Goal: Transaction & Acquisition: Purchase product/service

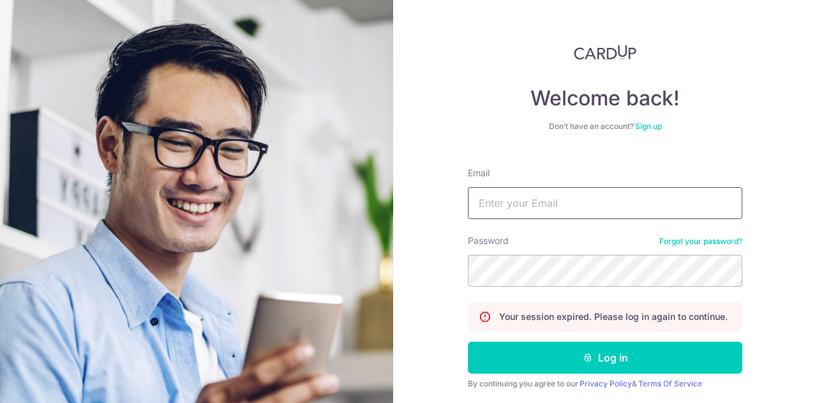
click at [535, 211] on input "Email" at bounding box center [605, 203] width 274 height 32
type input "[EMAIL_ADDRESS][DOMAIN_NAME]"
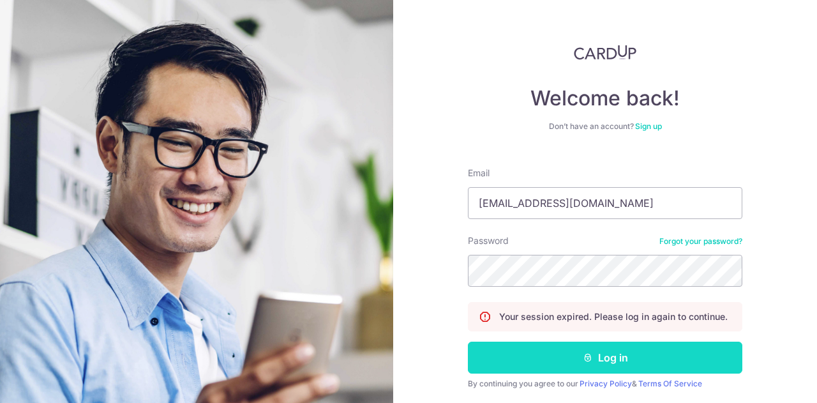
click at [618, 354] on button "Log in" at bounding box center [605, 357] width 274 height 32
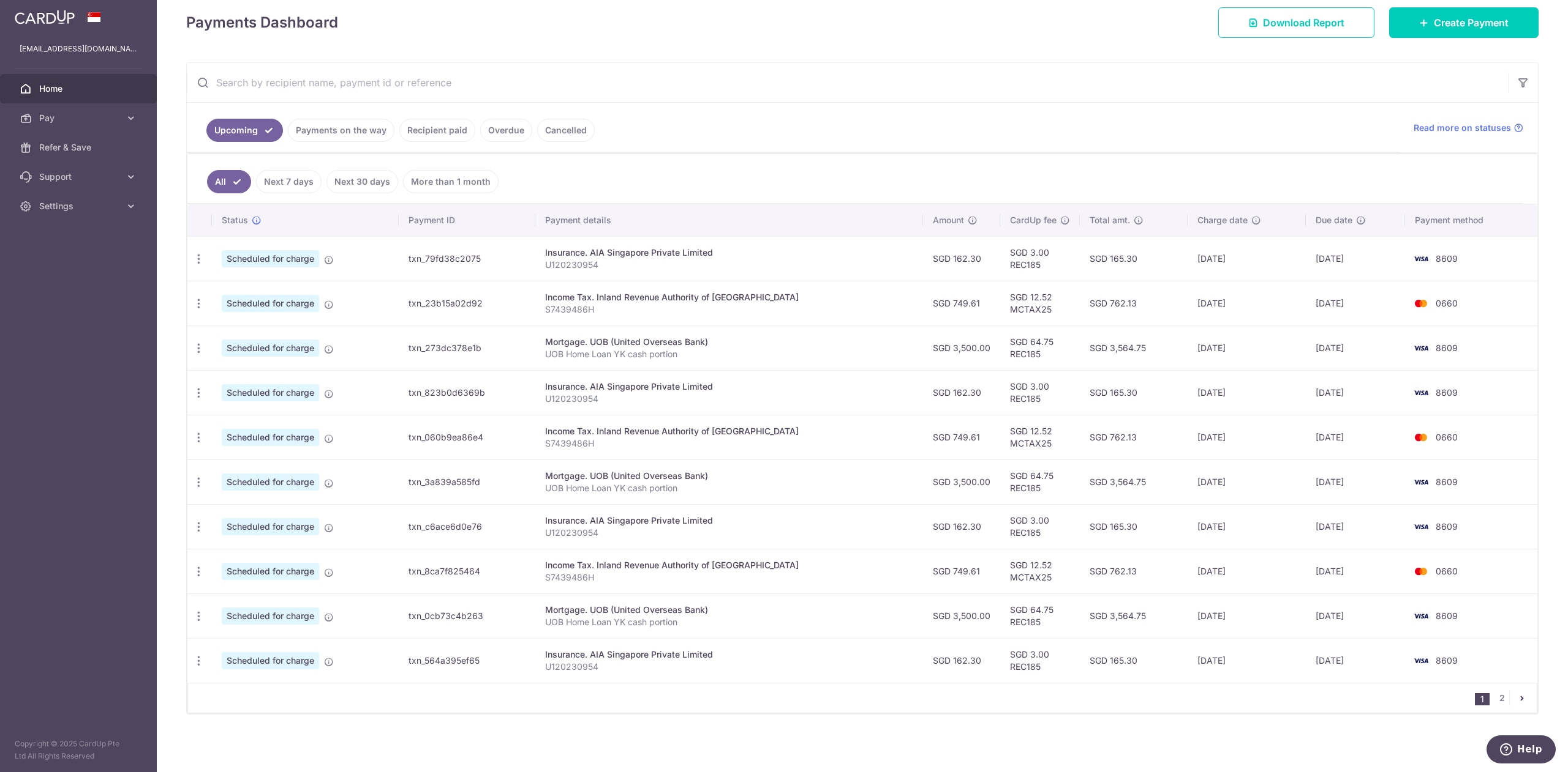
scroll to position [174, 0]
drag, startPoint x: 750, startPoint y: 2, endPoint x: 971, endPoint y: 749, distance: 779.0
click at [783, 386] on div "× Pause Schedule Pause all future payments in this series Pause just this one p…" at bounding box center [862, 386] width 1411 height 772
click at [783, 63] on div "× Pause Schedule Pause all future payments in this series Pause just this one p…" at bounding box center [862, 386] width 1411 height 772
click at [192, 346] on icon "button" at bounding box center [198, 348] width 12 height 12
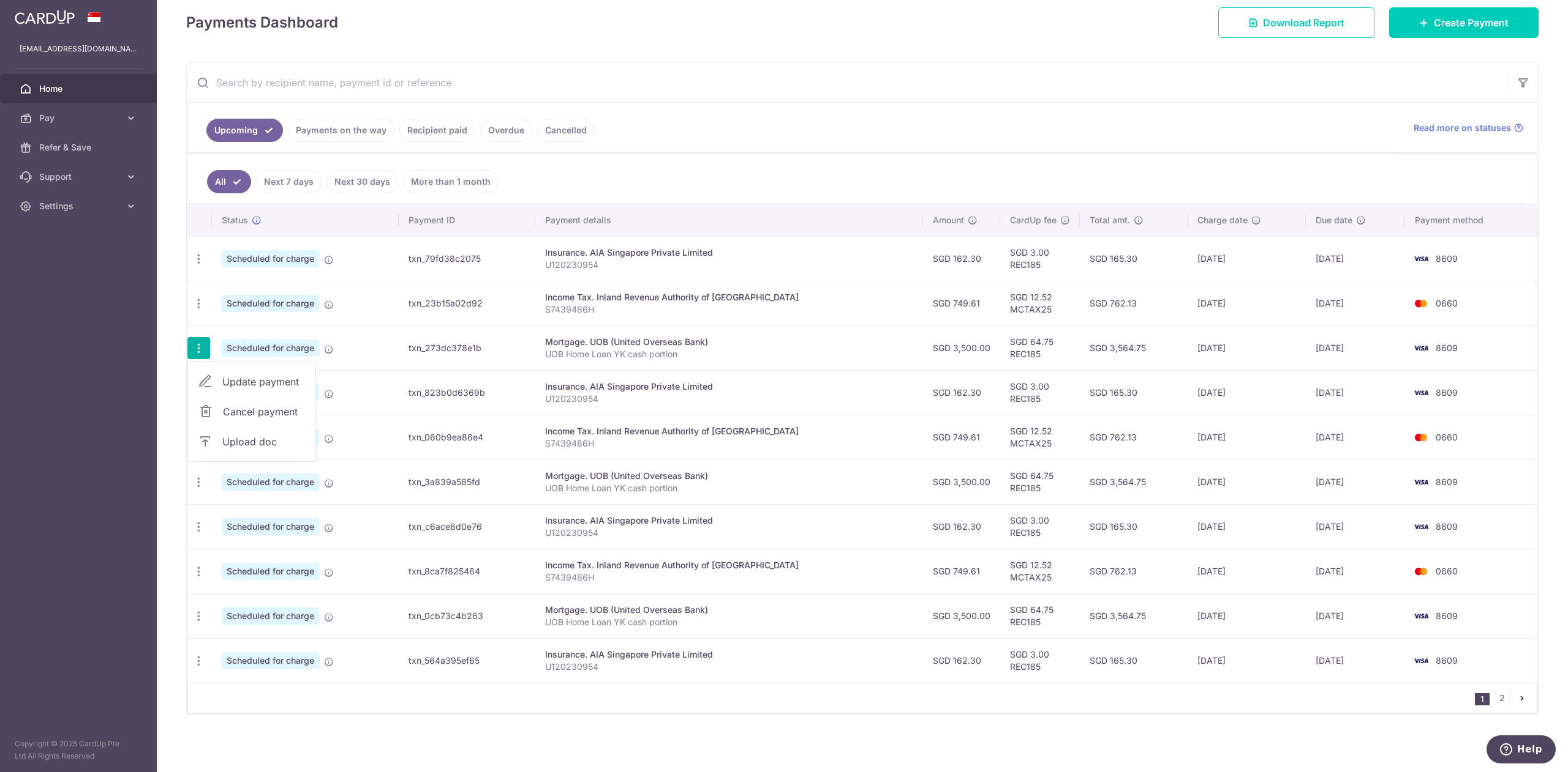
click at [240, 370] on link "Update payment" at bounding box center [251, 382] width 128 height 30
radio input "true"
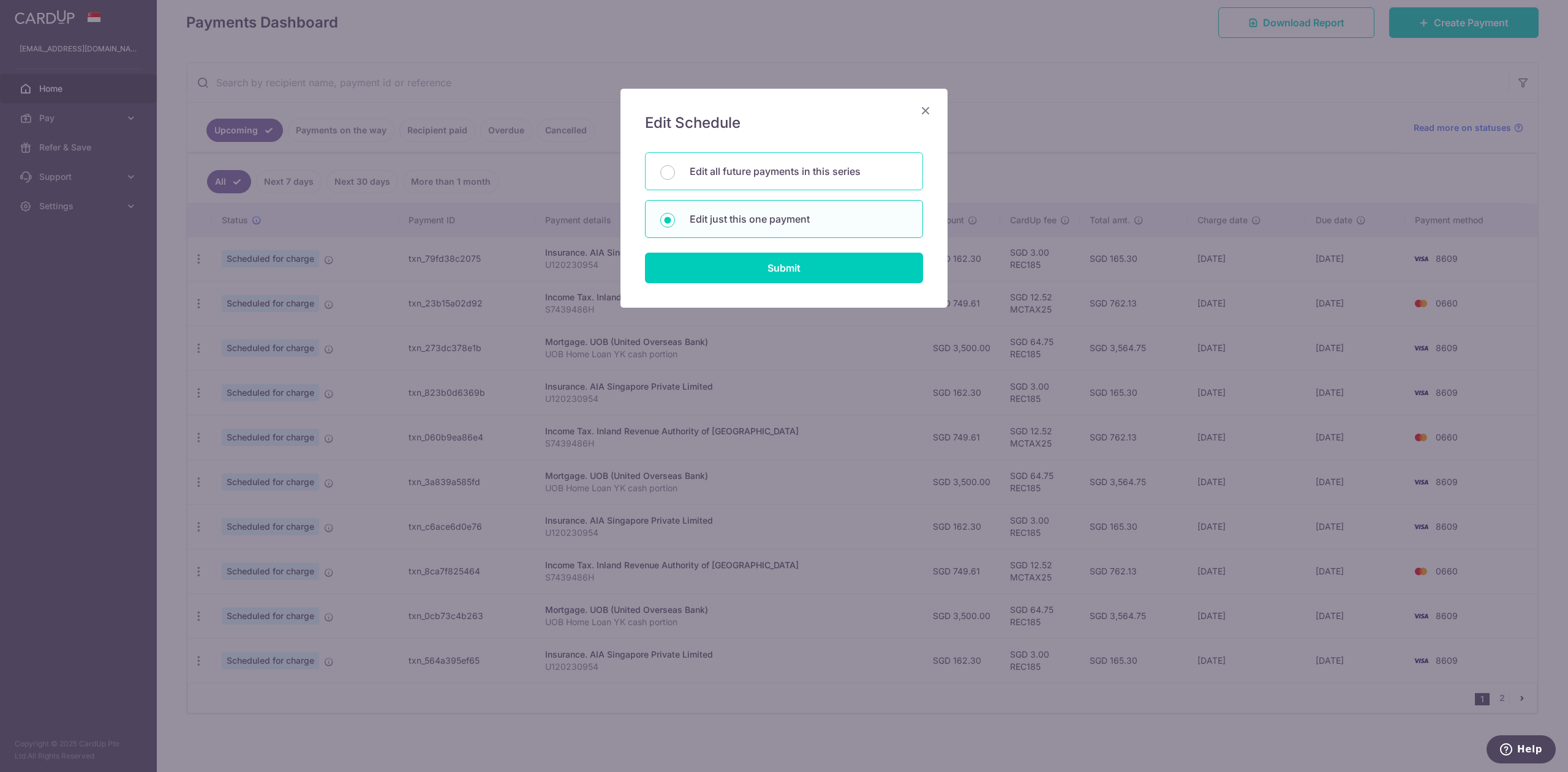
click at [776, 166] on p "Edit all future payments in this series" at bounding box center [798, 171] width 218 height 14
click at [675, 166] on input "Edit all future payments in this series" at bounding box center [667, 172] width 14 height 14
radio input "true"
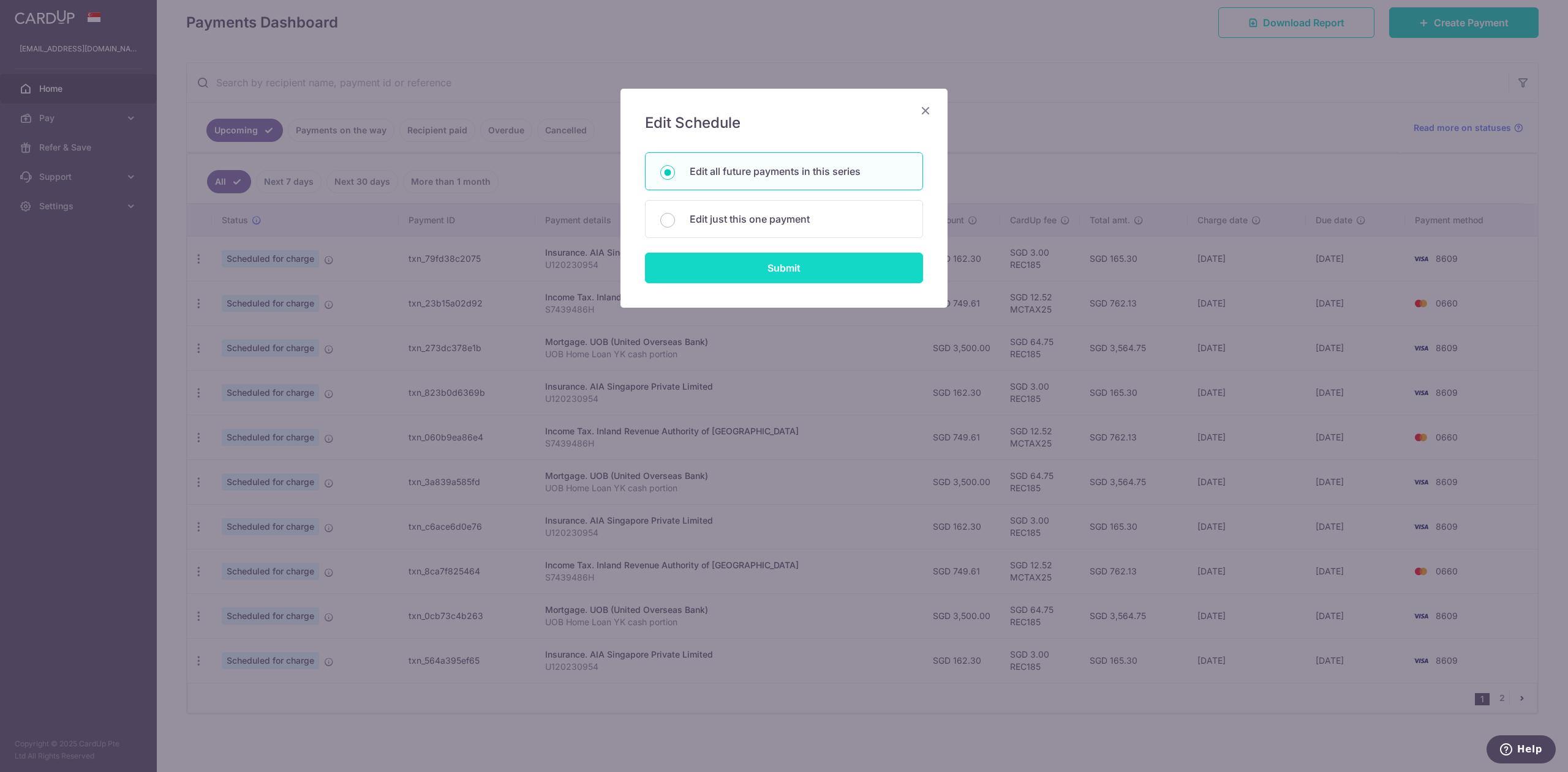
click at [783, 271] on input "Submit" at bounding box center [784, 269] width 278 height 31
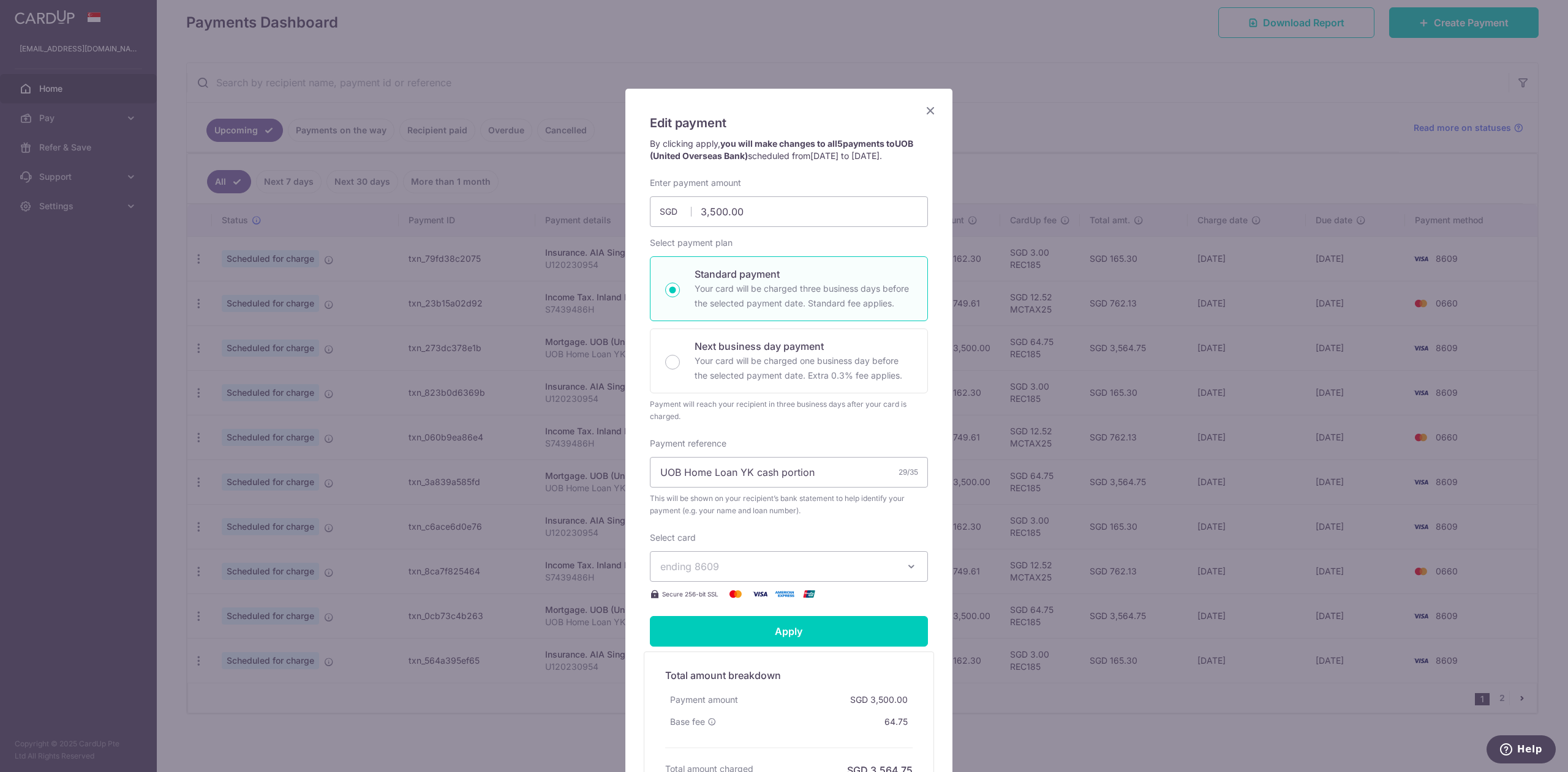
click at [783, 386] on span "ending 8609" at bounding box center [777, 566] width 235 height 14
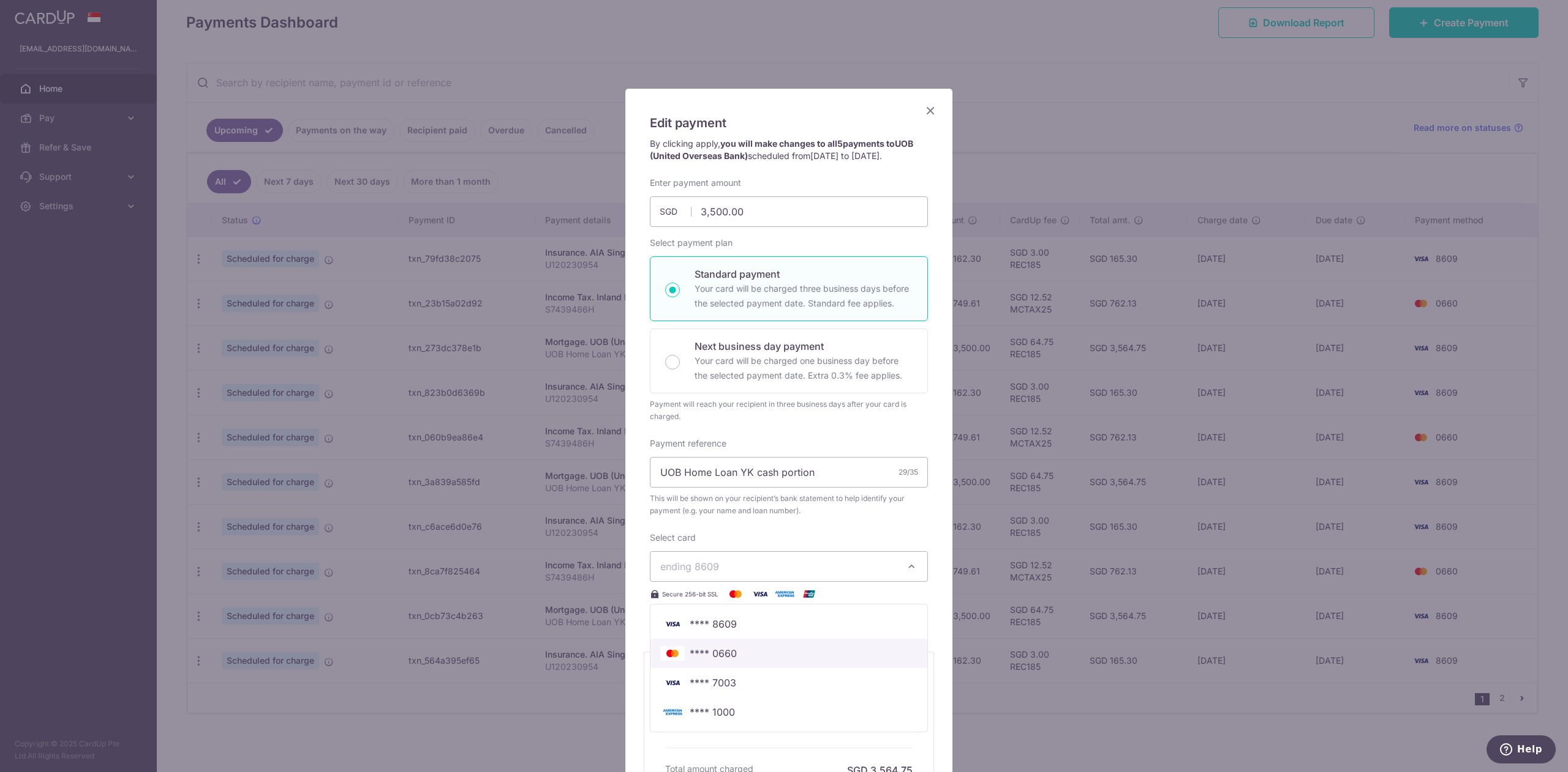
click at [783, 386] on span "**** 0660" at bounding box center [789, 653] width 257 height 14
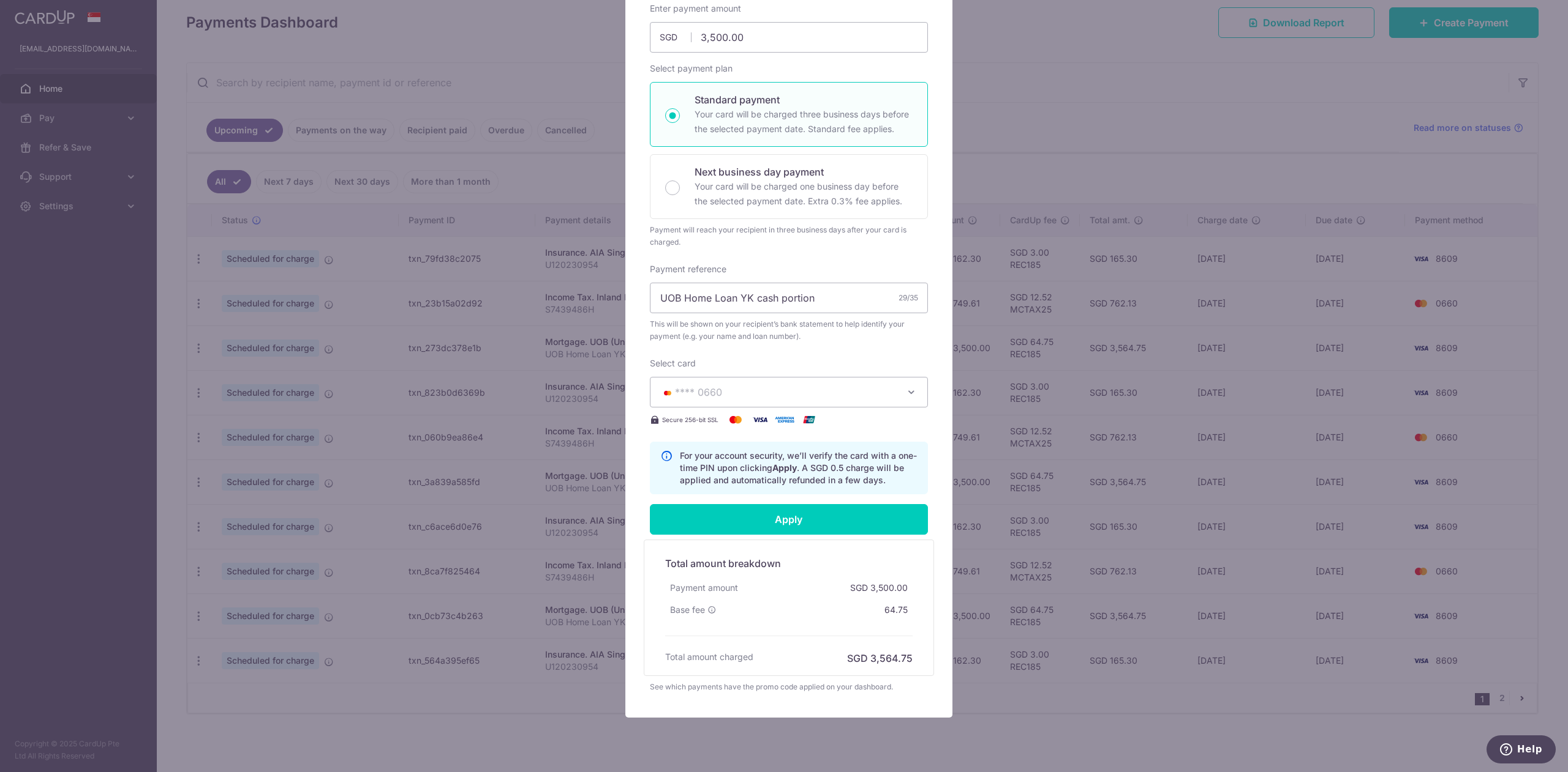
scroll to position [209, 0]
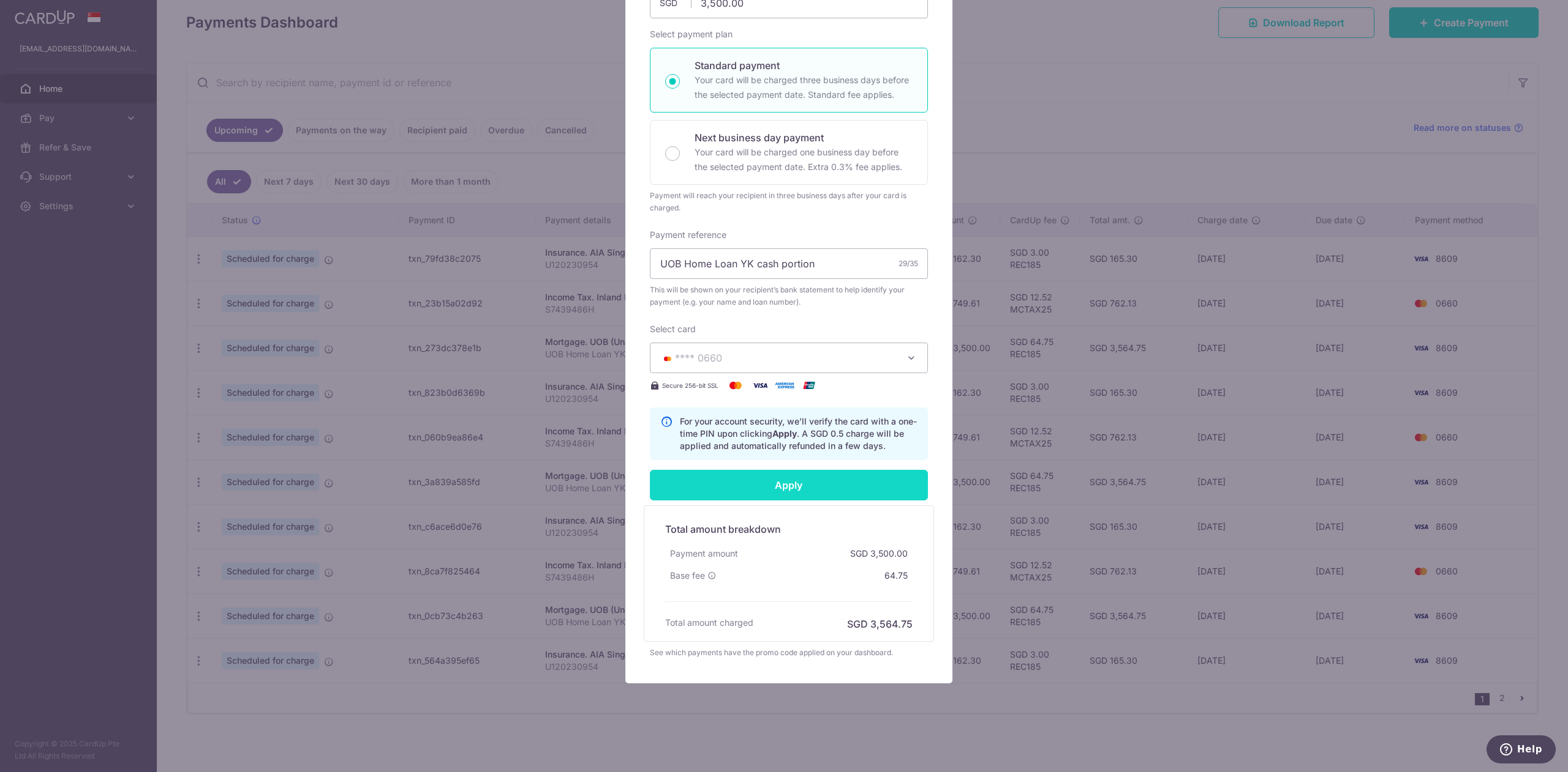
click at [783, 386] on input "Apply" at bounding box center [789, 485] width 278 height 31
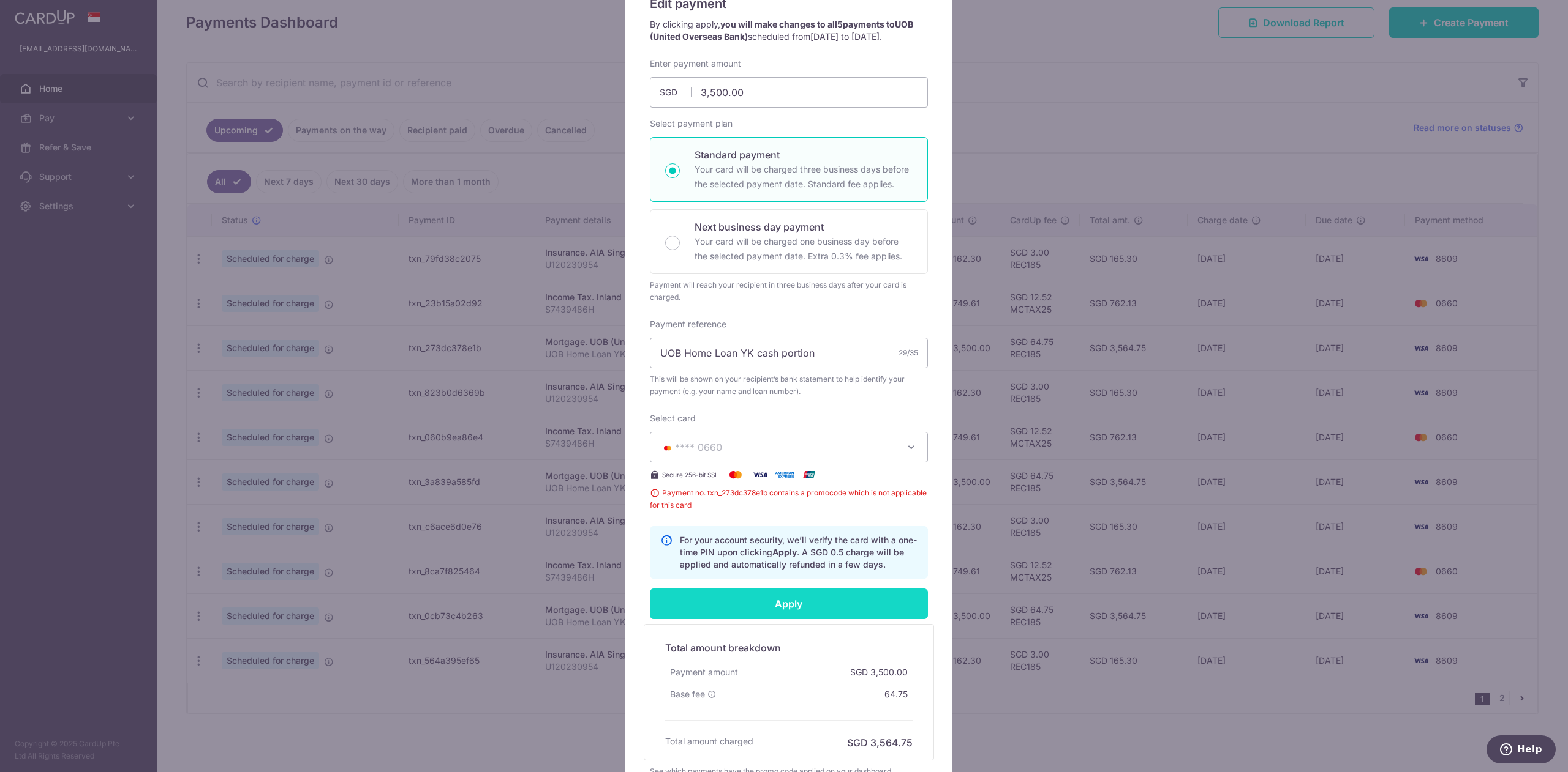
scroll to position [0, 0]
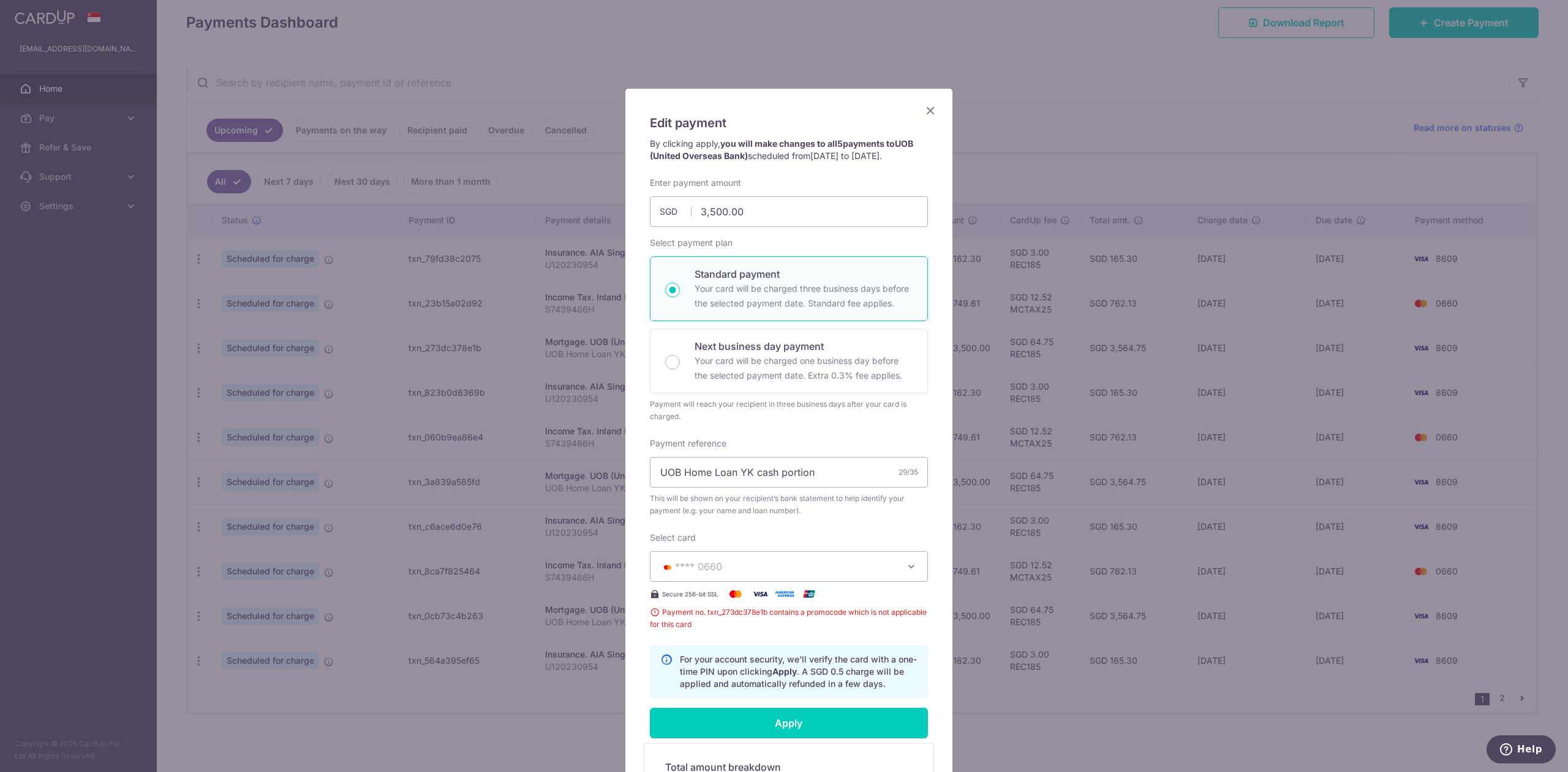
click at [783, 107] on icon "Close" at bounding box center [930, 110] width 14 height 15
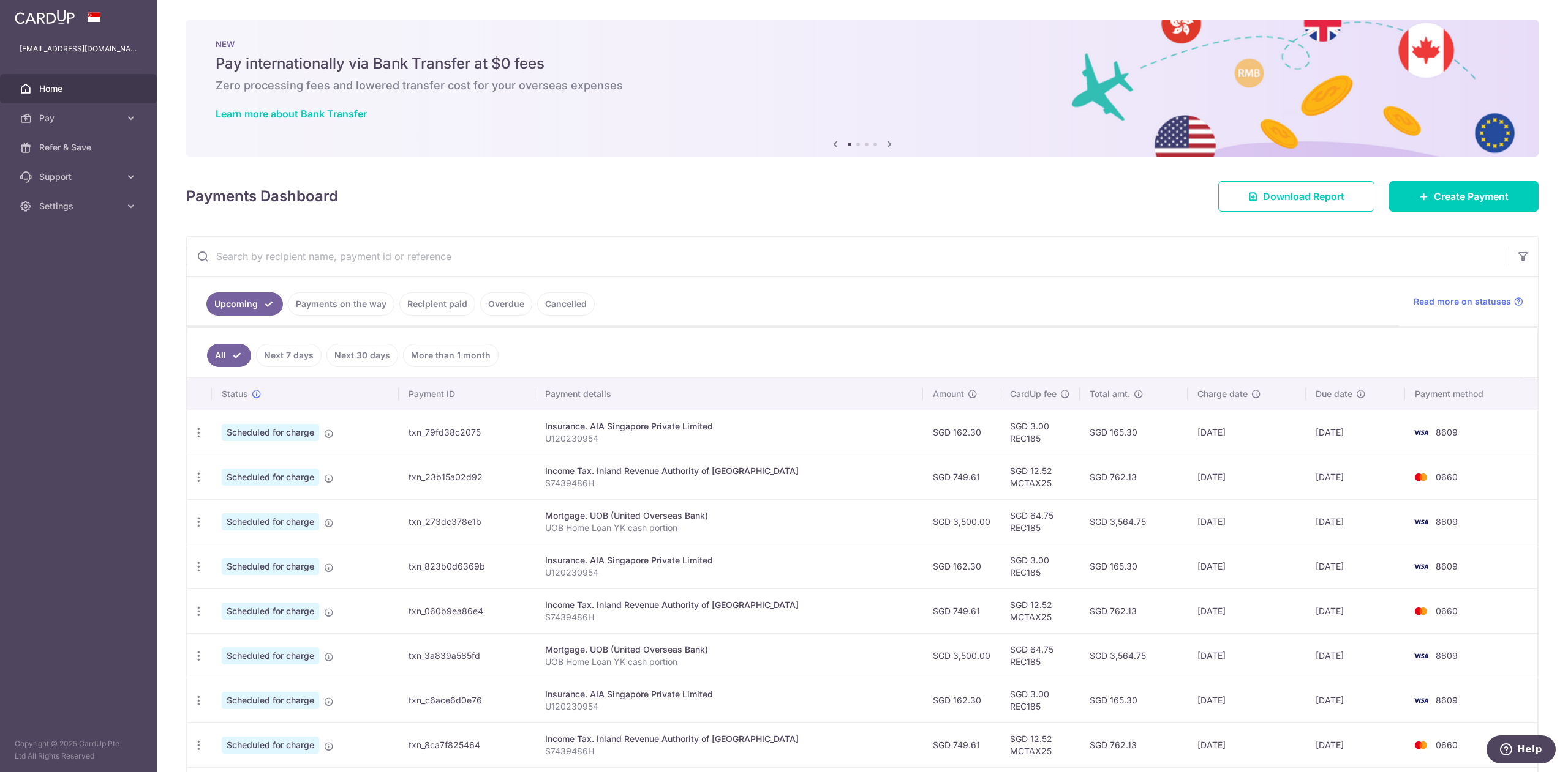
click at [882, 141] on icon at bounding box center [889, 144] width 14 height 15
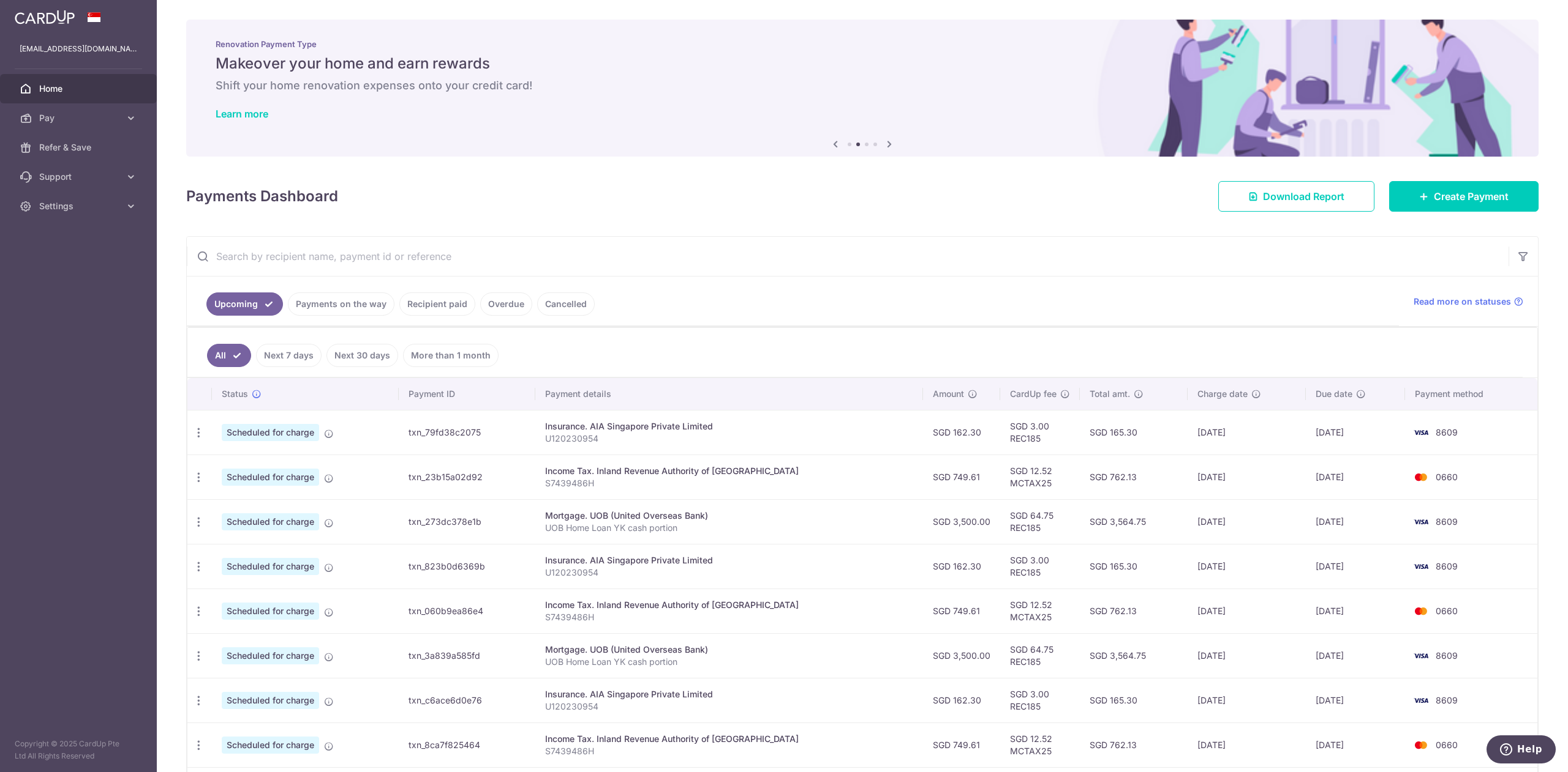
click at [882, 141] on icon at bounding box center [889, 144] width 14 height 15
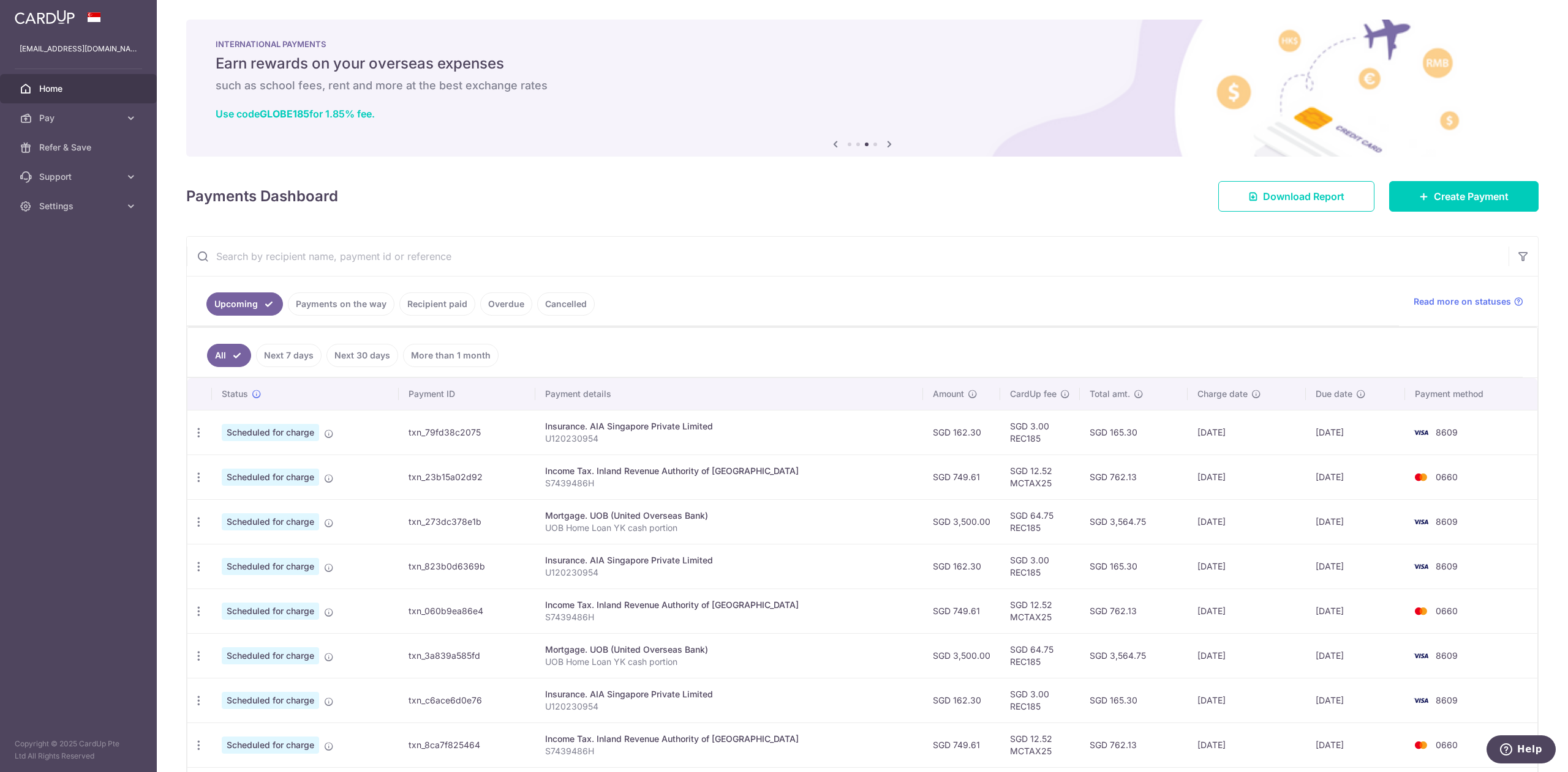
click at [882, 141] on icon at bounding box center [889, 144] width 14 height 15
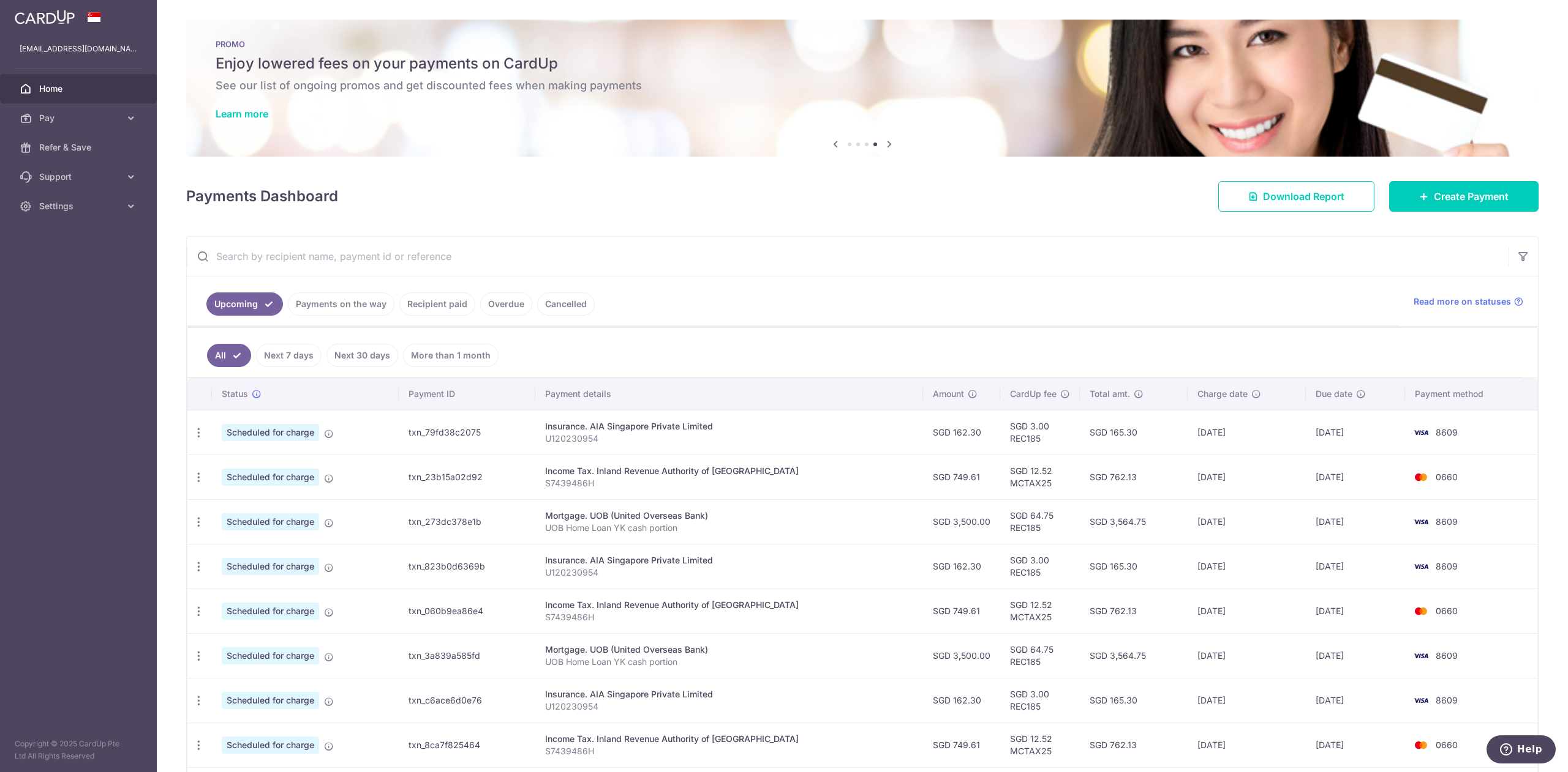
click at [606, 101] on div "PROMO Enjoy lowered fees on your payments on CardUp See our list of ongoing pro…" at bounding box center [862, 81] width 1352 height 123
click at [238, 114] on link "Learn more" at bounding box center [242, 113] width 53 height 12
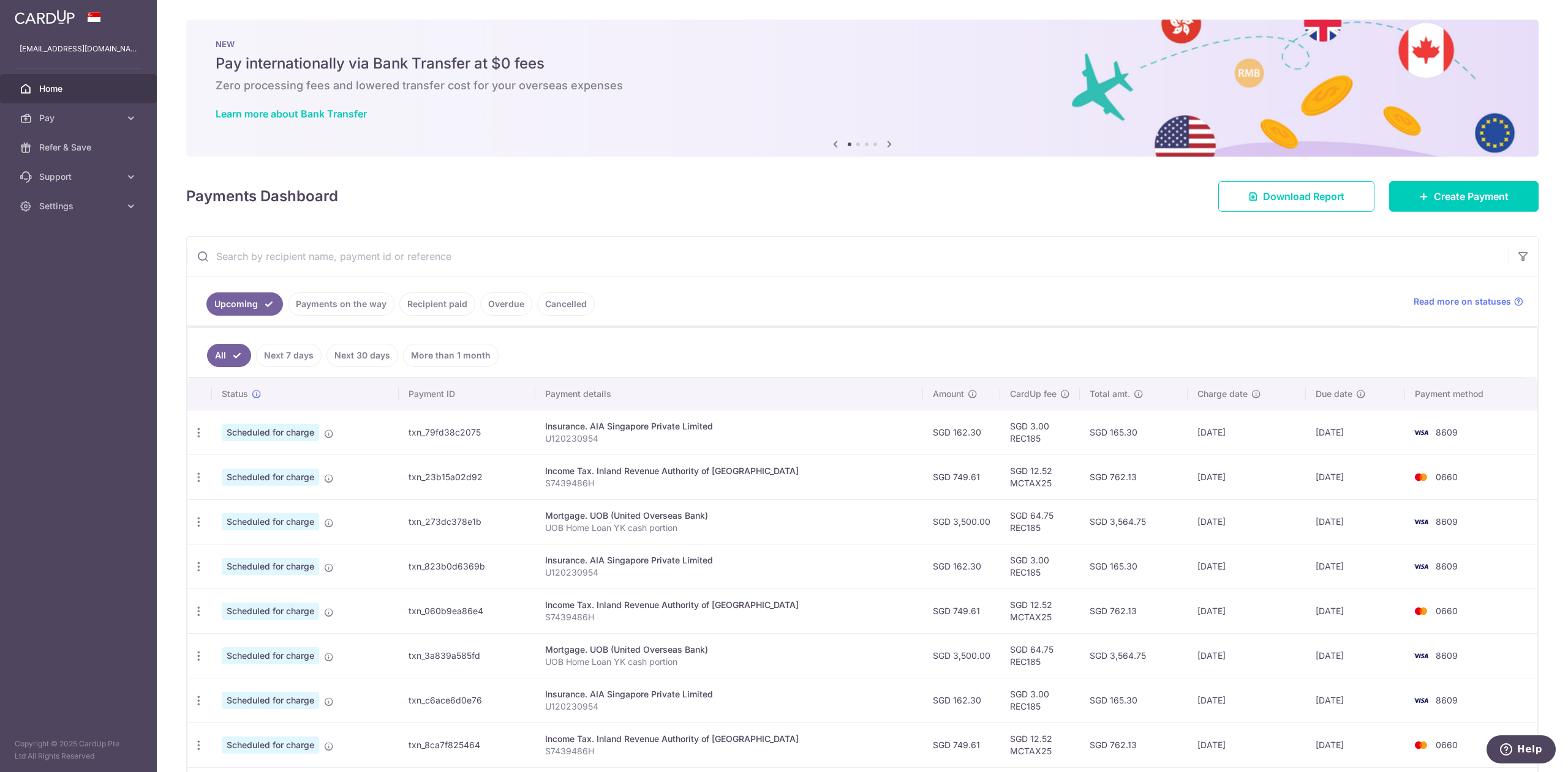
click at [883, 141] on icon at bounding box center [889, 144] width 14 height 15
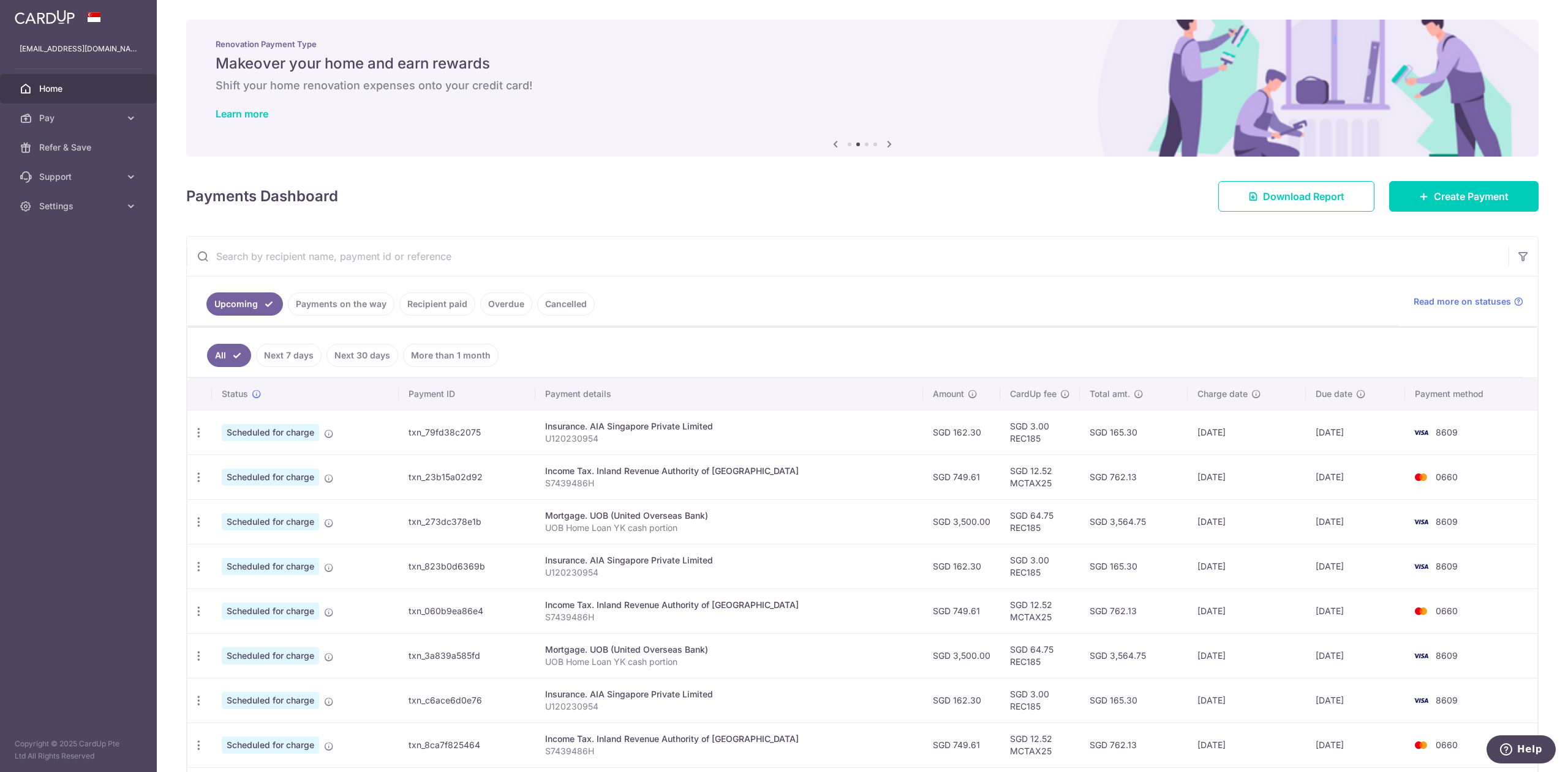
click at [883, 141] on icon at bounding box center [889, 144] width 14 height 15
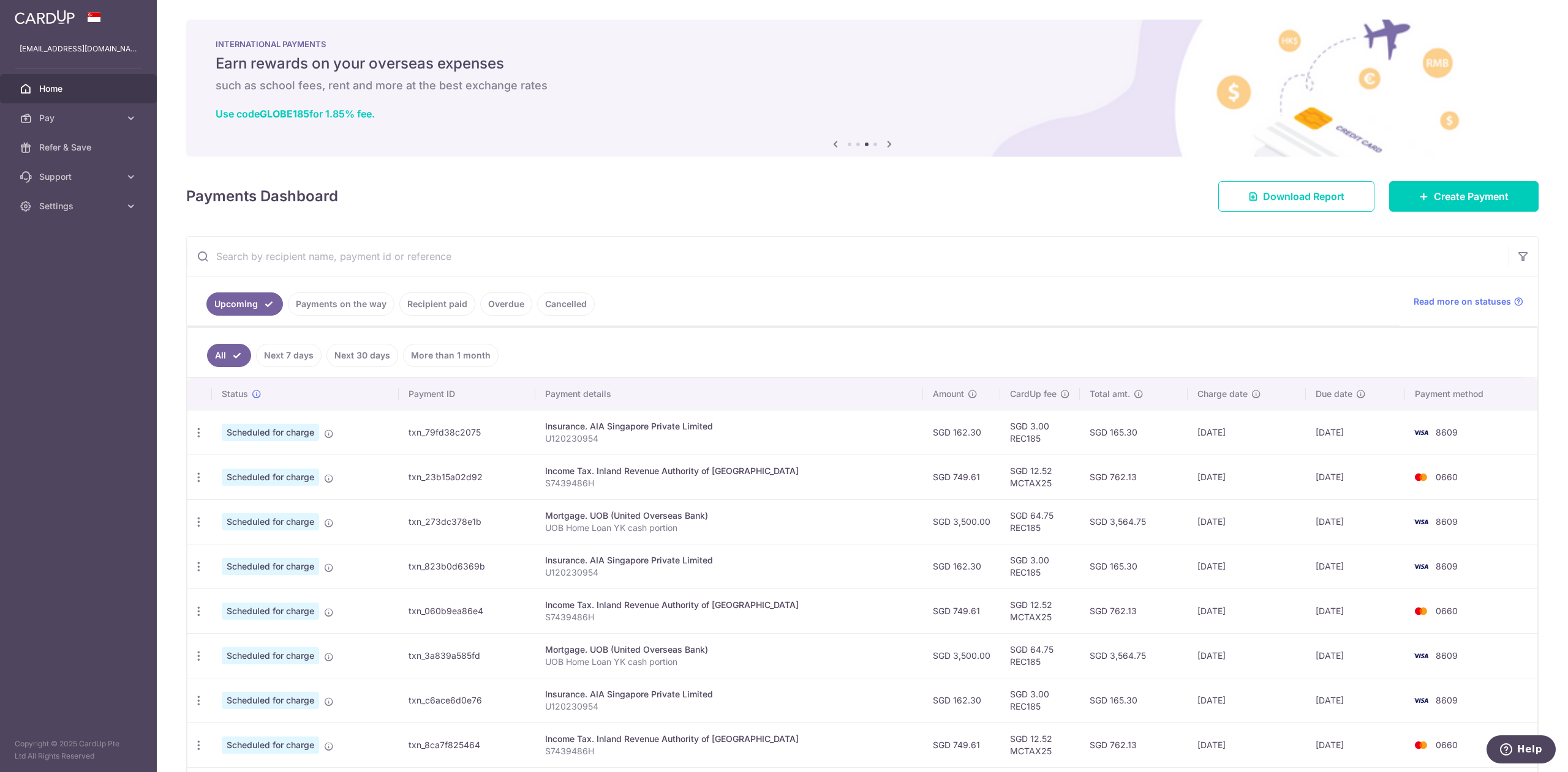
click at [883, 141] on icon at bounding box center [889, 144] width 14 height 15
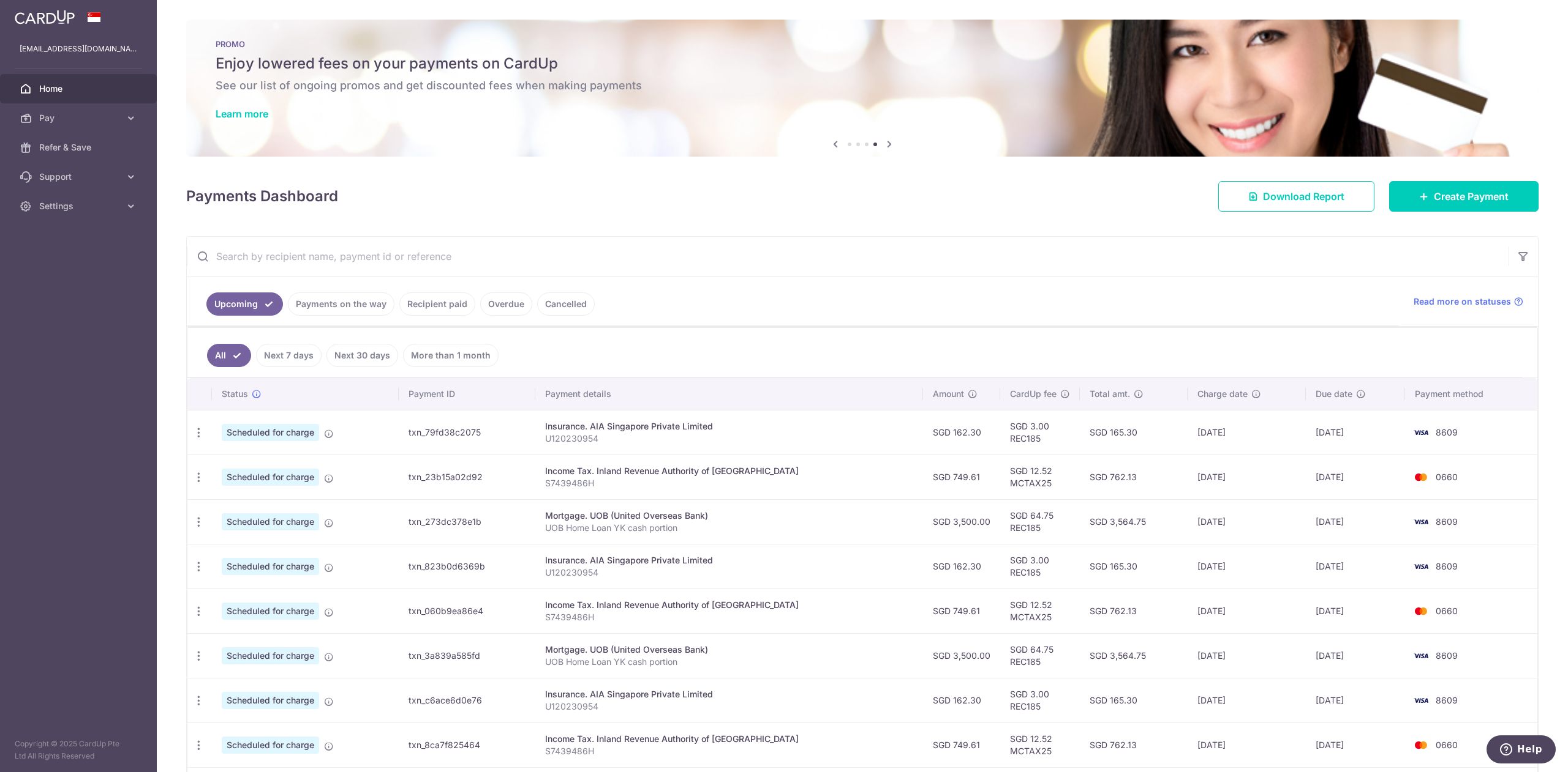
click at [883, 141] on icon at bounding box center [889, 144] width 14 height 15
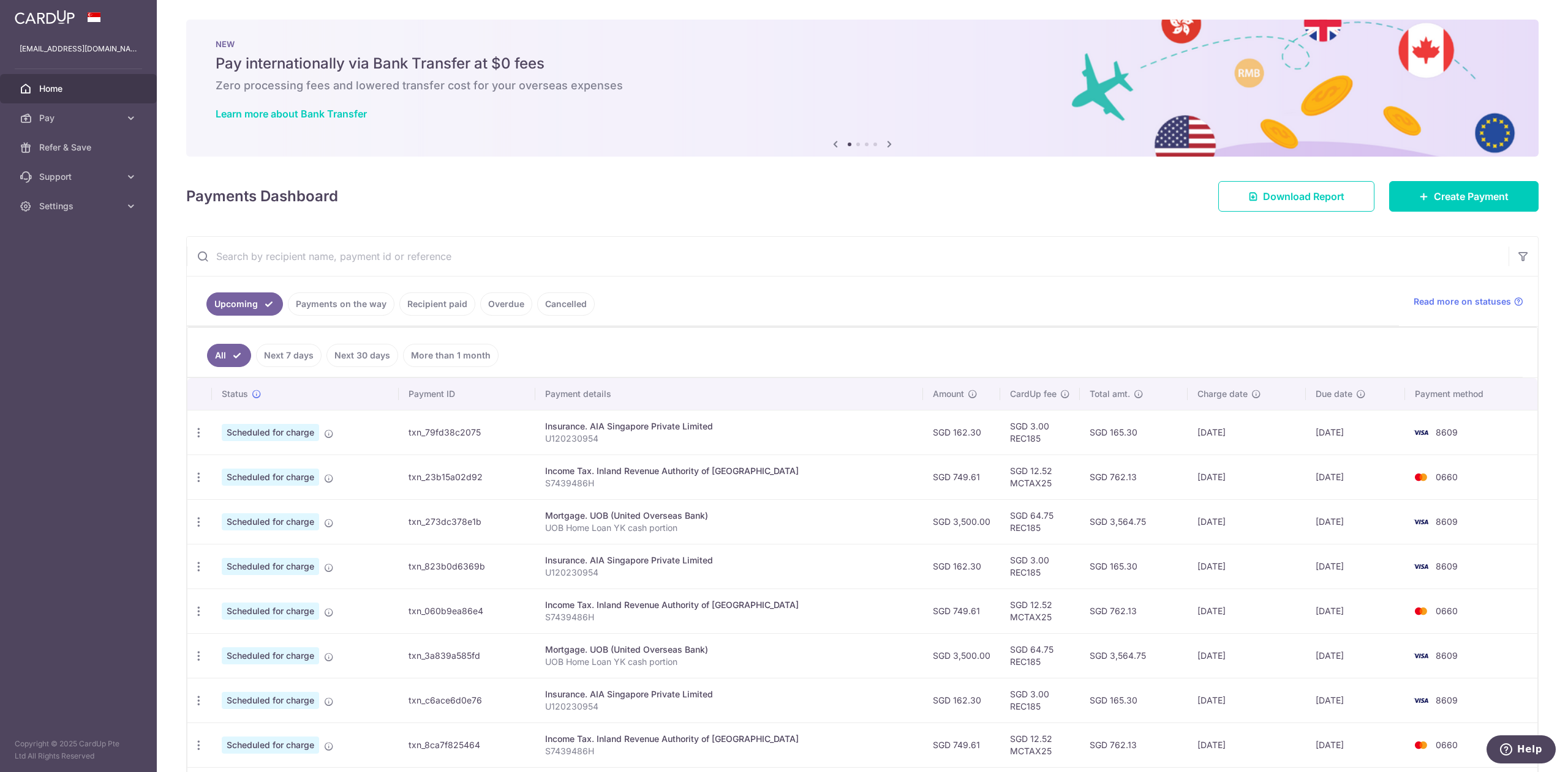
click at [884, 138] on icon at bounding box center [889, 144] width 14 height 15
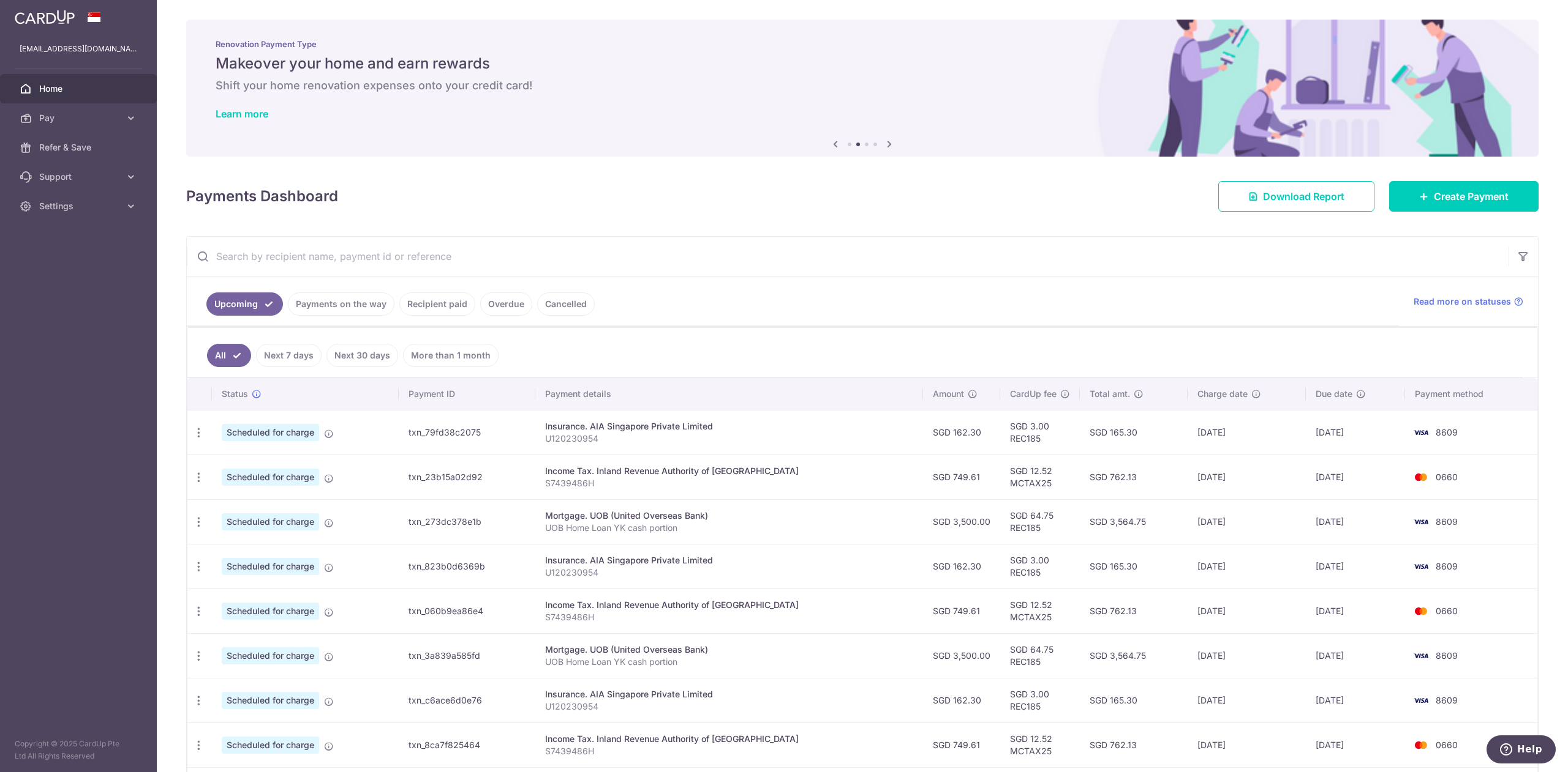
click at [884, 138] on icon at bounding box center [889, 144] width 14 height 15
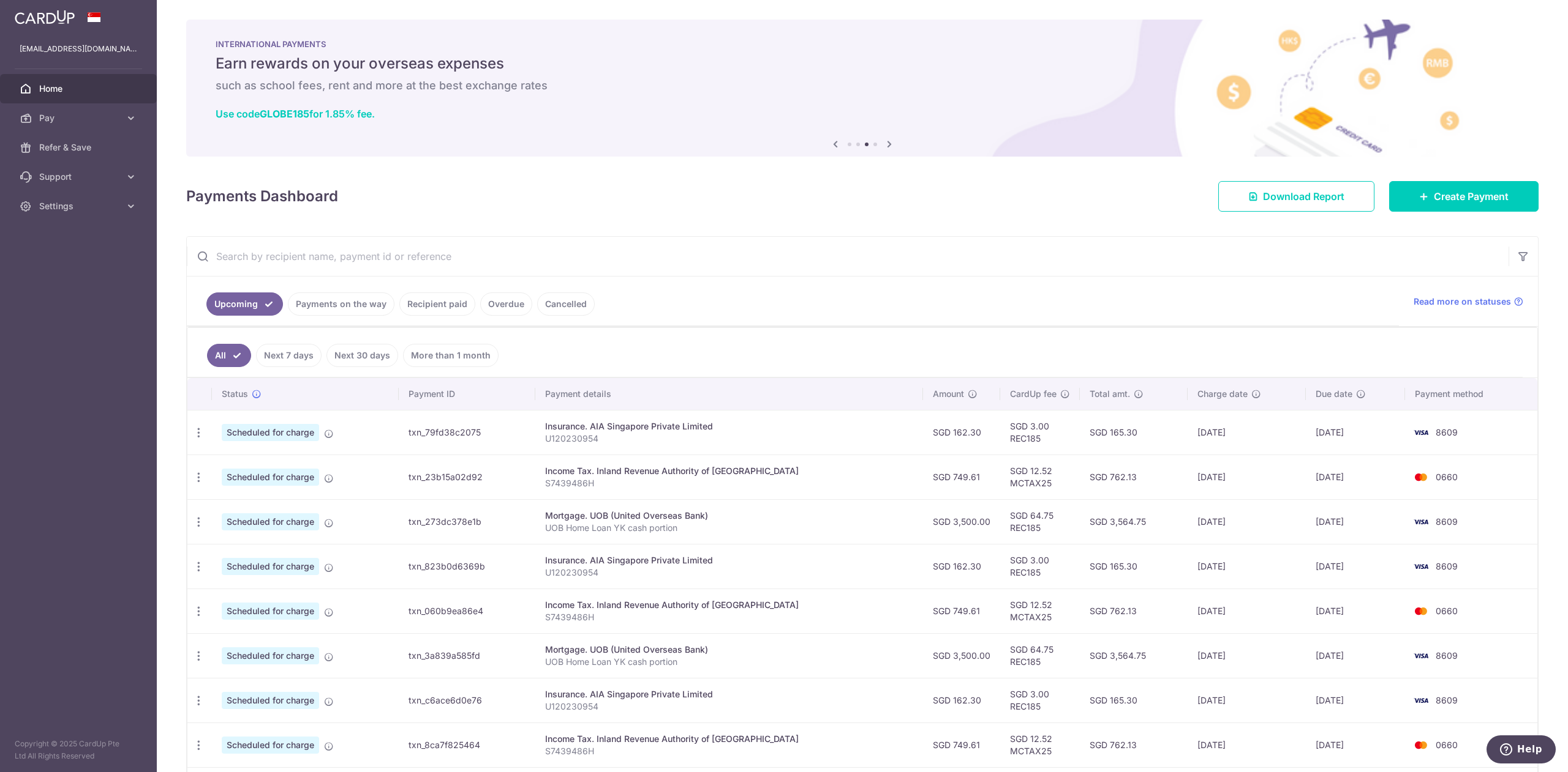
click at [884, 138] on icon at bounding box center [889, 144] width 14 height 15
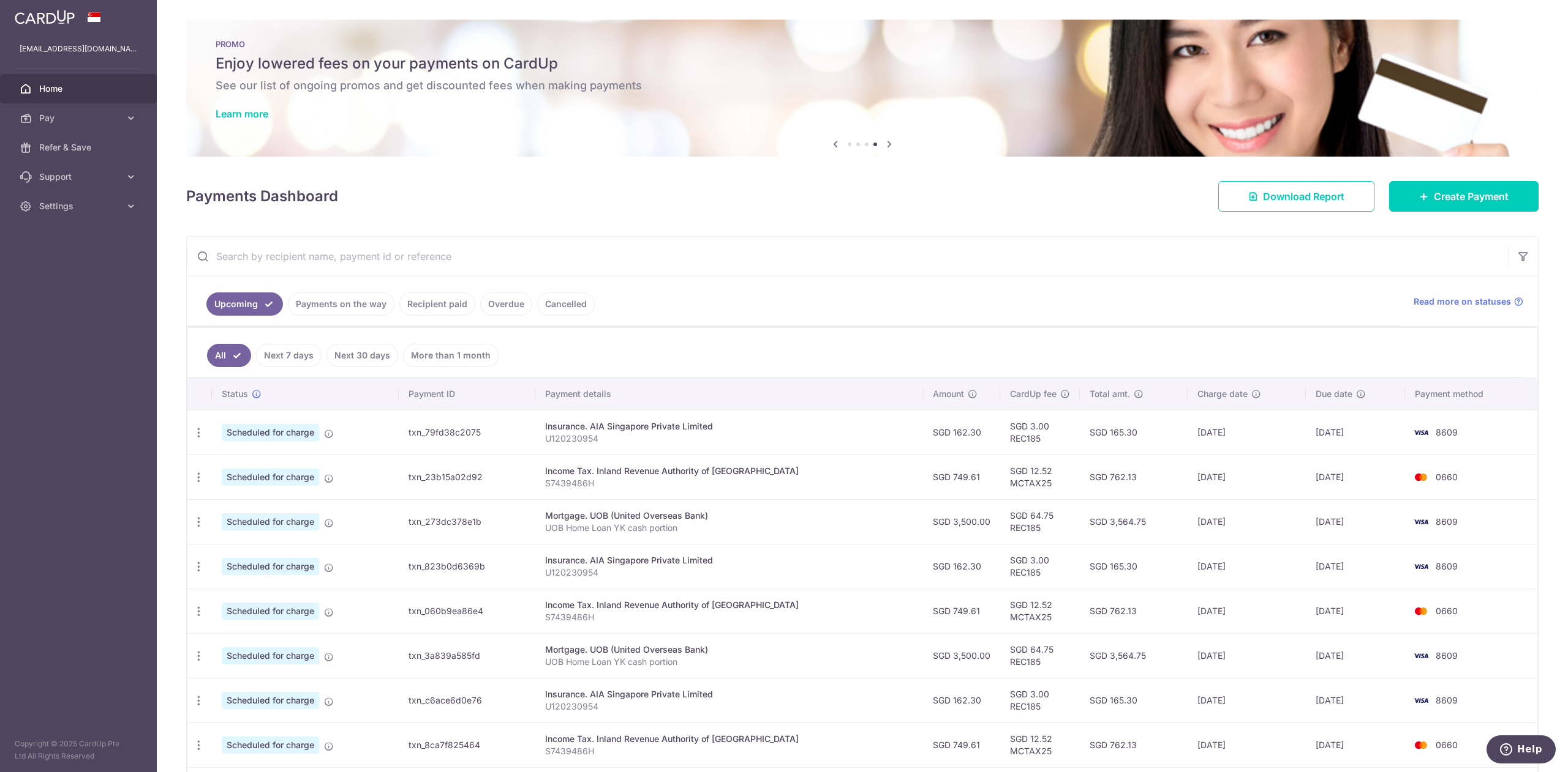
click at [884, 138] on icon at bounding box center [889, 144] width 14 height 15
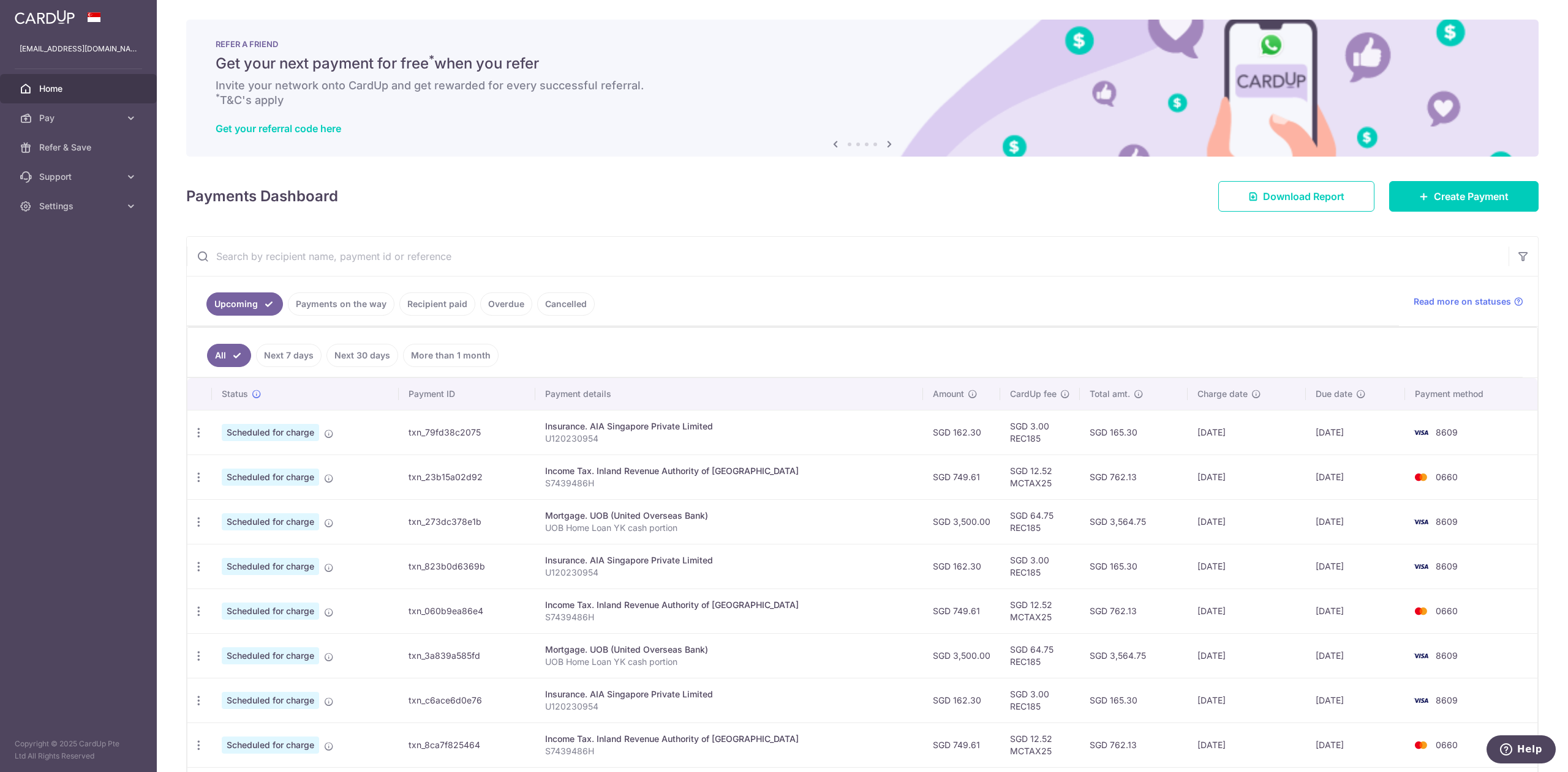
click at [830, 141] on icon at bounding box center [835, 144] width 14 height 15
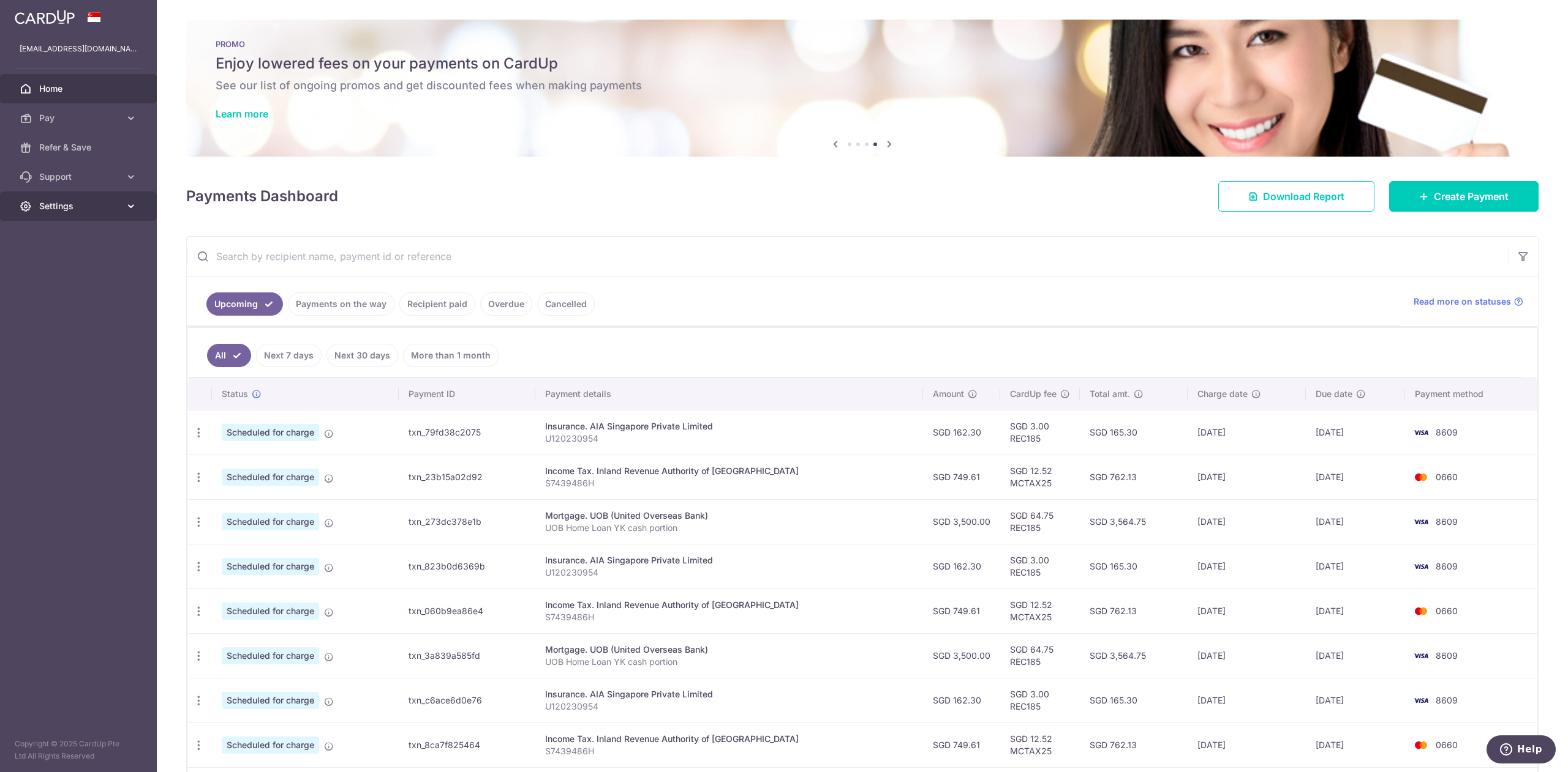
click at [77, 200] on span "Settings" at bounding box center [80, 206] width 81 height 12
click at [83, 178] on span "Support" at bounding box center [80, 176] width 81 height 12
click at [76, 200] on span "FAQ" at bounding box center [80, 206] width 81 height 12
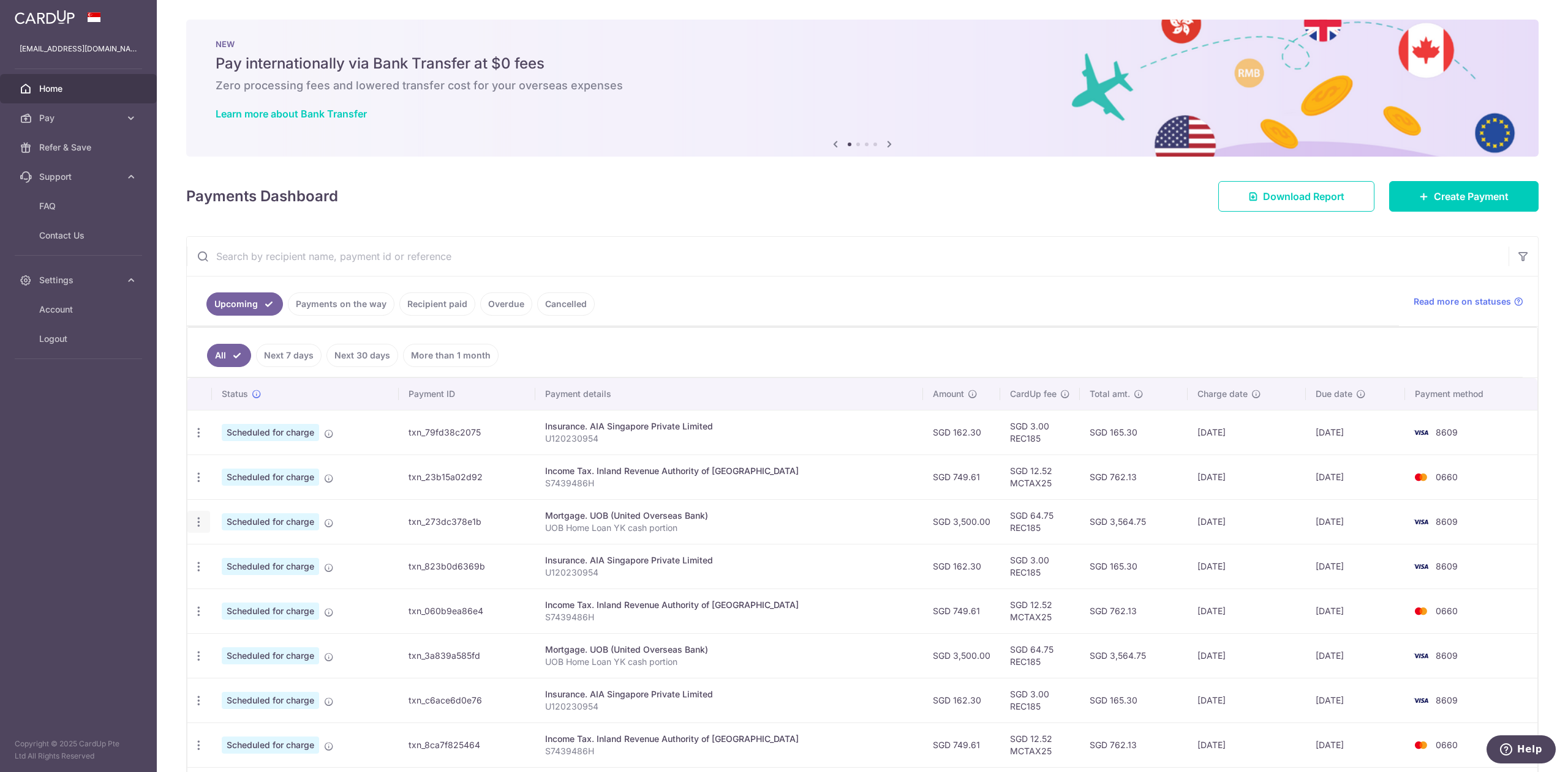
click at [201, 526] on icon "button" at bounding box center [198, 522] width 12 height 12
click at [233, 556] on span "Update payment" at bounding box center [264, 555] width 83 height 14
radio input "true"
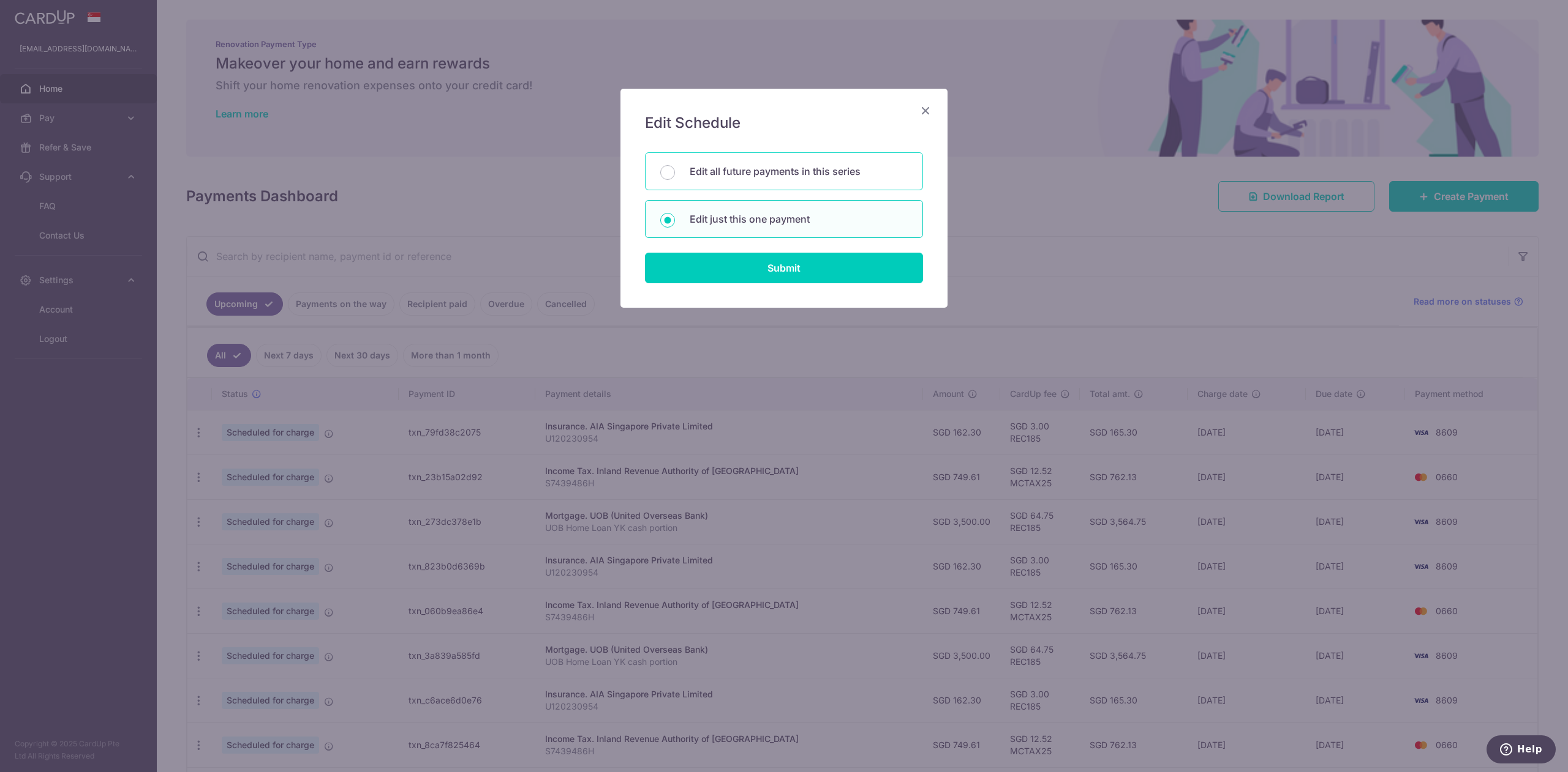
click at [764, 170] on p "Edit all future payments in this series" at bounding box center [798, 171] width 218 height 14
click at [675, 170] on input "Edit all future payments in this series" at bounding box center [667, 172] width 14 height 14
radio input "true"
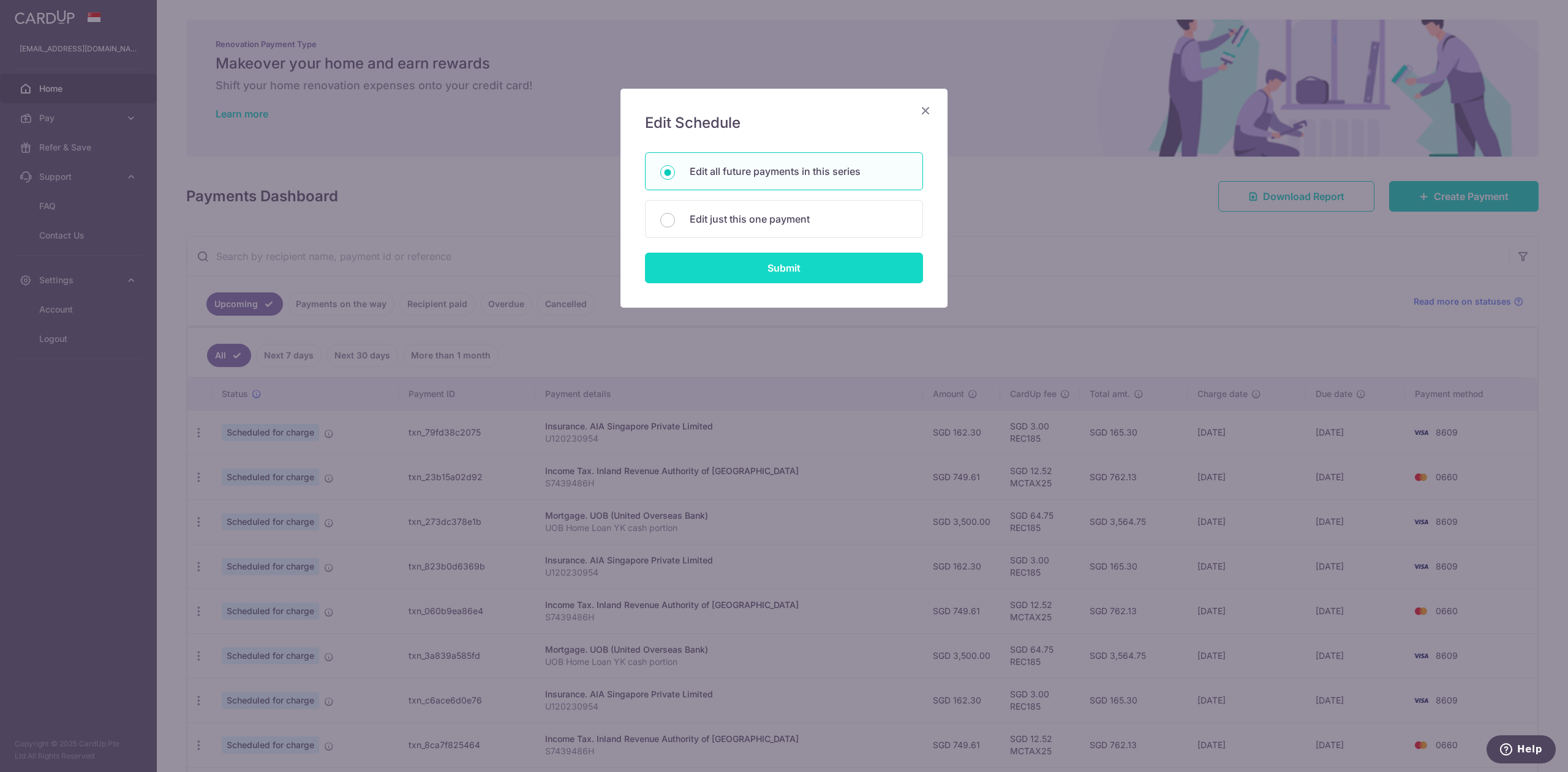
click at [755, 261] on input "Submit" at bounding box center [784, 269] width 278 height 31
radio input "true"
type input "3,500.00"
type input "UOB Home Loan YK cash portion"
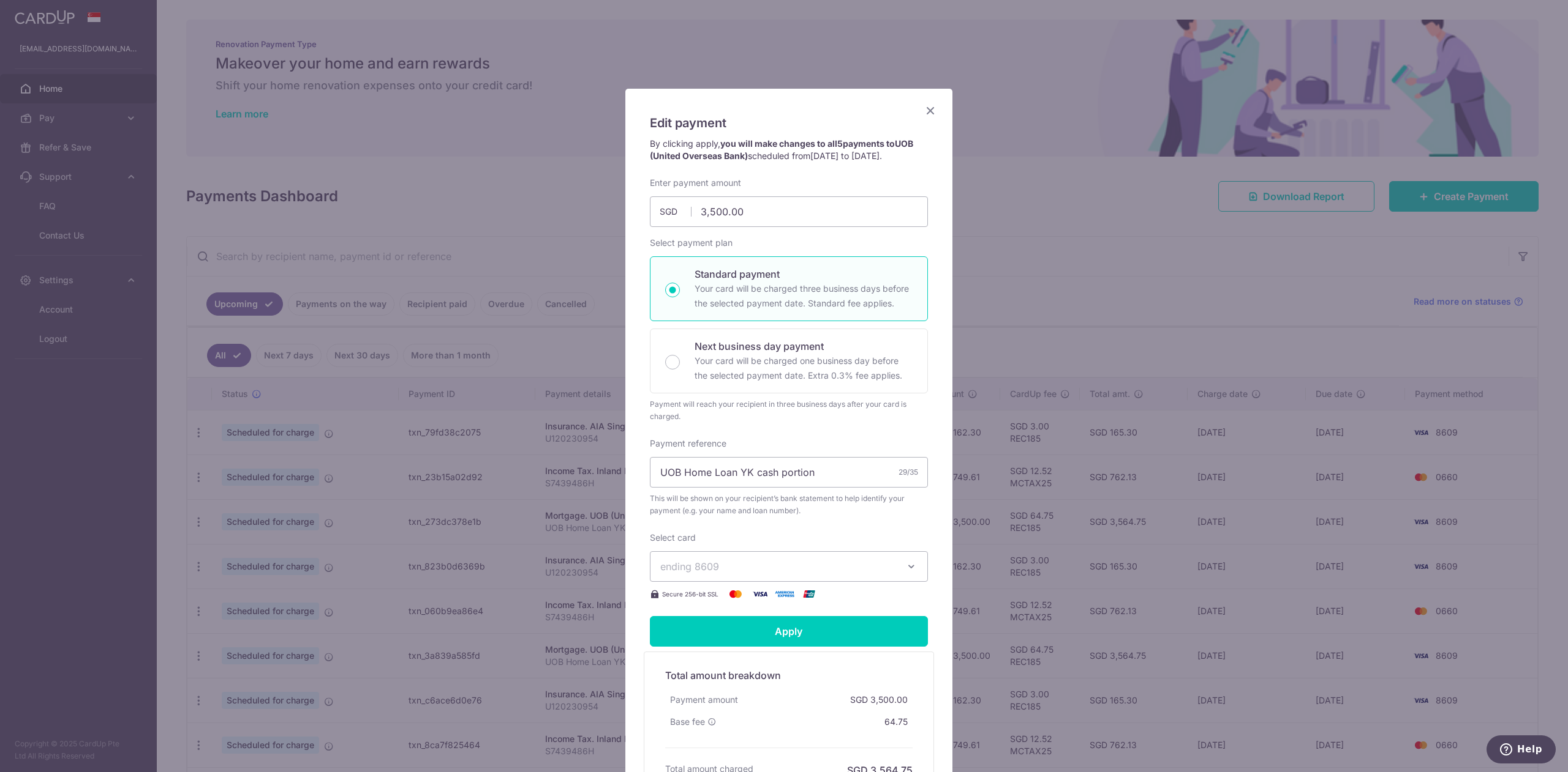
click at [766, 561] on span "ending 8609" at bounding box center [777, 566] width 235 height 14
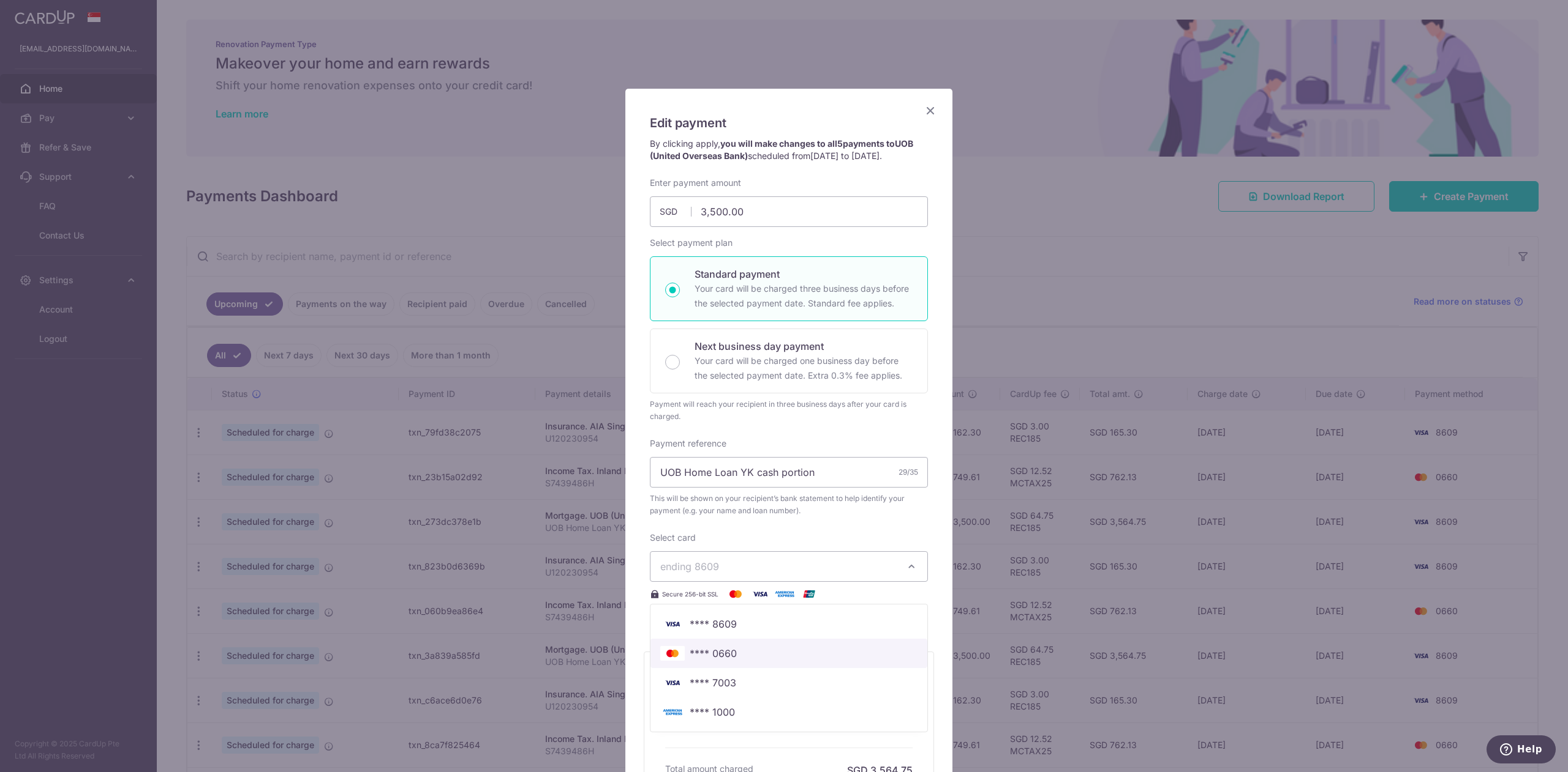
click at [756, 652] on span "**** 0660" at bounding box center [789, 653] width 257 height 14
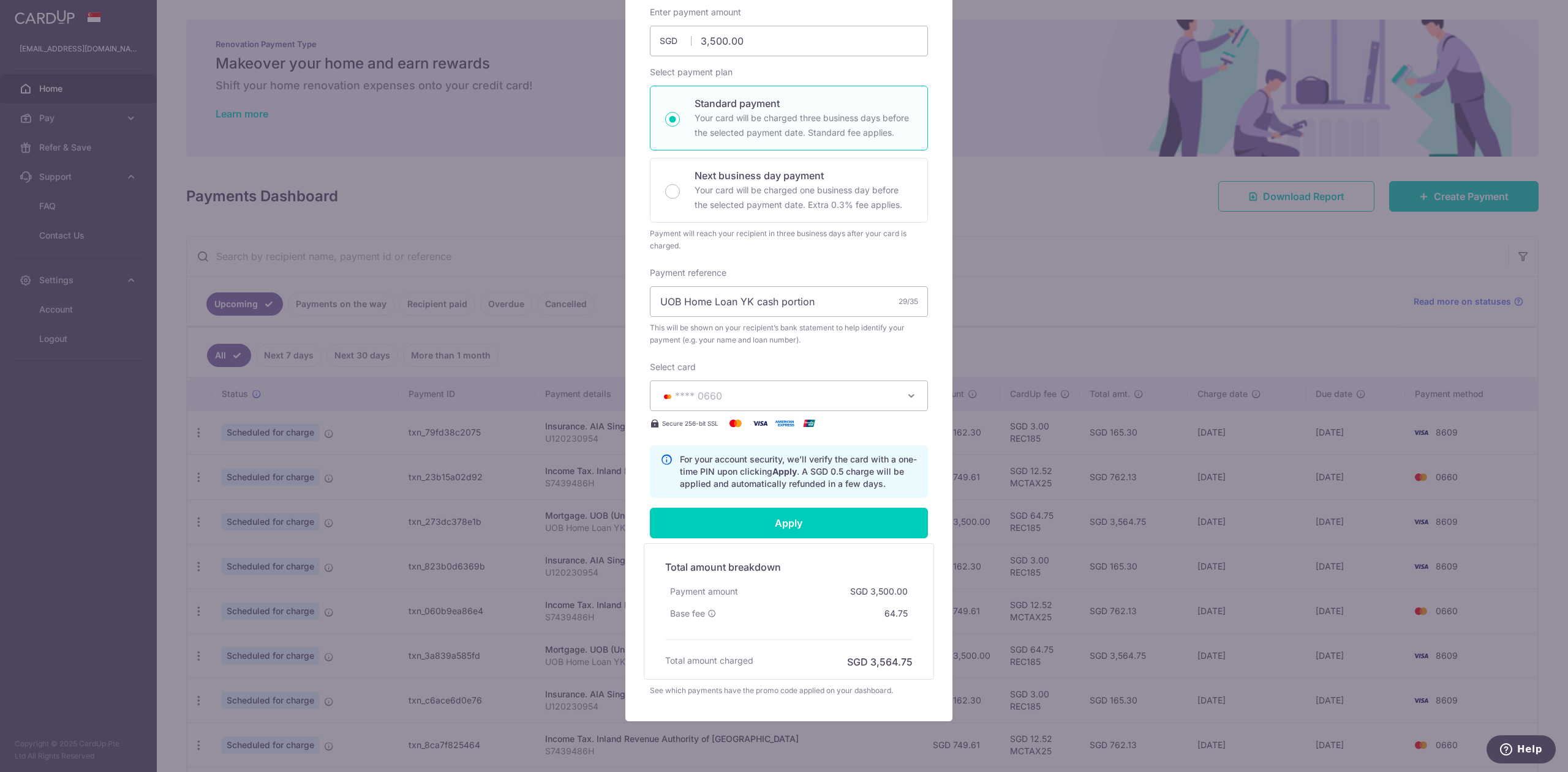
scroll to position [209, 0]
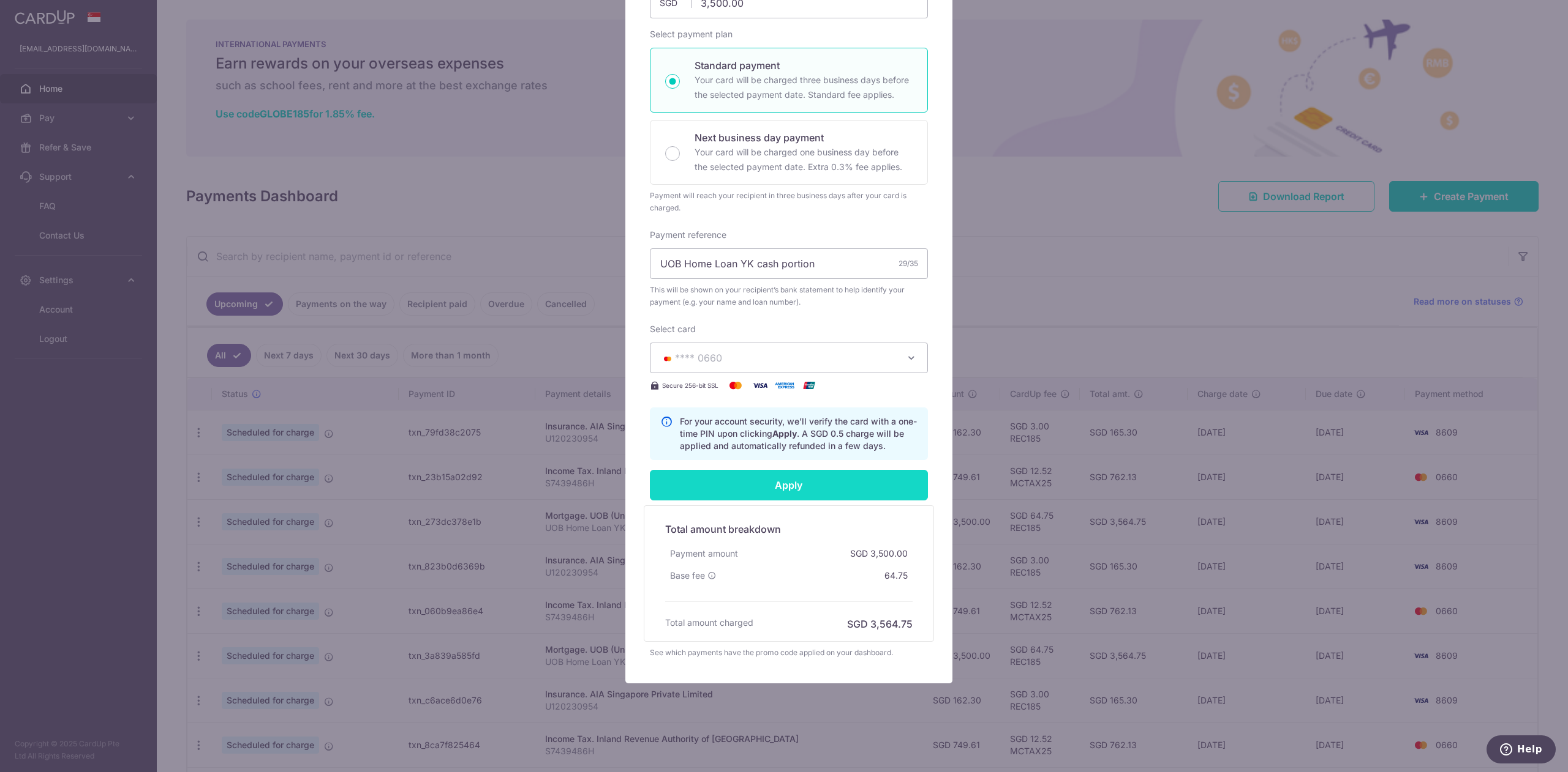
click at [772, 484] on input "Apply" at bounding box center [789, 485] width 278 height 31
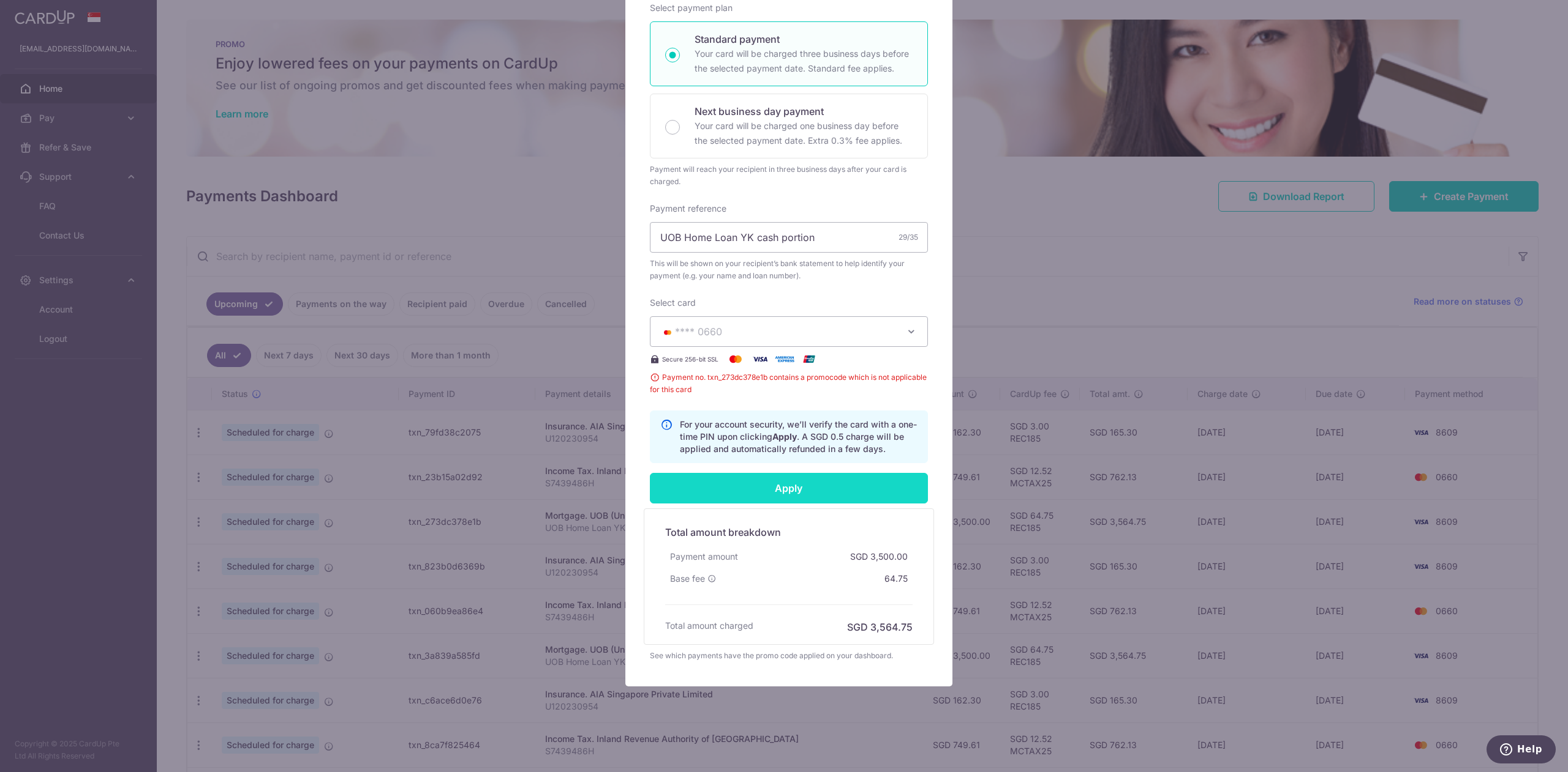
scroll to position [238, 0]
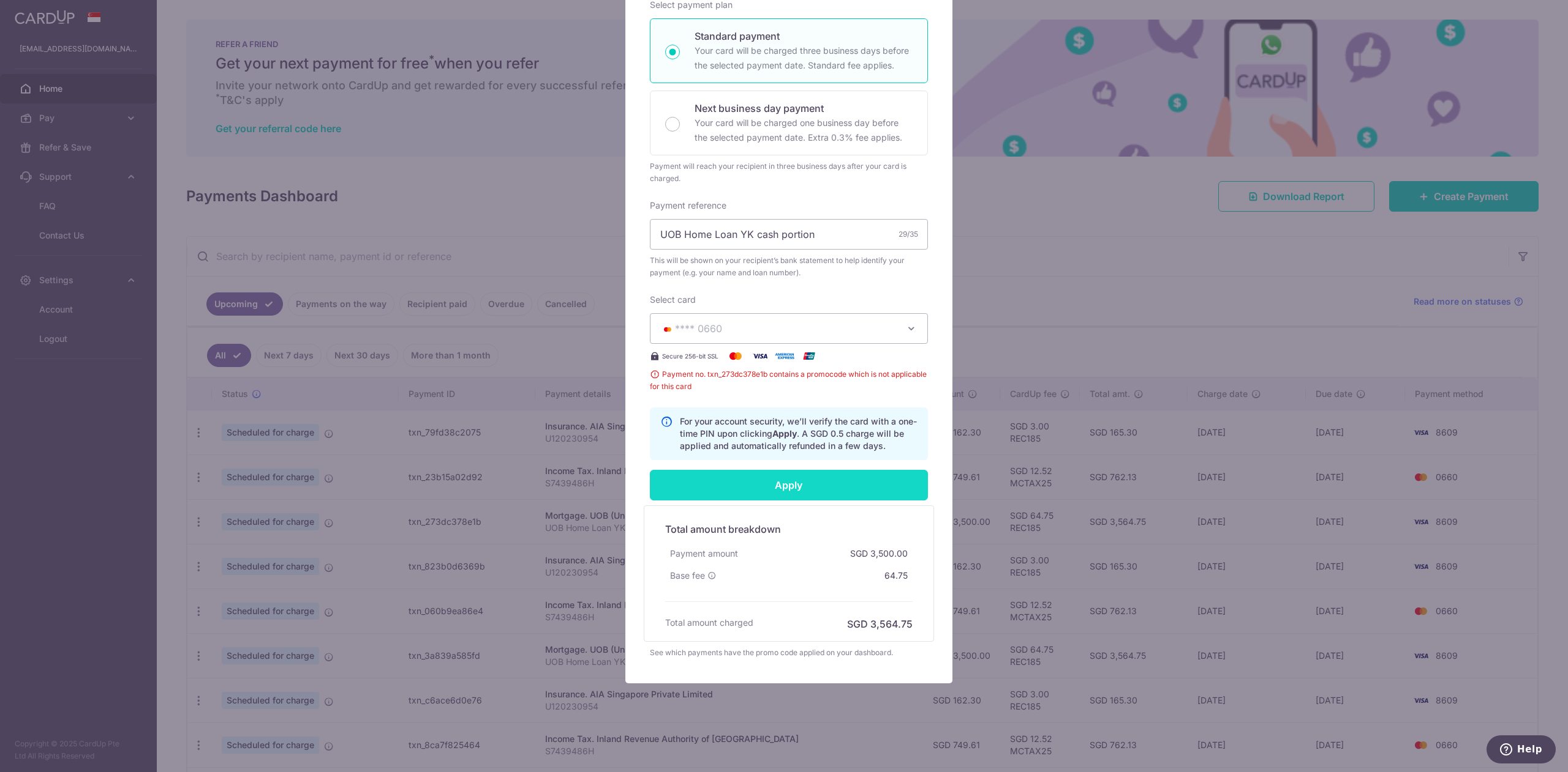
click at [772, 484] on input "Apply" at bounding box center [789, 485] width 278 height 31
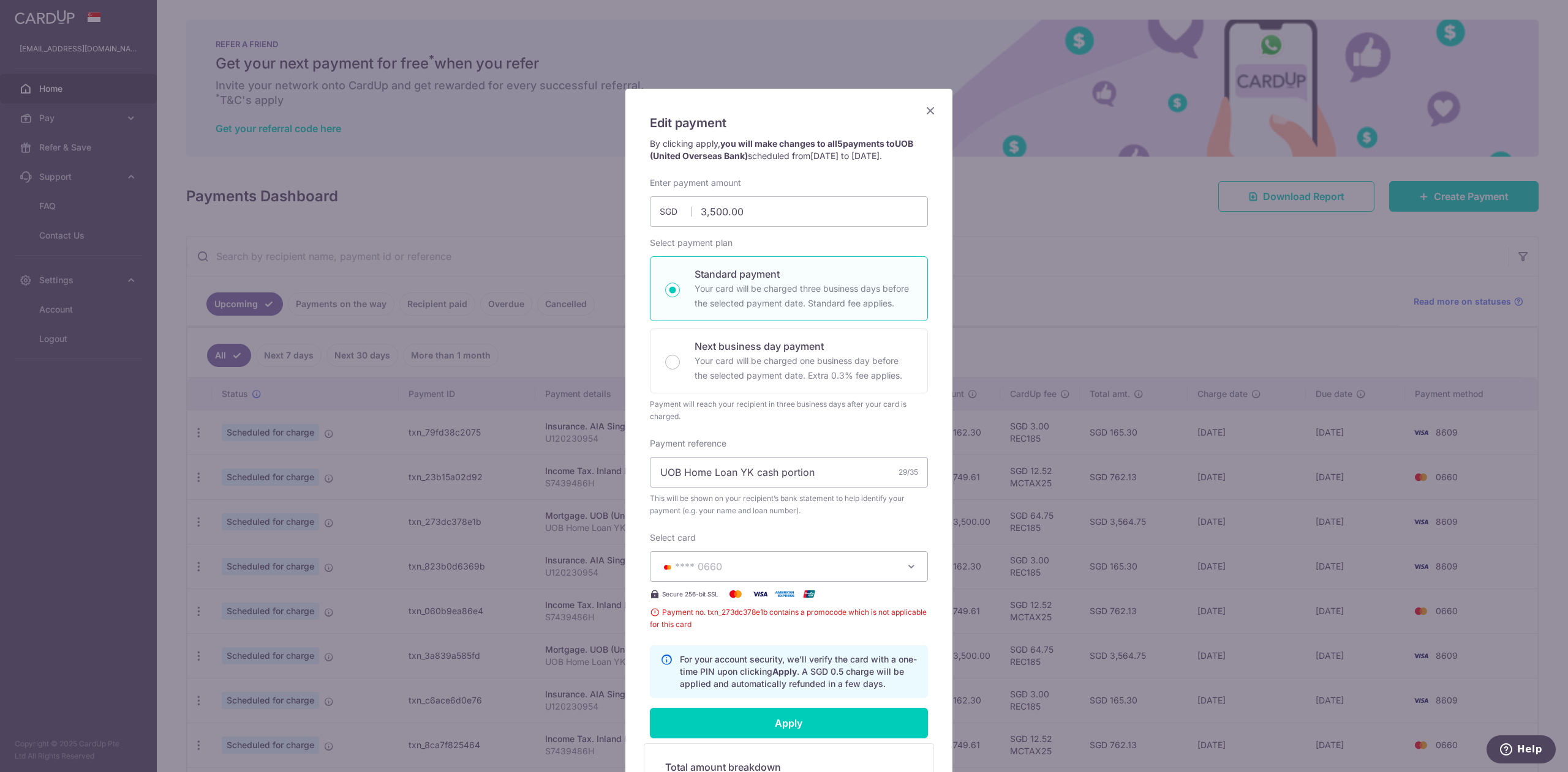
click at [926, 107] on icon "Close" at bounding box center [930, 110] width 14 height 15
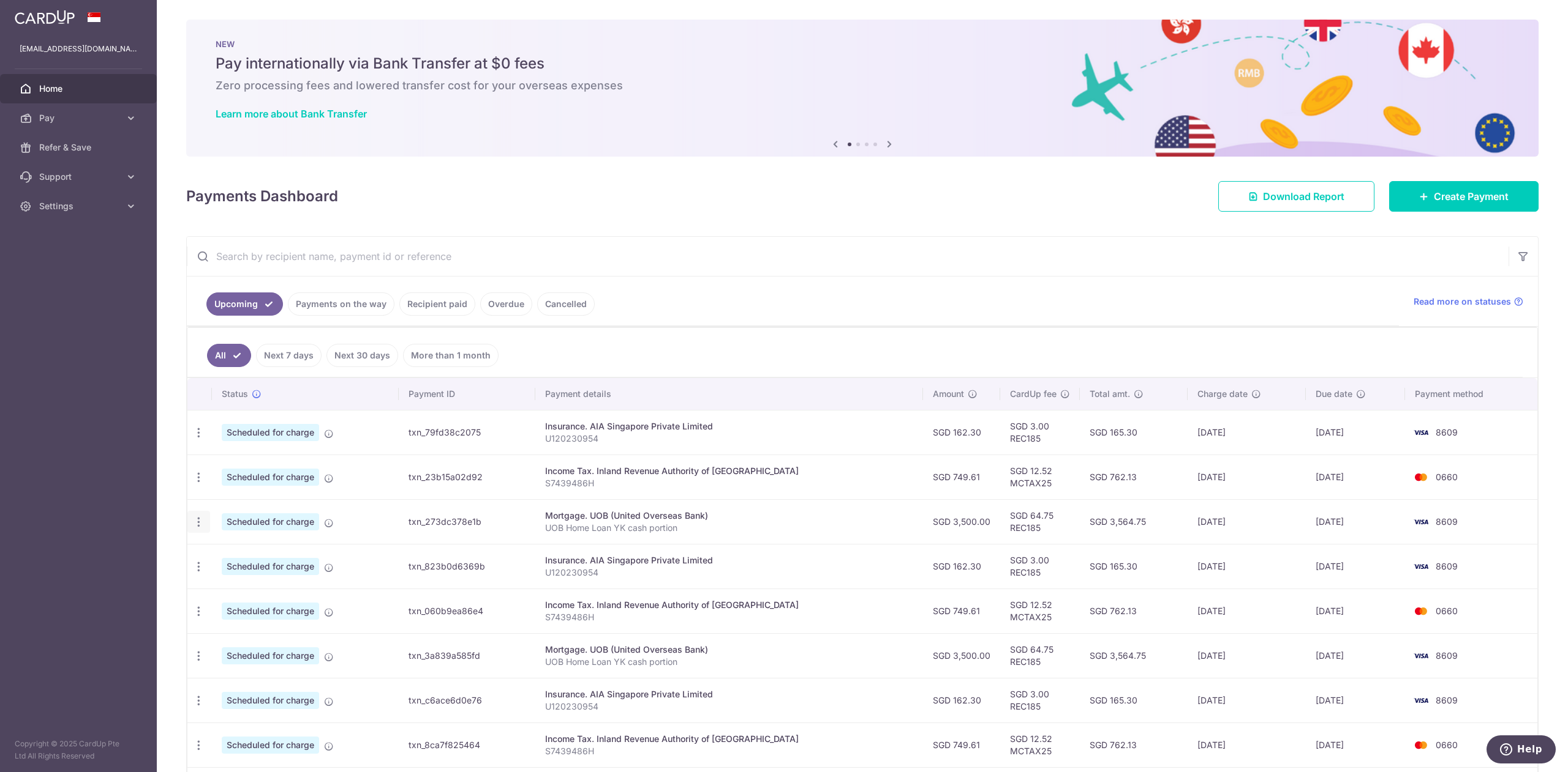
click at [196, 520] on icon "button" at bounding box center [198, 522] width 12 height 12
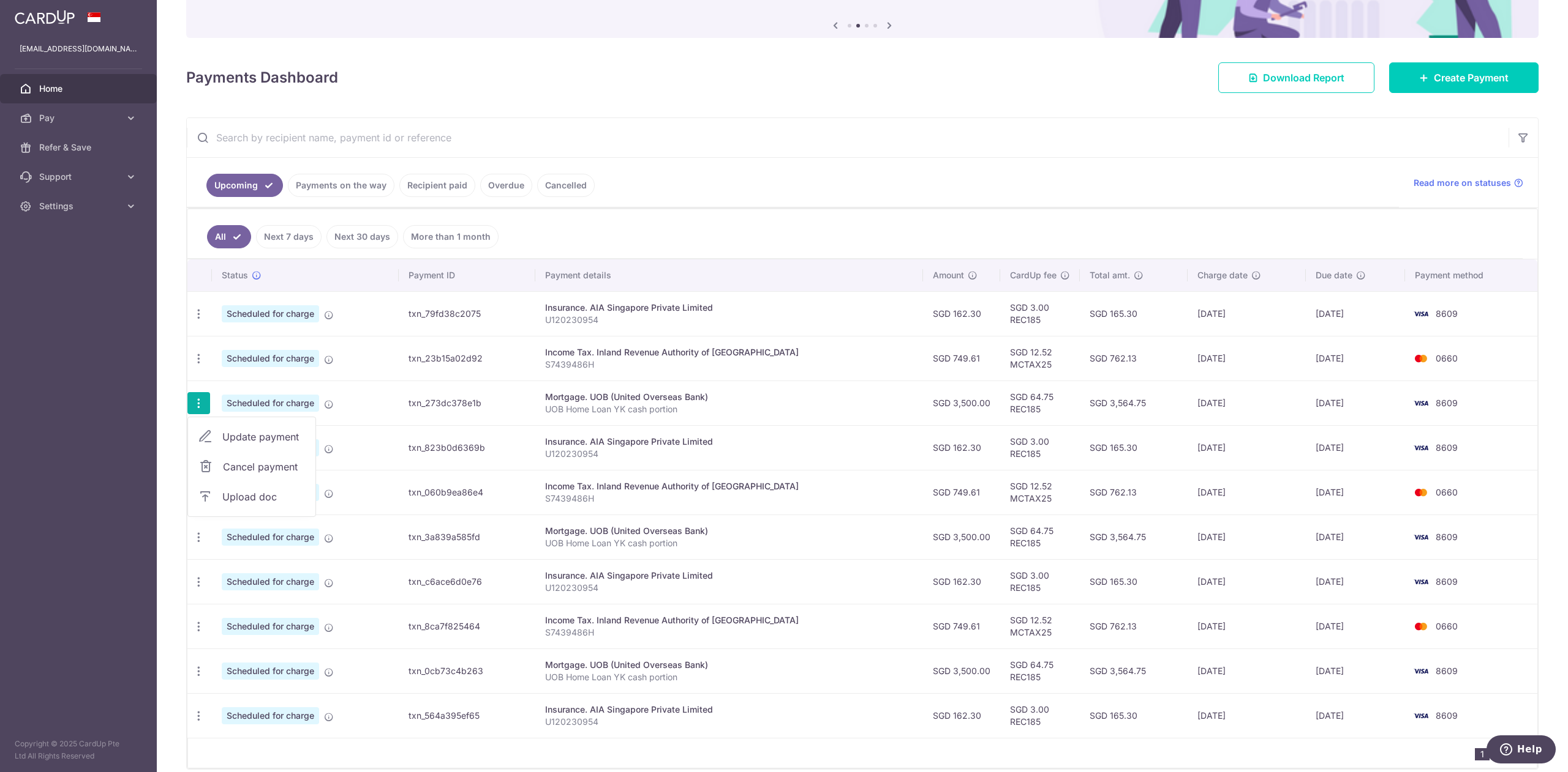
scroll to position [174, 0]
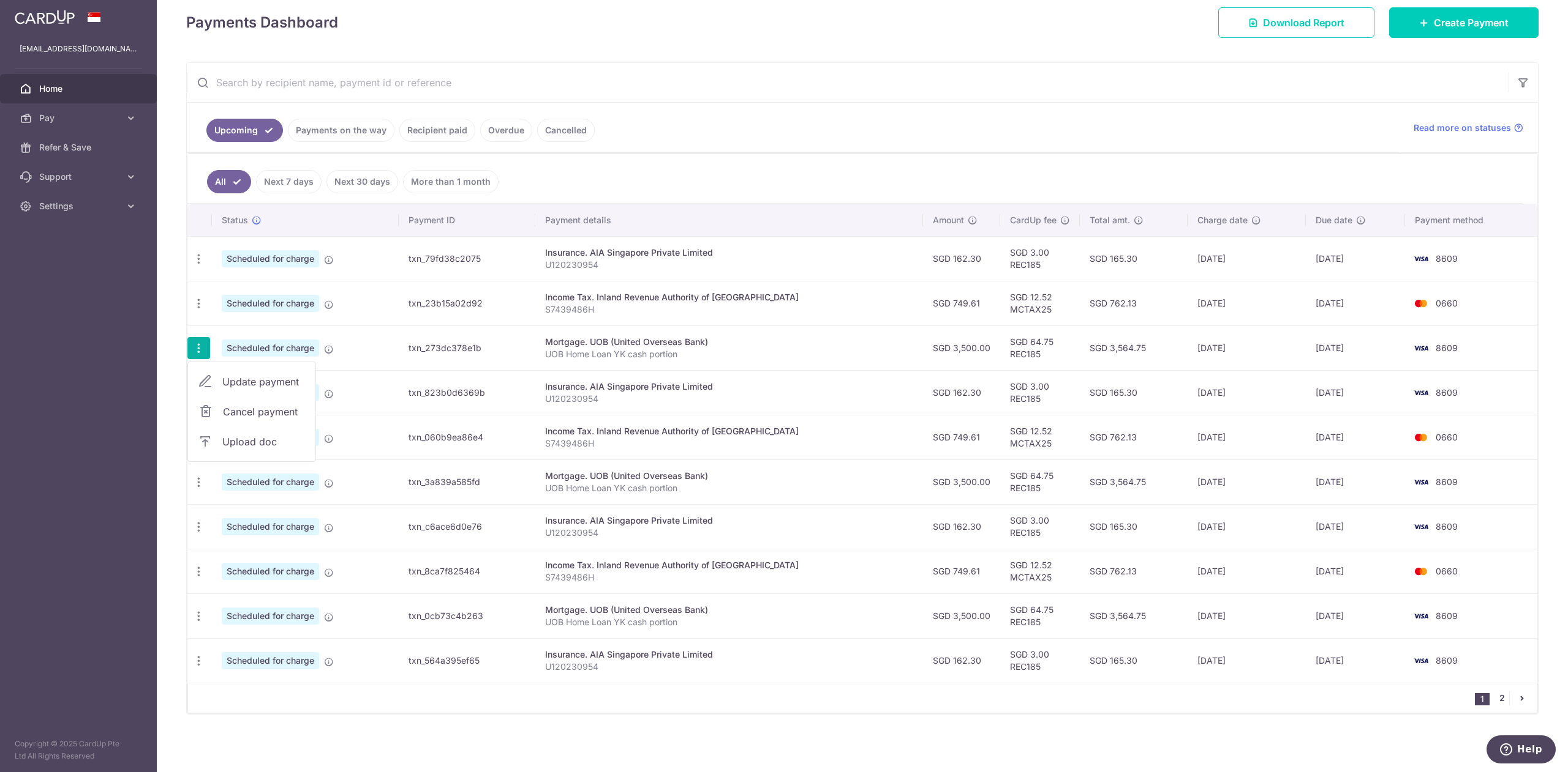
click at [1494, 702] on link "2" at bounding box center [1501, 698] width 14 height 14
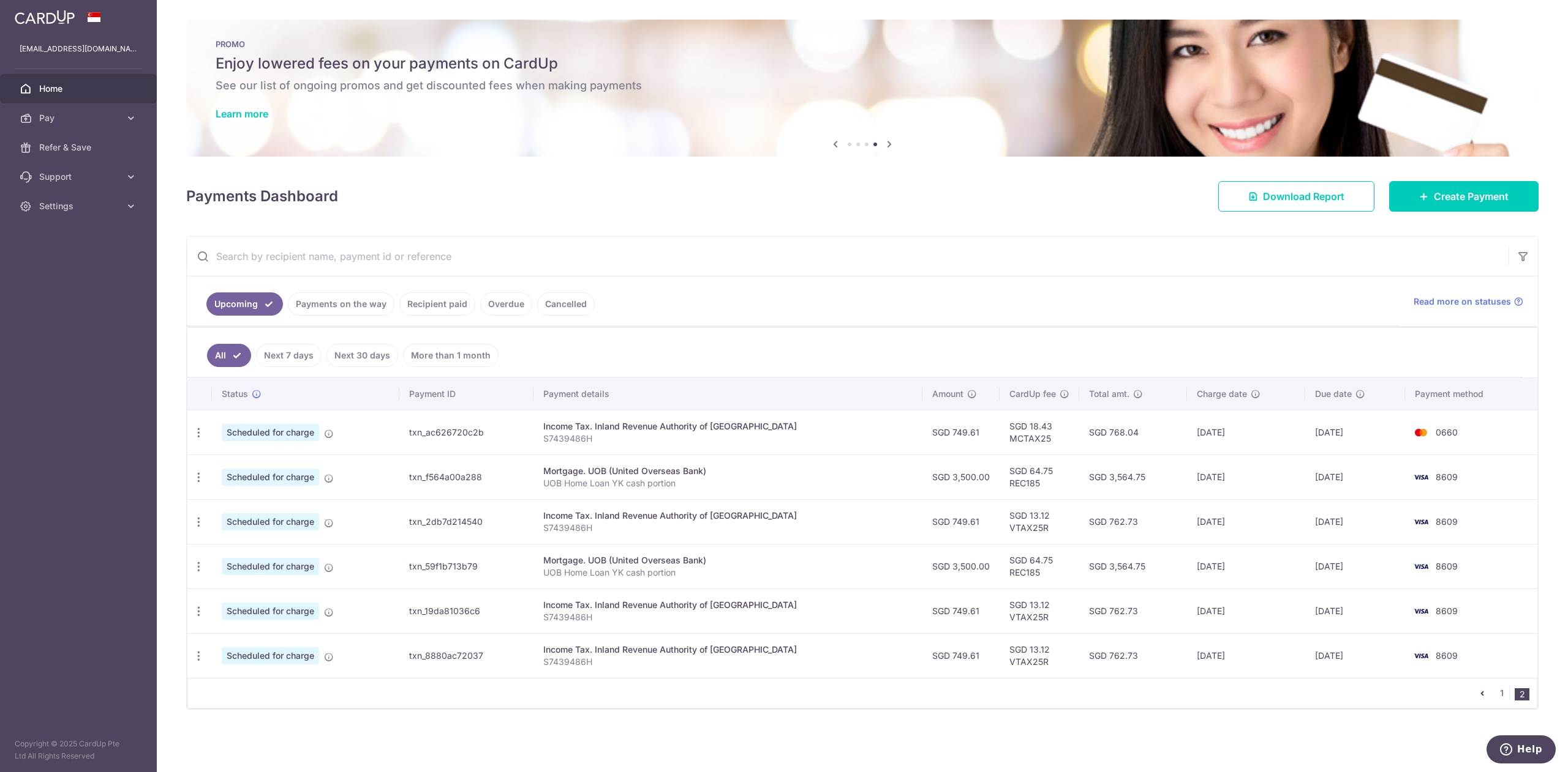
click at [1166, 566] on td "SGD 3,564.75" at bounding box center [1132, 566] width 107 height 45
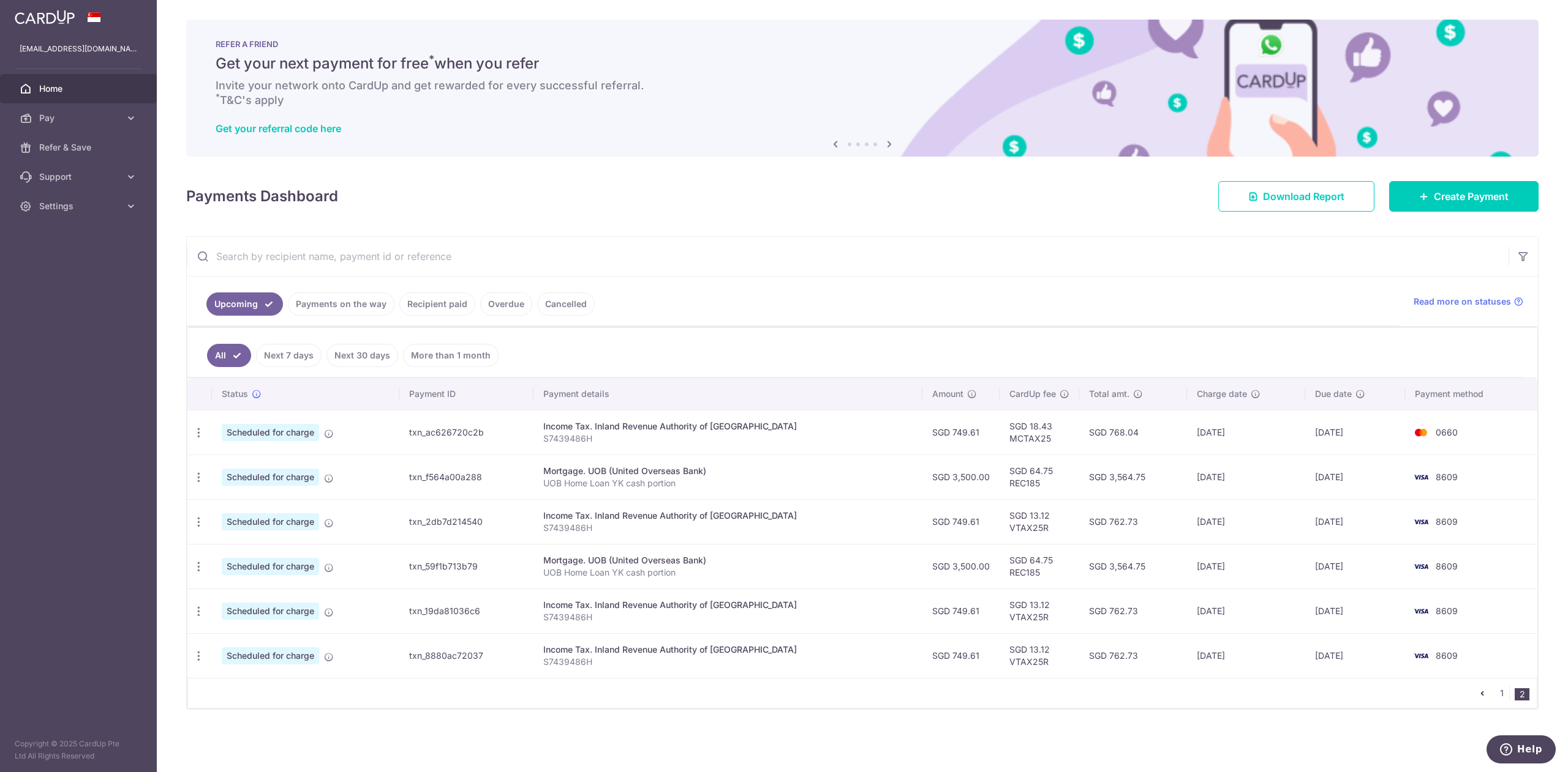
click at [1483, 693] on icon "pager" at bounding box center [1482, 693] width 10 height 10
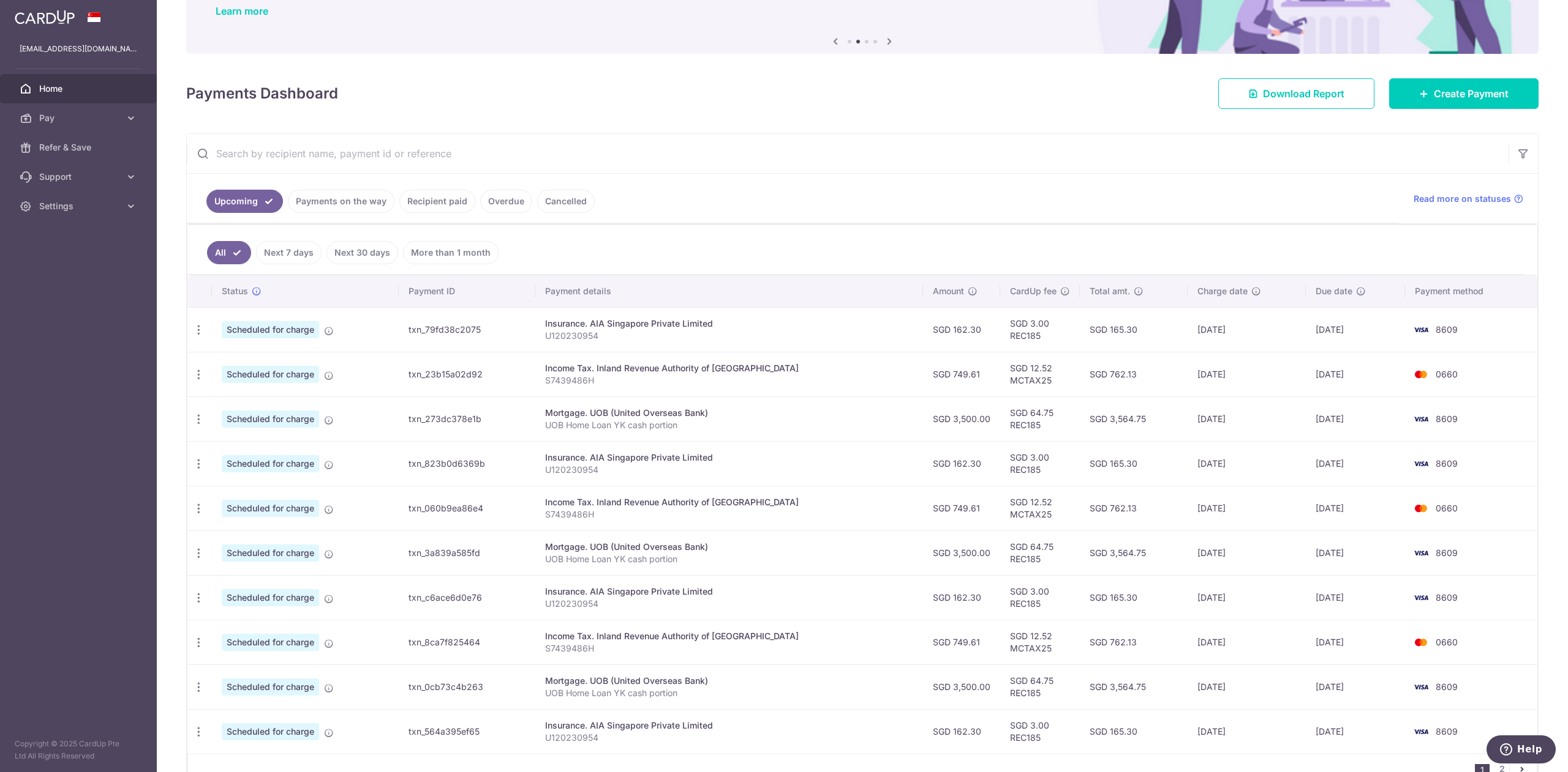
scroll to position [119, 0]
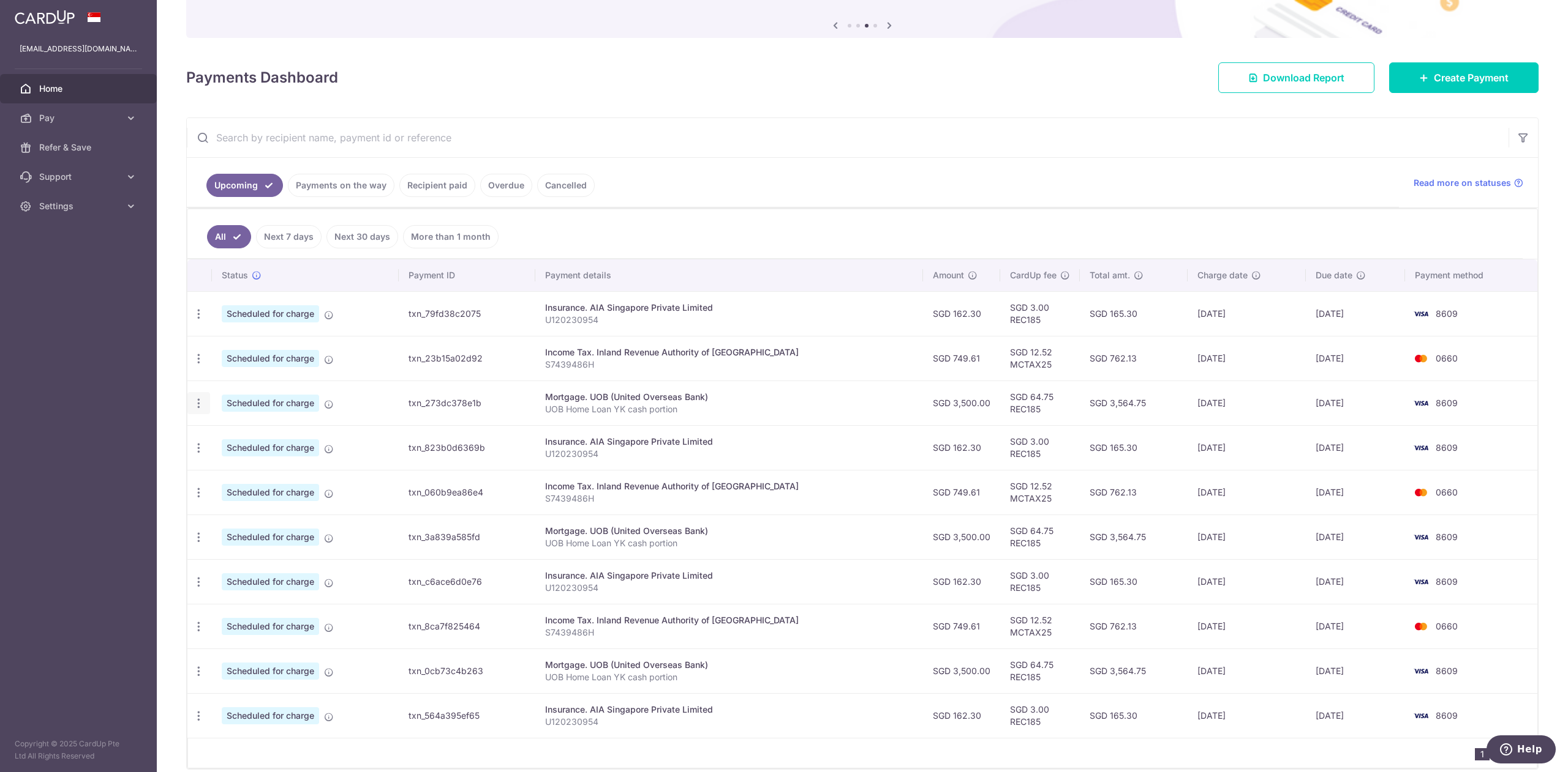
click at [194, 404] on icon "button" at bounding box center [198, 403] width 12 height 12
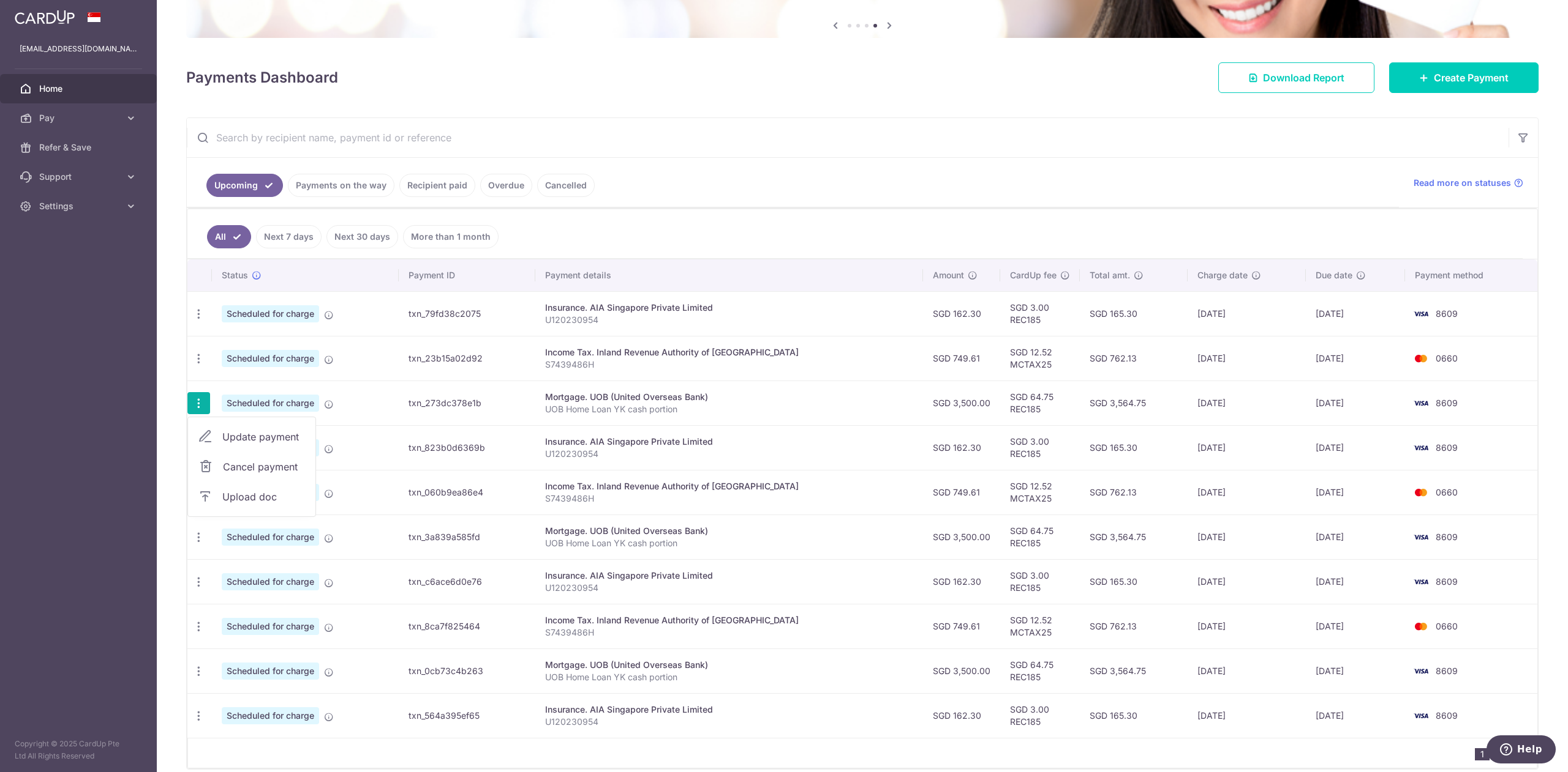
click at [281, 468] on span "Cancel payment" at bounding box center [264, 466] width 83 height 14
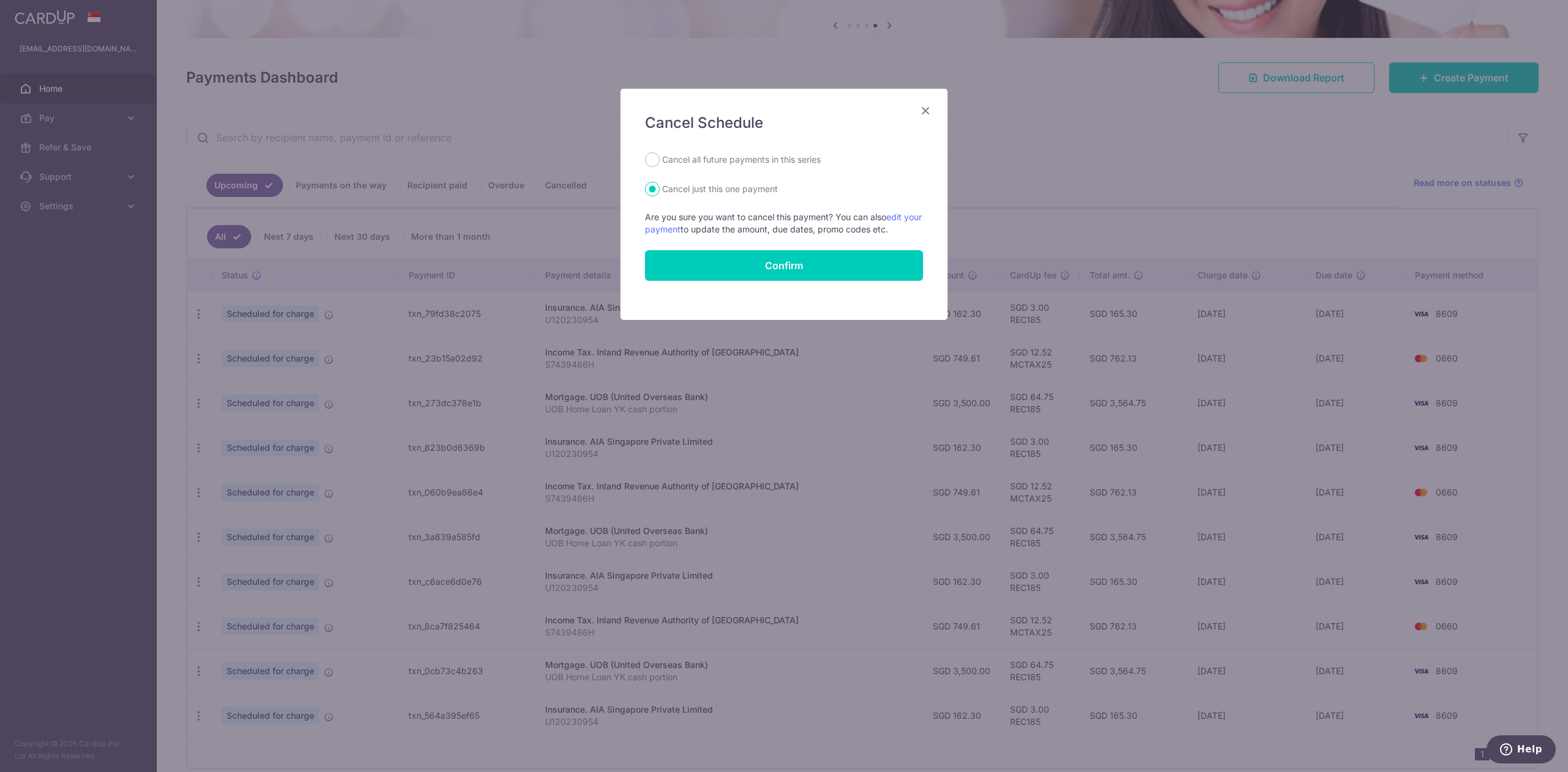
click at [740, 161] on label "Cancel all future payments in this series" at bounding box center [741, 159] width 158 height 14
click at [659, 161] on input "Cancel all future payments in this series" at bounding box center [652, 159] width 14 height 14
radio input "true"
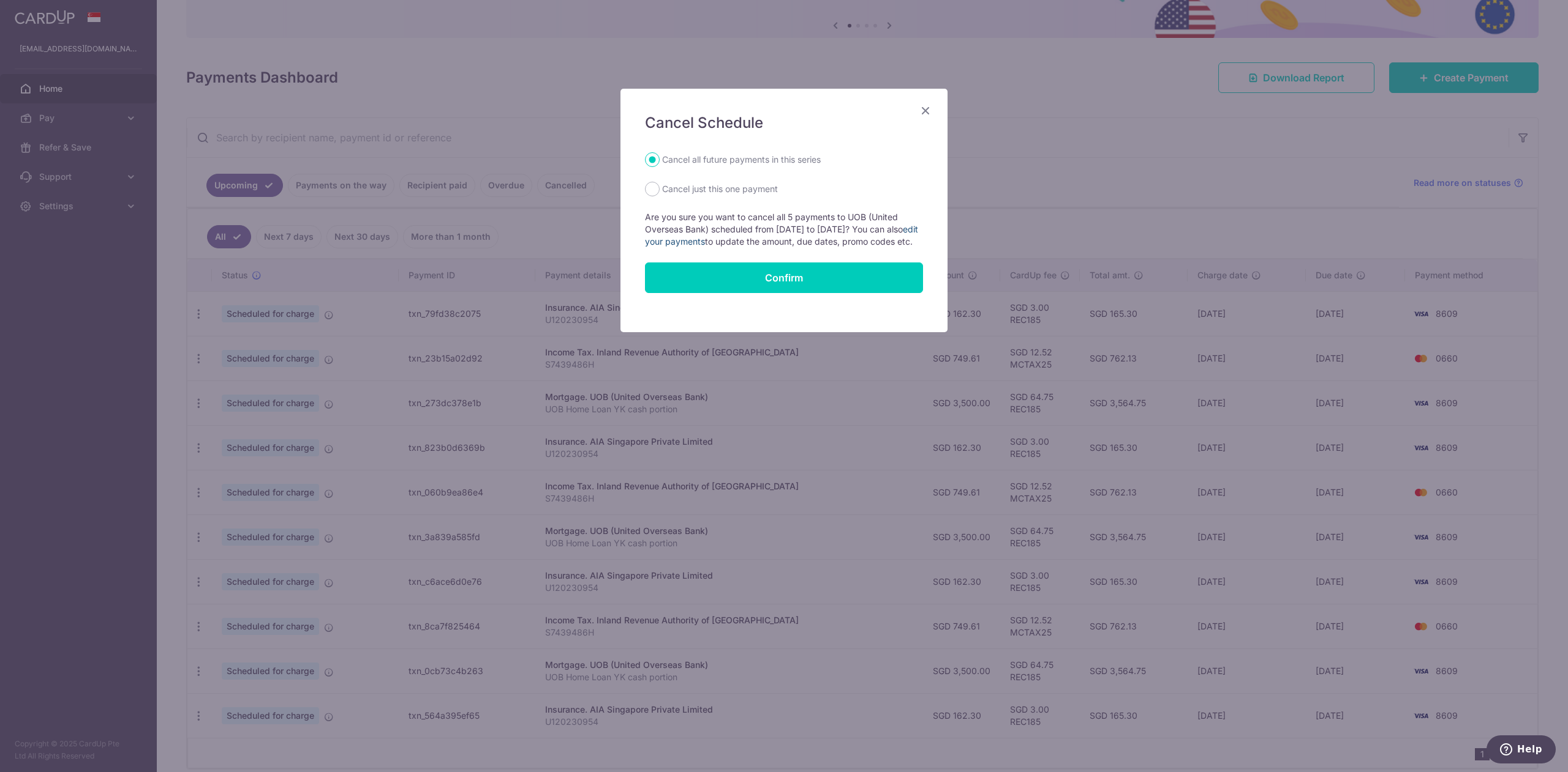
click at [732, 236] on link "edit your payments" at bounding box center [781, 236] width 273 height 23
click at [934, 106] on div "Cancel Schedule Cancel all future payments in this series Cancel just this one …" at bounding box center [783, 211] width 327 height 244
click at [930, 105] on icon "Close" at bounding box center [925, 110] width 14 height 15
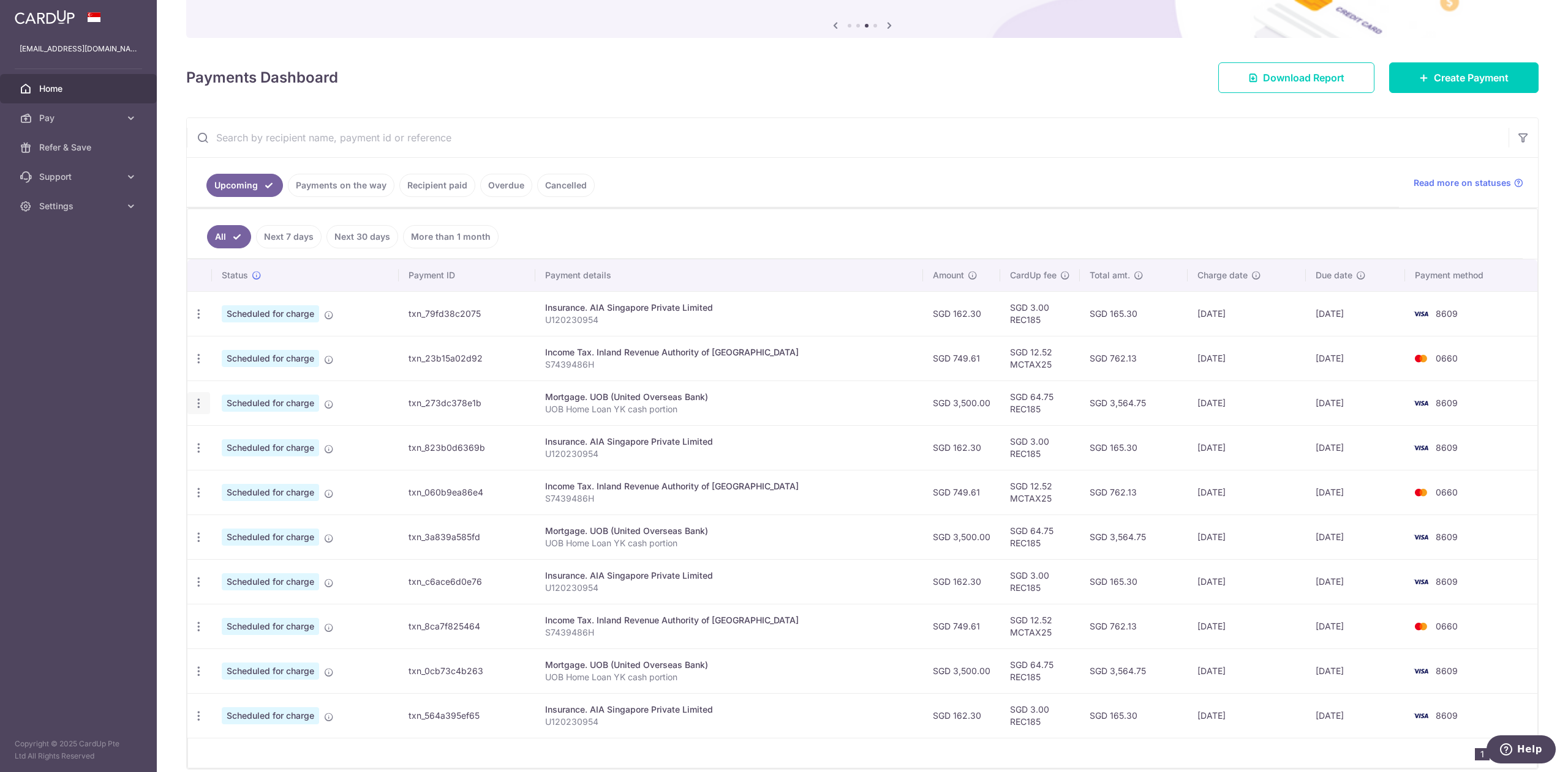
click at [194, 398] on icon "button" at bounding box center [198, 403] width 12 height 12
click at [254, 429] on link "Update payment" at bounding box center [251, 436] width 128 height 30
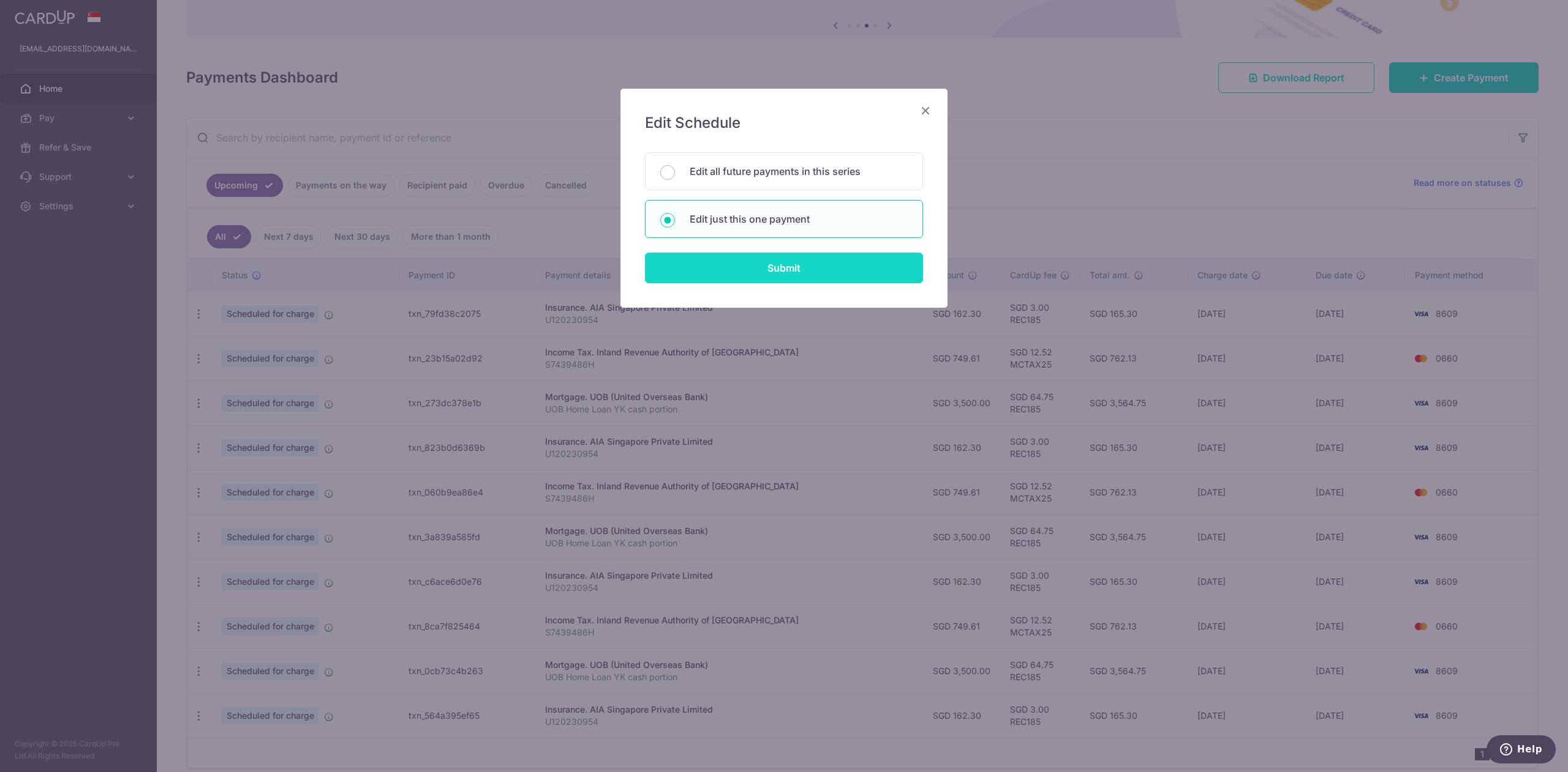
click at [766, 271] on input "Submit" at bounding box center [784, 269] width 278 height 31
radio input "true"
type input "3,500.00"
type input "[DATE]"
type input "UOB Home Loan YK cash portion"
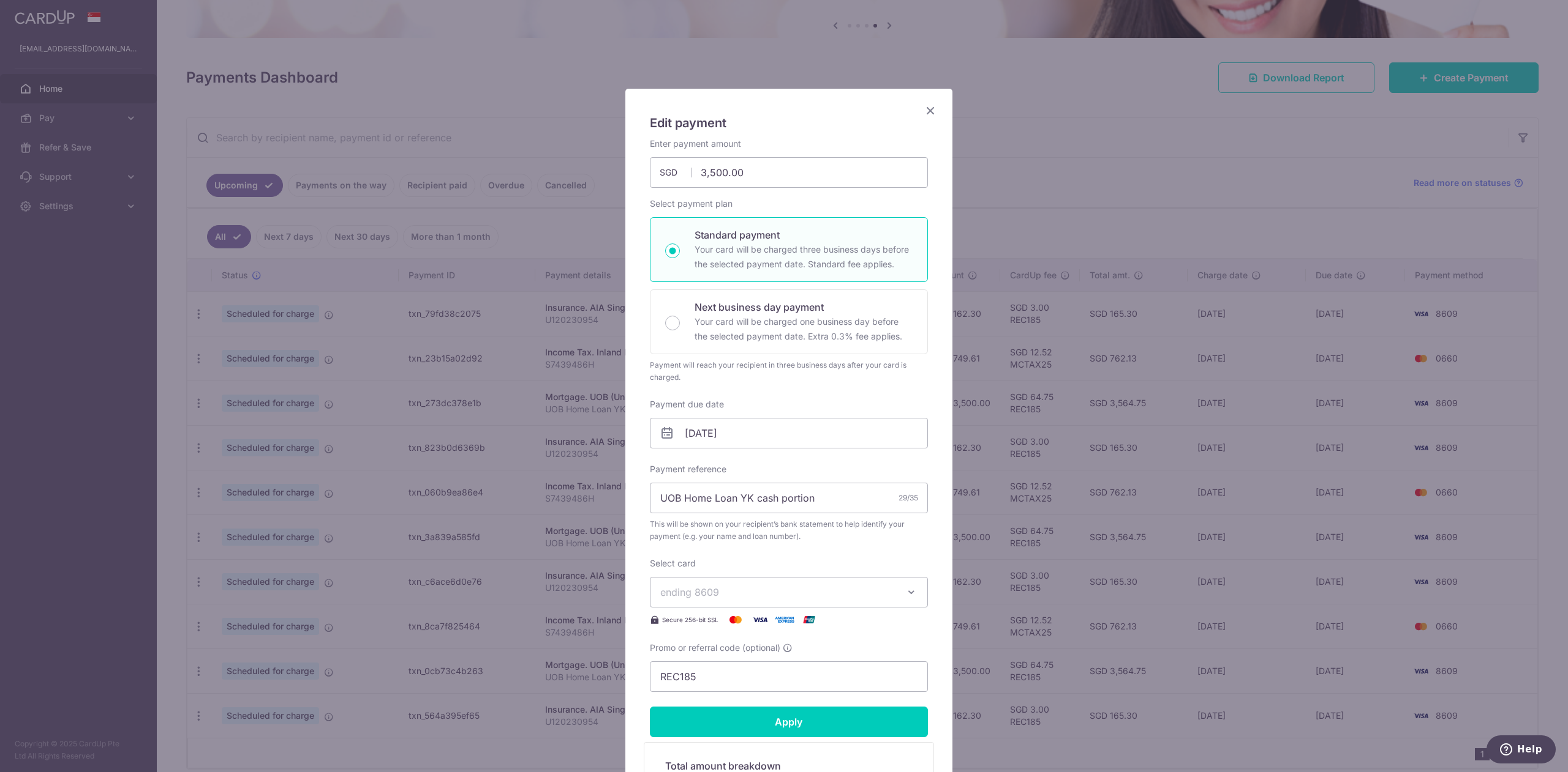
click at [740, 593] on span "ending 8609" at bounding box center [777, 592] width 235 height 14
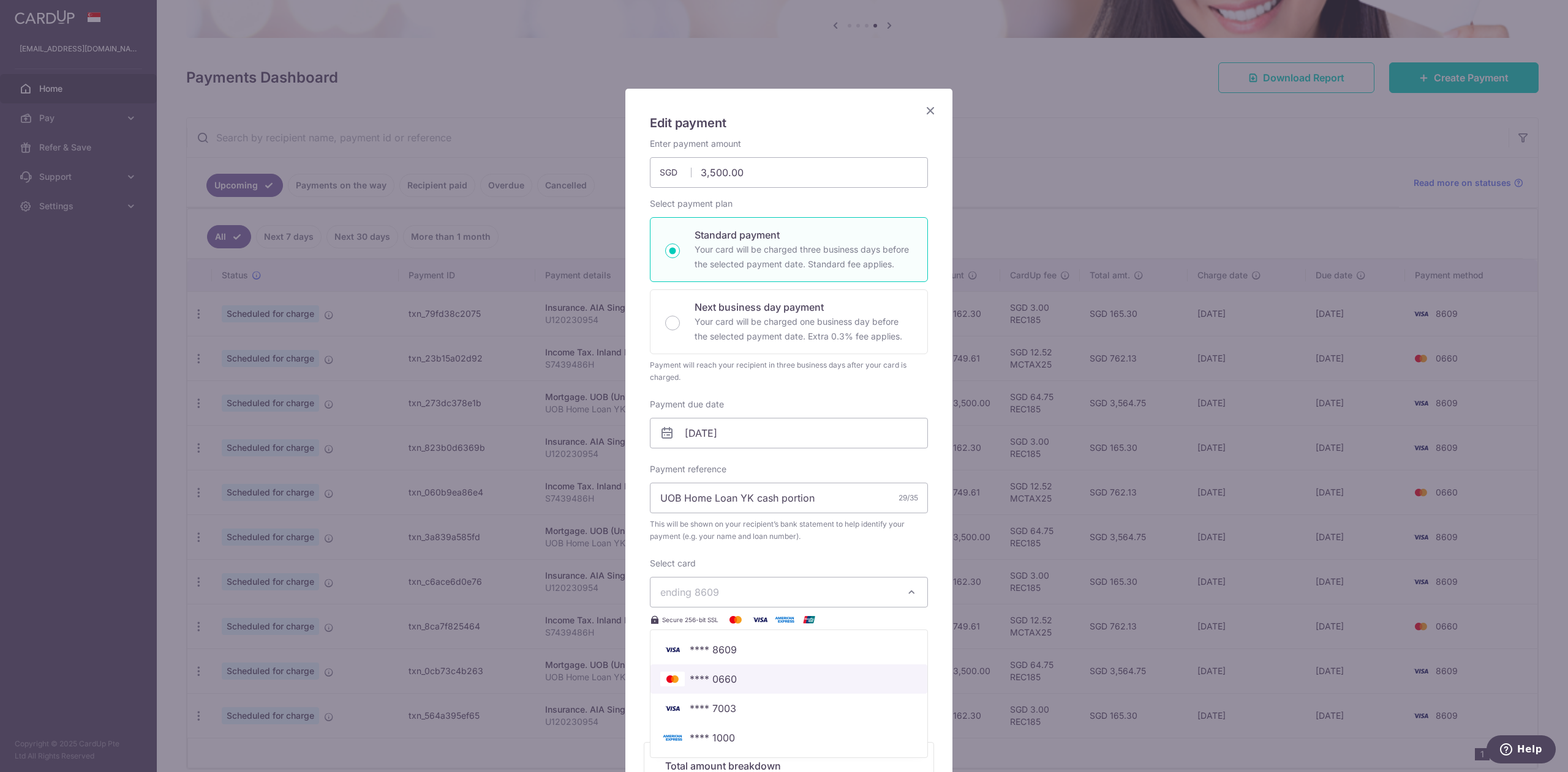
click at [743, 678] on span "**** 0660" at bounding box center [789, 679] width 257 height 14
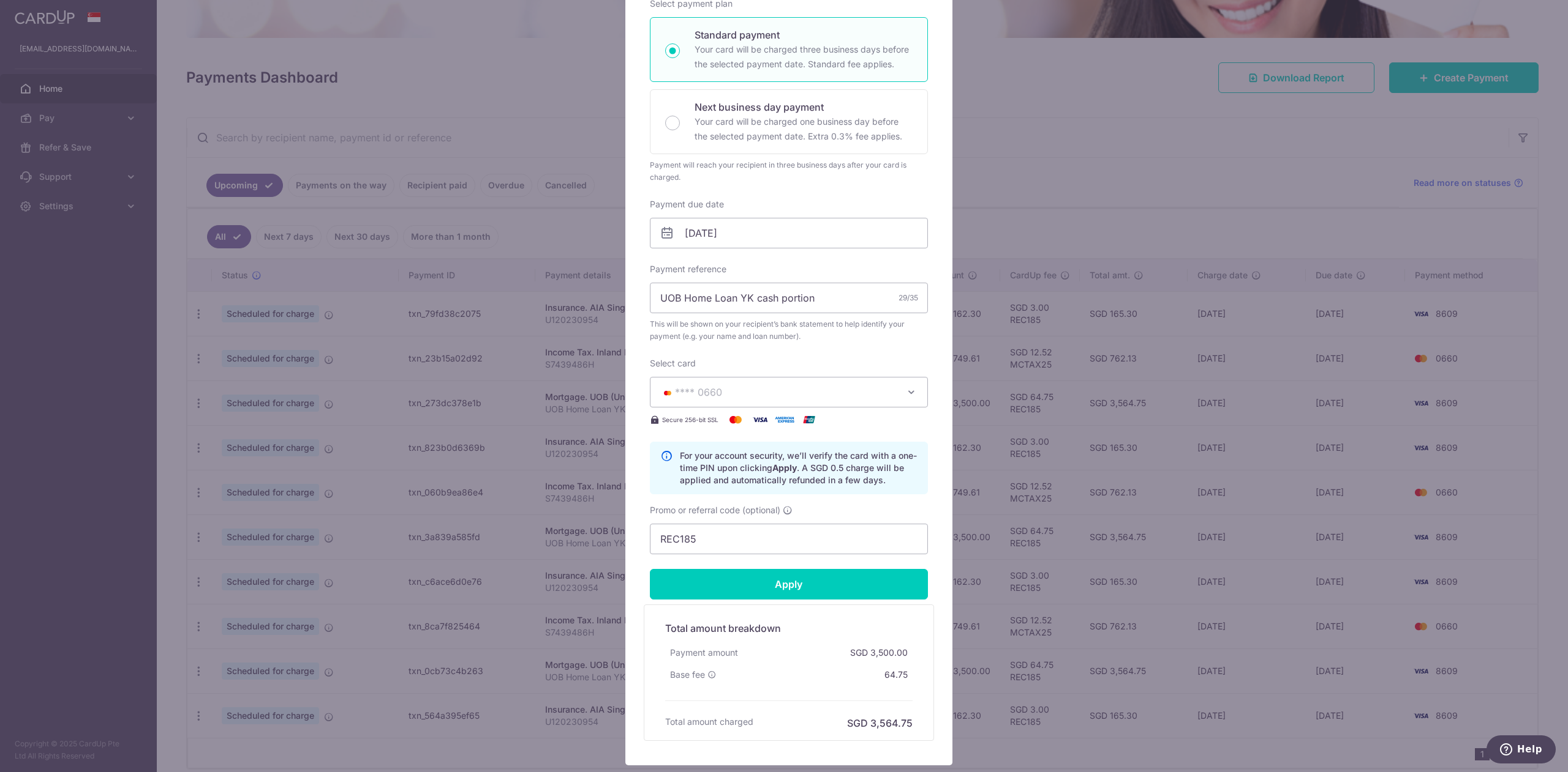
scroll to position [243, 0]
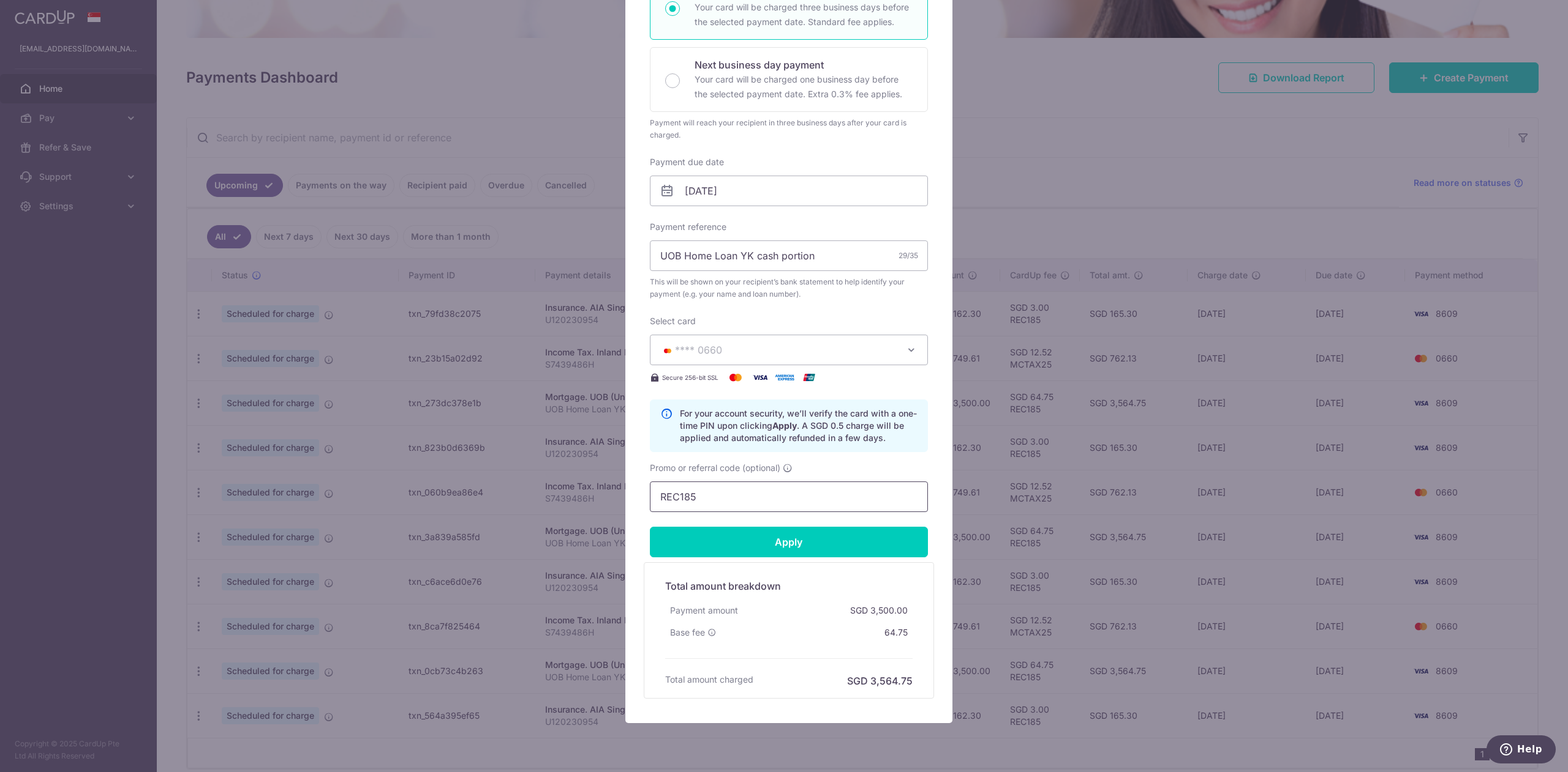
drag, startPoint x: 742, startPoint y: 497, endPoint x: 615, endPoint y: 484, distance: 127.7
click at [626, 484] on div "Edit payment By clicking apply, you will make changes to all payments to UOB (U…" at bounding box center [789, 285] width 327 height 877
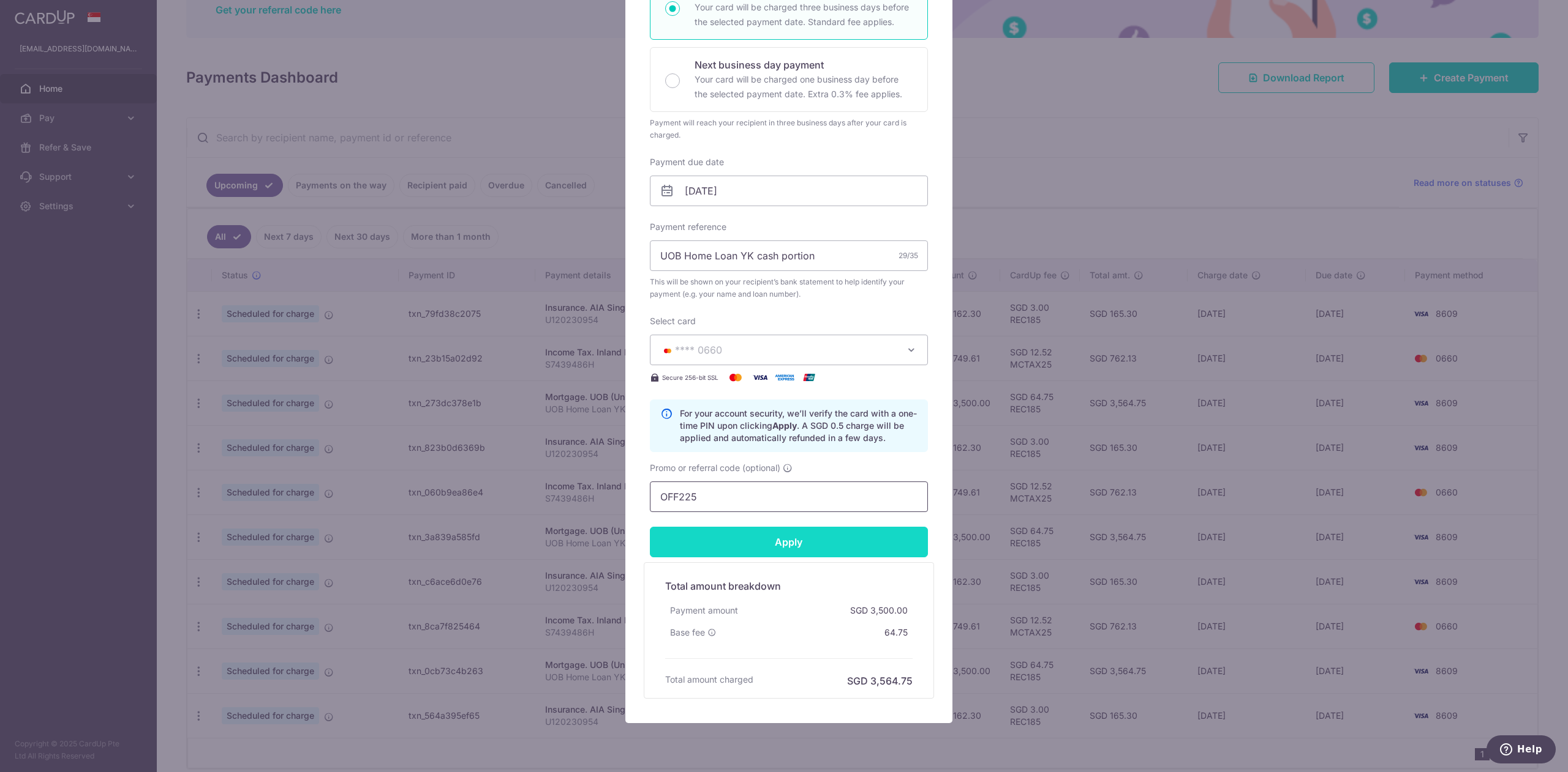
type input "OFF225"
click at [770, 536] on input "Apply" at bounding box center [789, 542] width 278 height 31
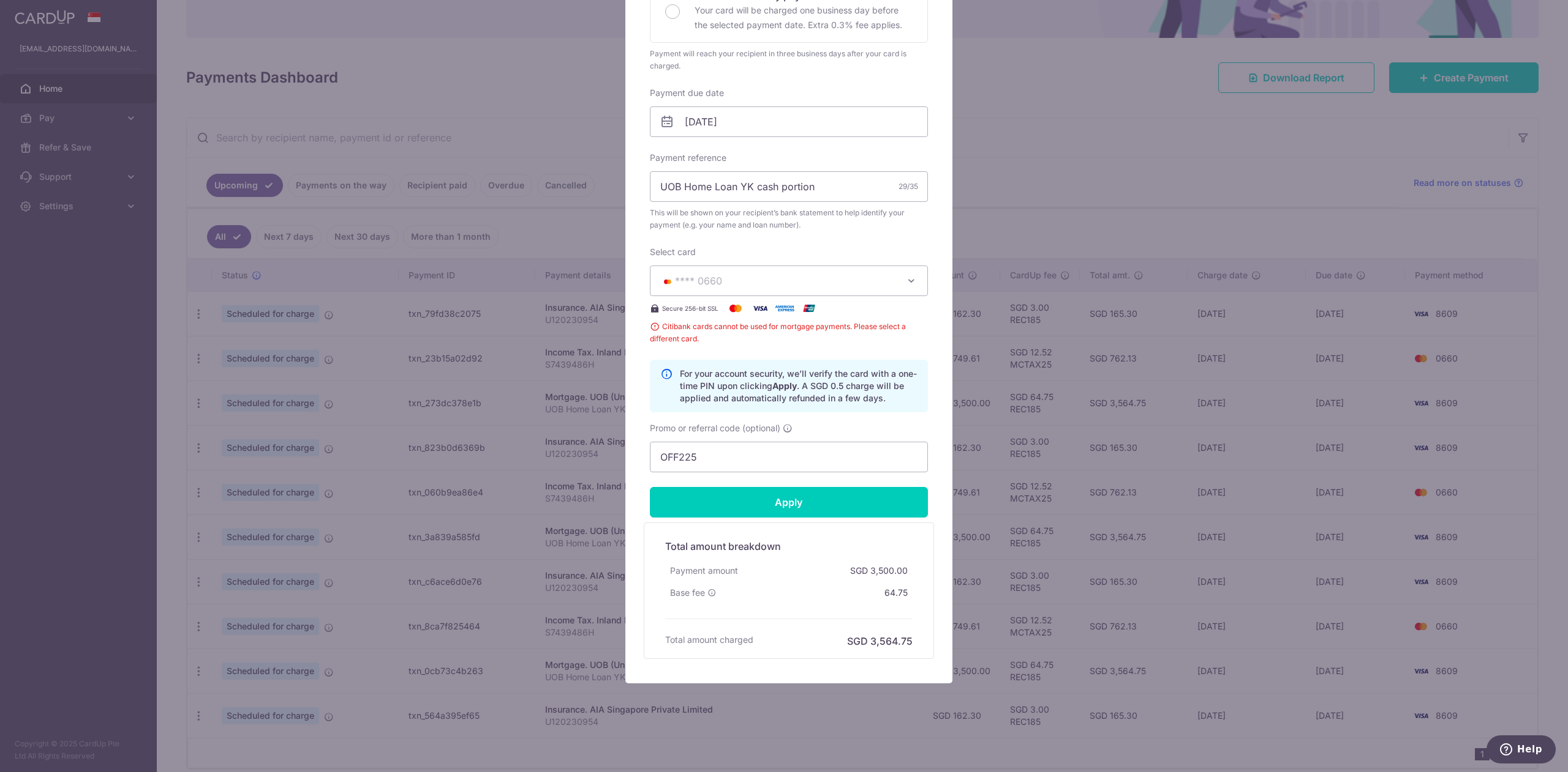
scroll to position [0, 0]
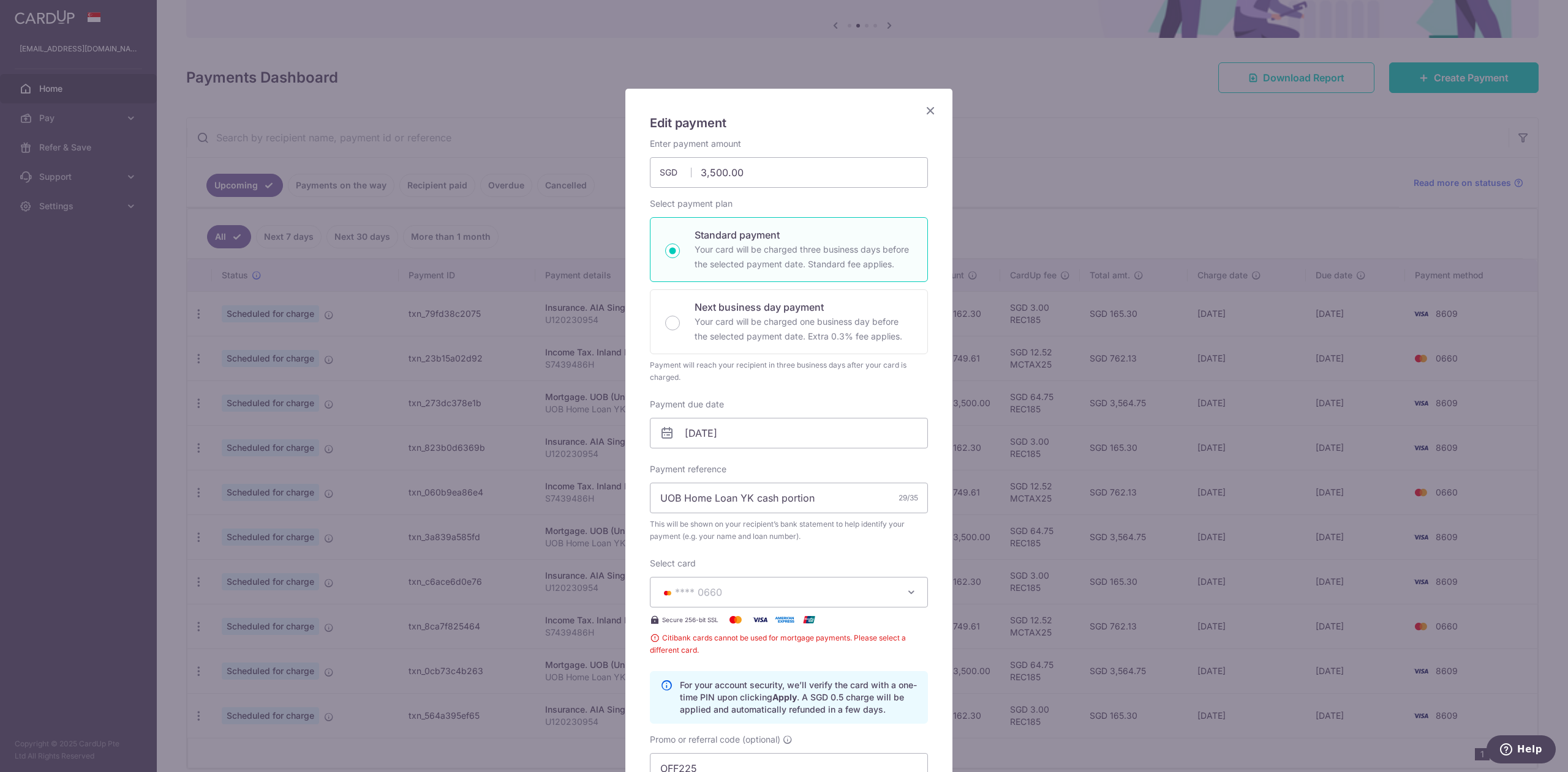
click at [926, 105] on icon "Close" at bounding box center [930, 110] width 14 height 15
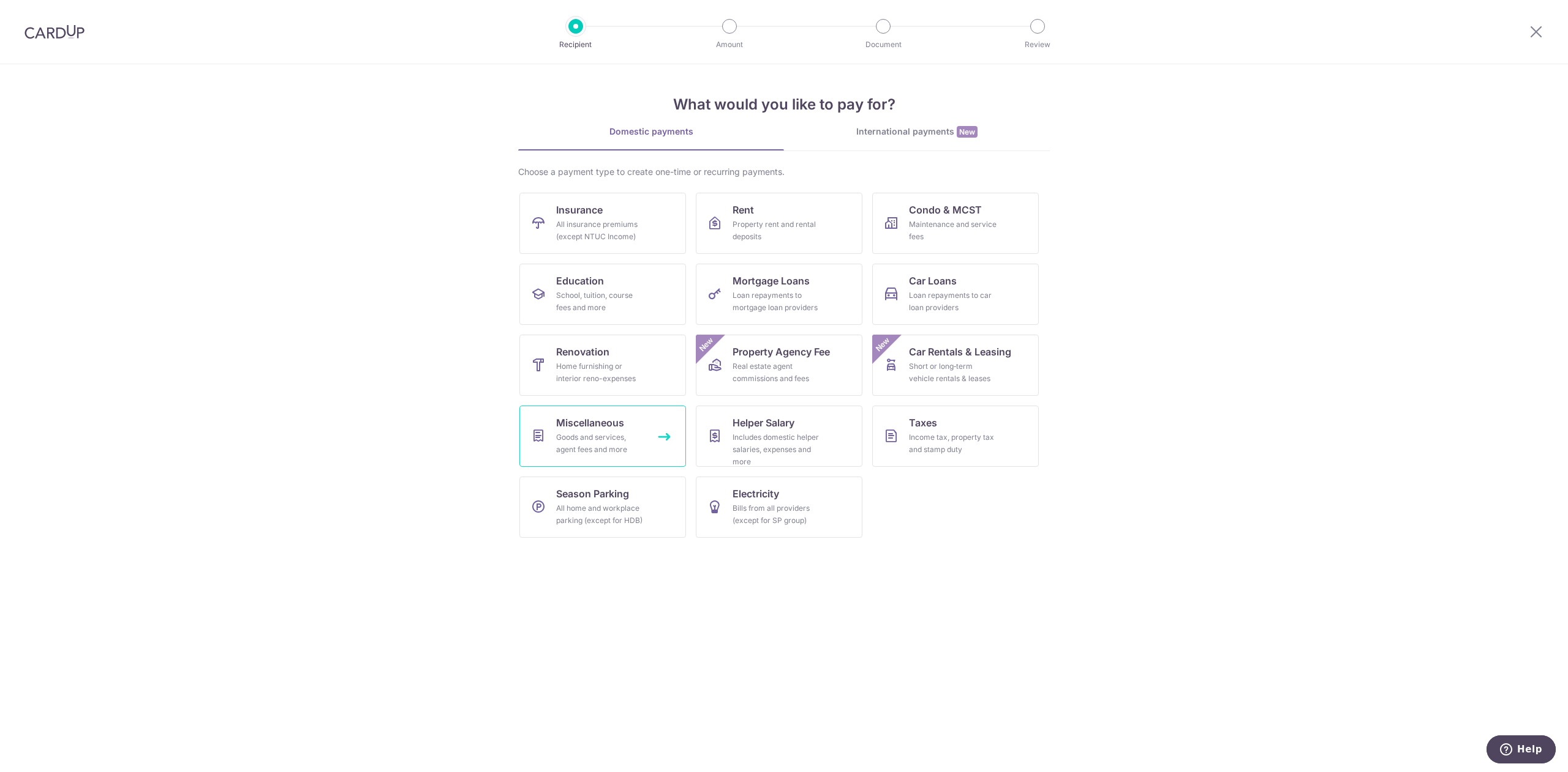
click at [606, 422] on span "Miscellaneous" at bounding box center [589, 422] width 68 height 14
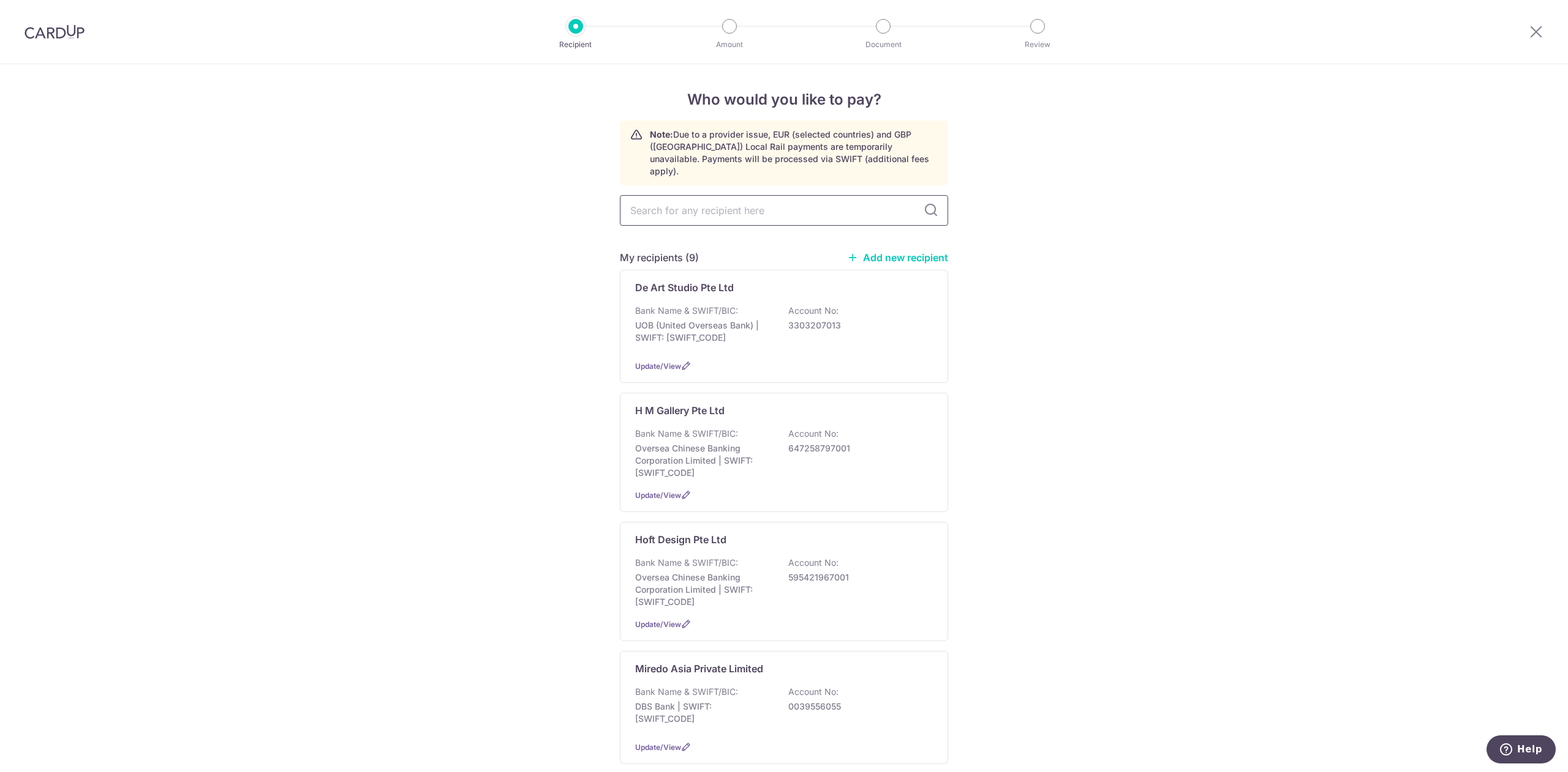
click at [753, 197] on input "text" at bounding box center [784, 211] width 328 height 31
type input "UOB"
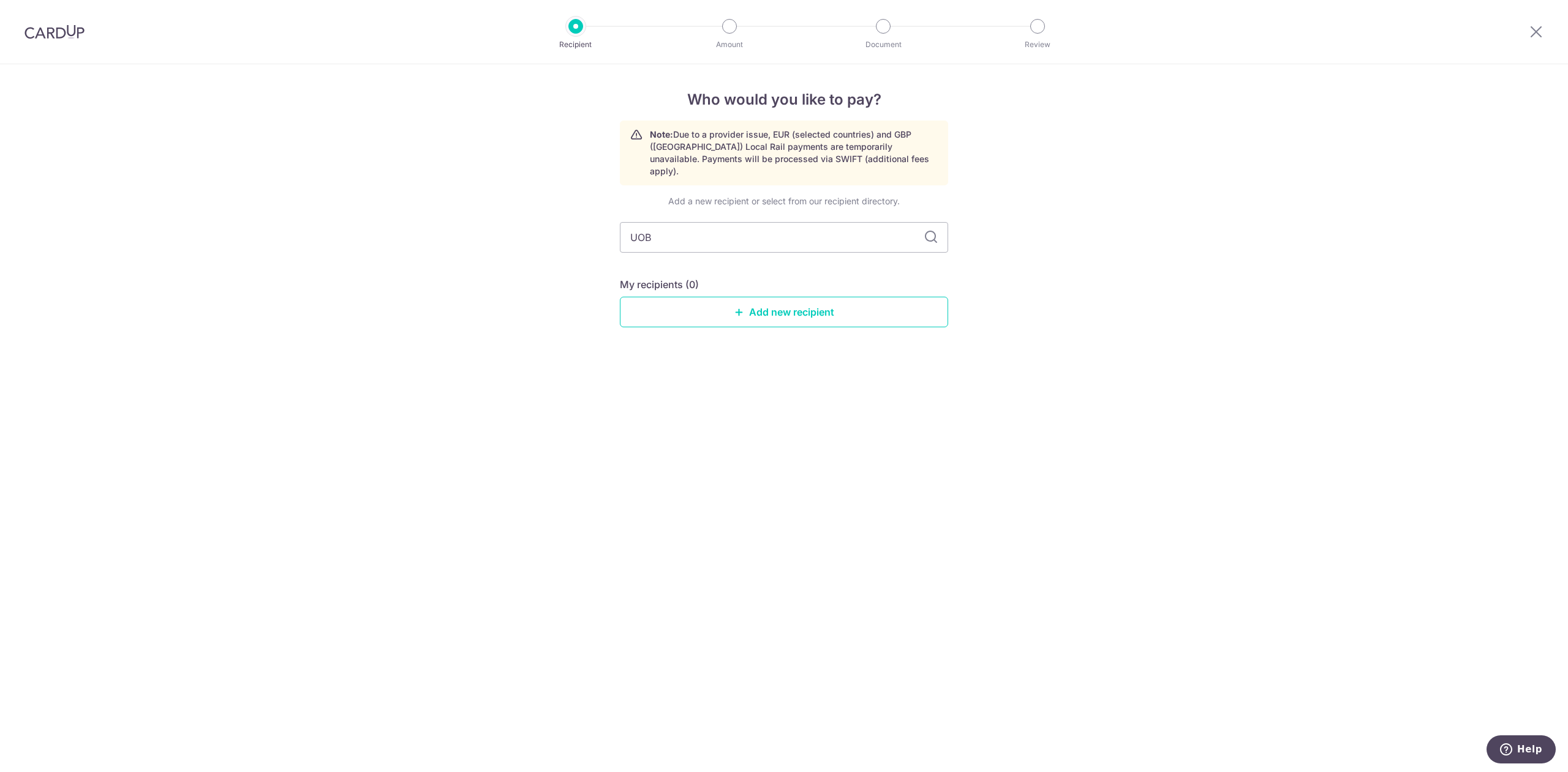
click at [928, 230] on icon at bounding box center [930, 237] width 14 height 14
click at [738, 234] on input "UOB" at bounding box center [784, 238] width 328 height 31
click at [748, 297] on link "Add new recipient" at bounding box center [784, 313] width 328 height 31
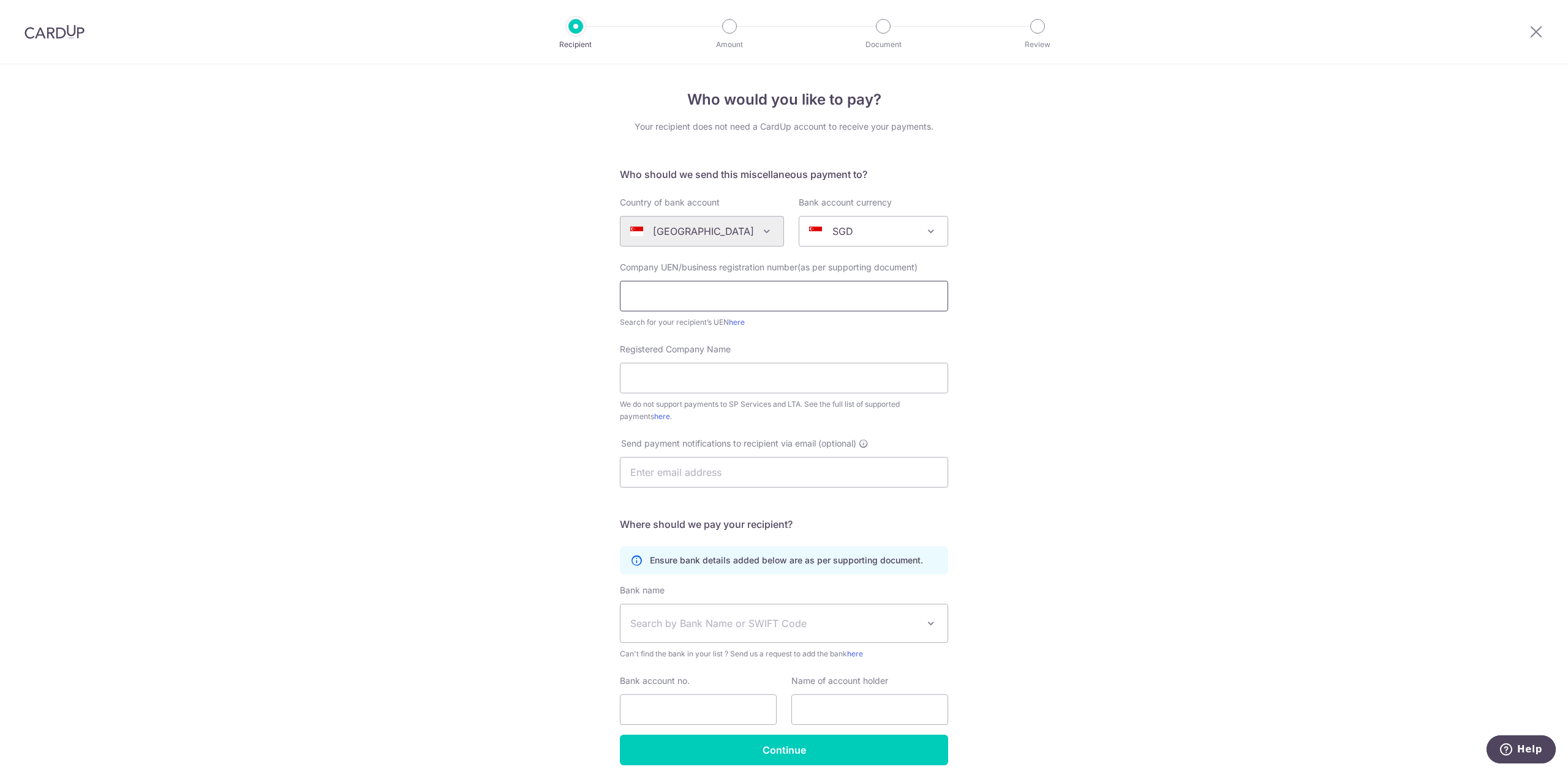
click at [750, 297] on input "text" at bounding box center [784, 296] width 328 height 31
type input "U"
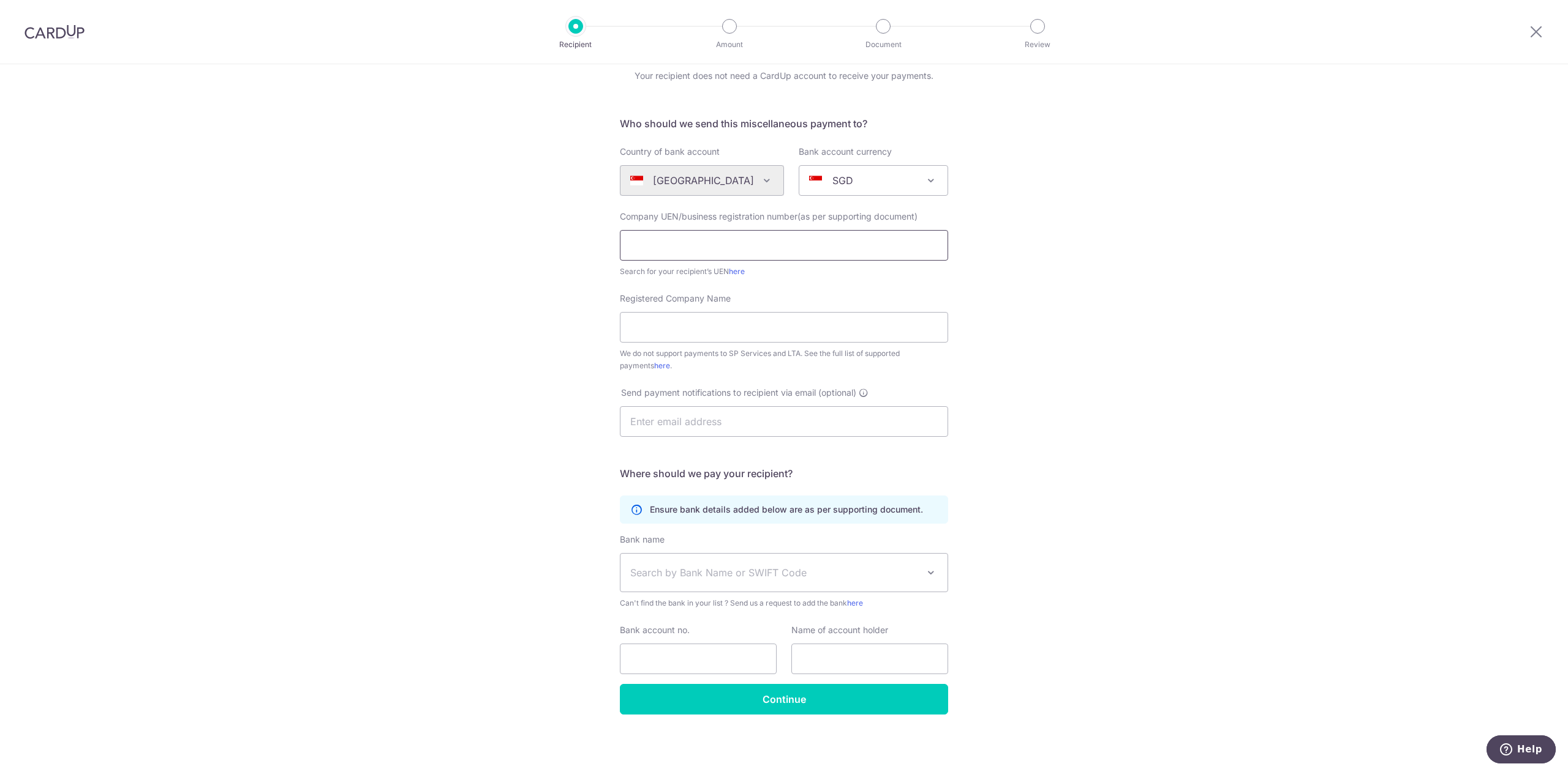
click at [719, 240] on input "text" at bounding box center [784, 246] width 328 height 31
paste input "193500026Z)"
type input "193500026Z"
click at [694, 331] on input "Registered Company Name" at bounding box center [784, 327] width 328 height 31
type input "UNITED OVERSEAS BANK LIMITED"
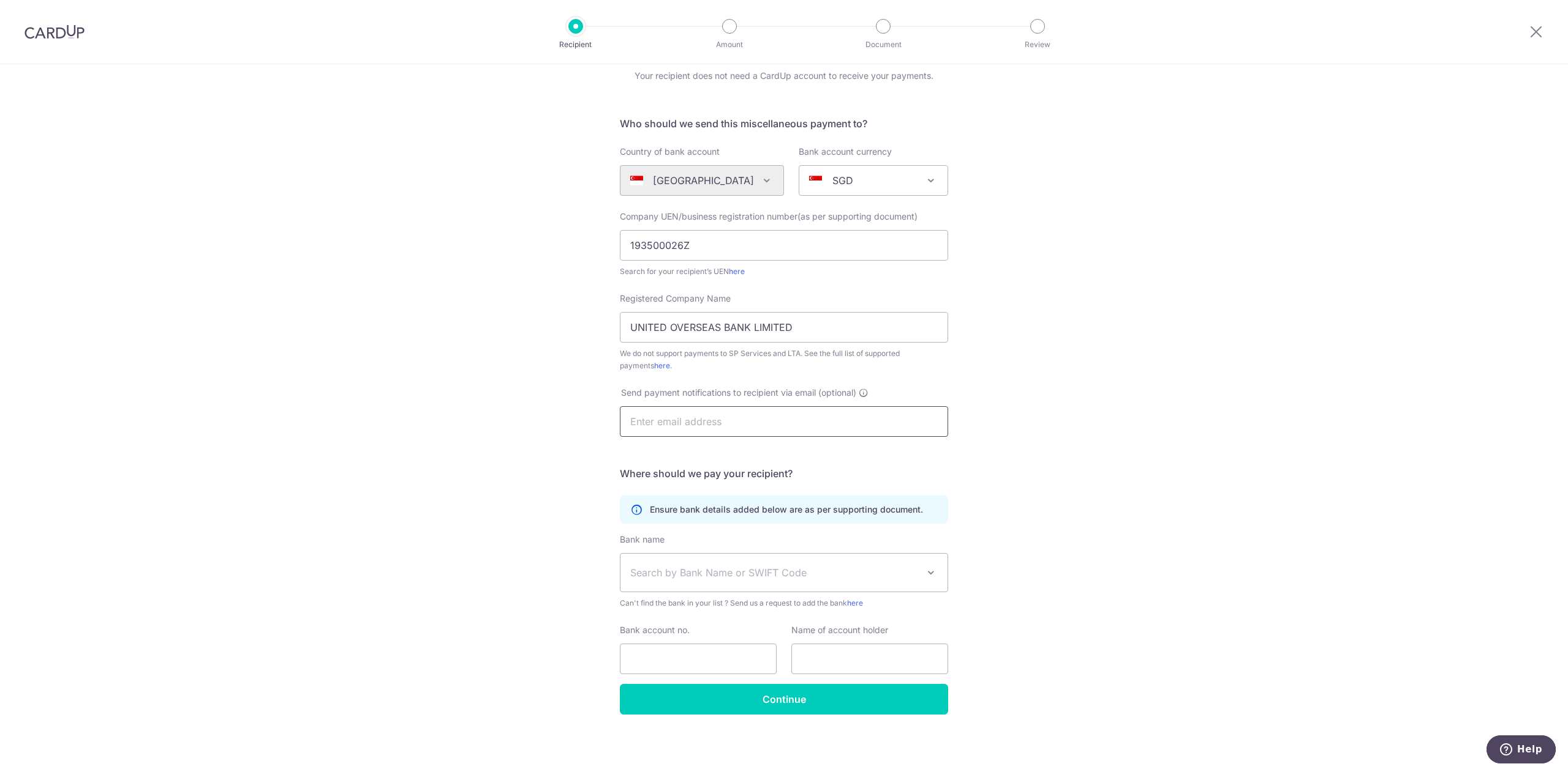
click at [806, 423] on input "text" at bounding box center [784, 422] width 328 height 31
click at [752, 575] on span "Search by Bank Name or SWIFT Code" at bounding box center [774, 573] width 288 height 14
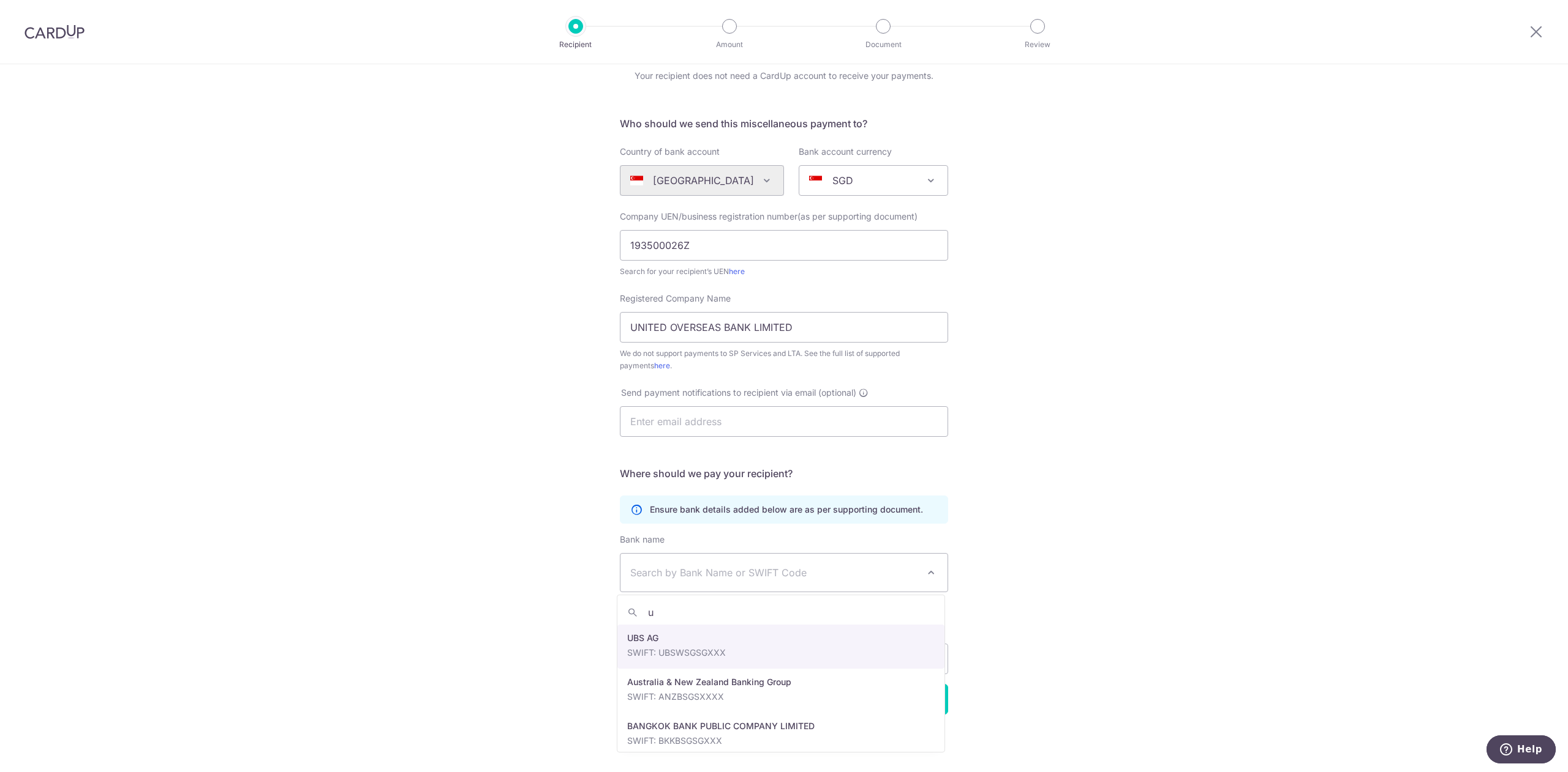
type input "uo"
select select "23668"
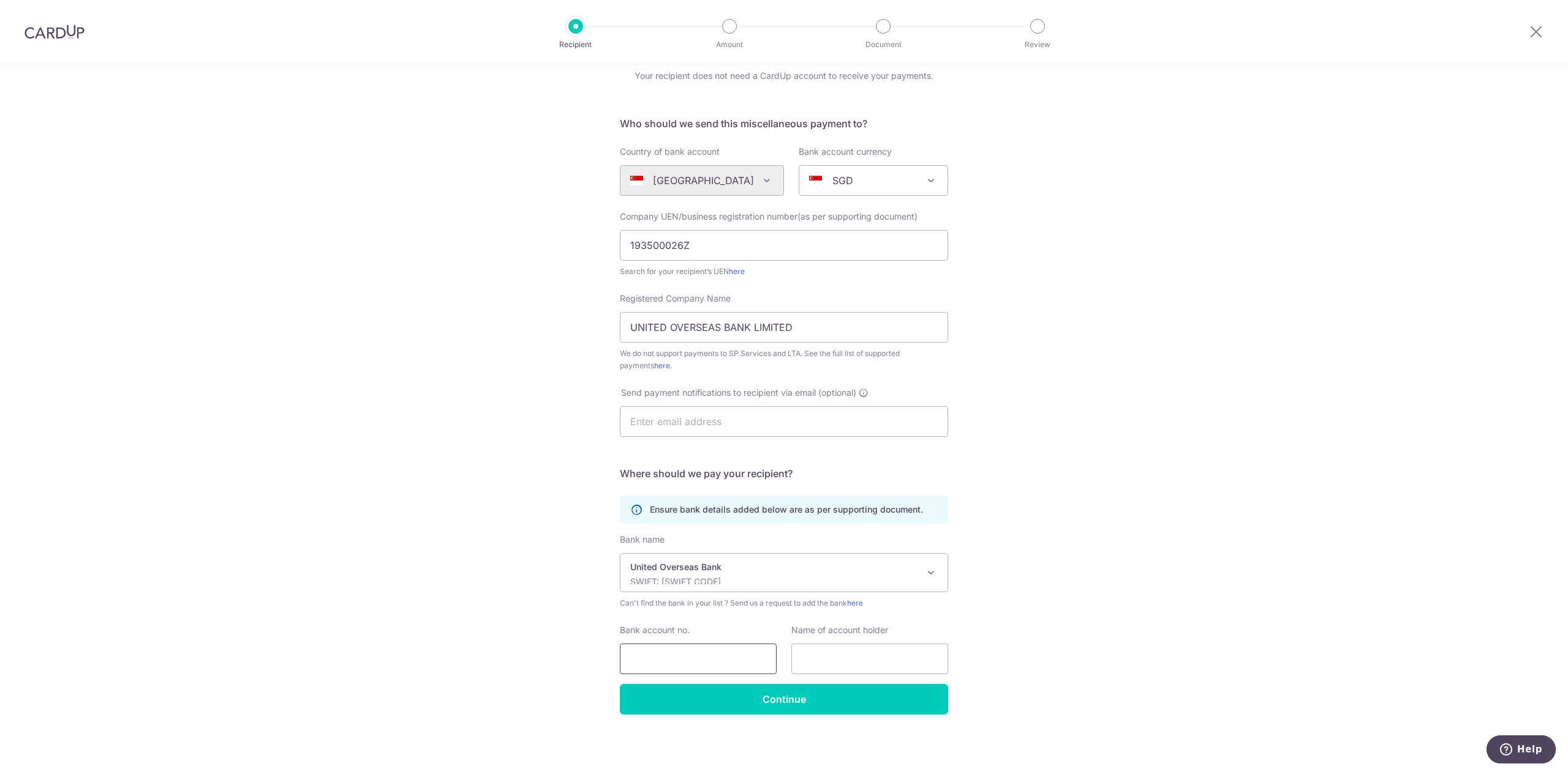
click at [720, 661] on input "Bank account no." at bounding box center [698, 659] width 156 height 31
type input "4393760650"
click at [888, 663] on input "text" at bounding box center [869, 659] width 156 height 31
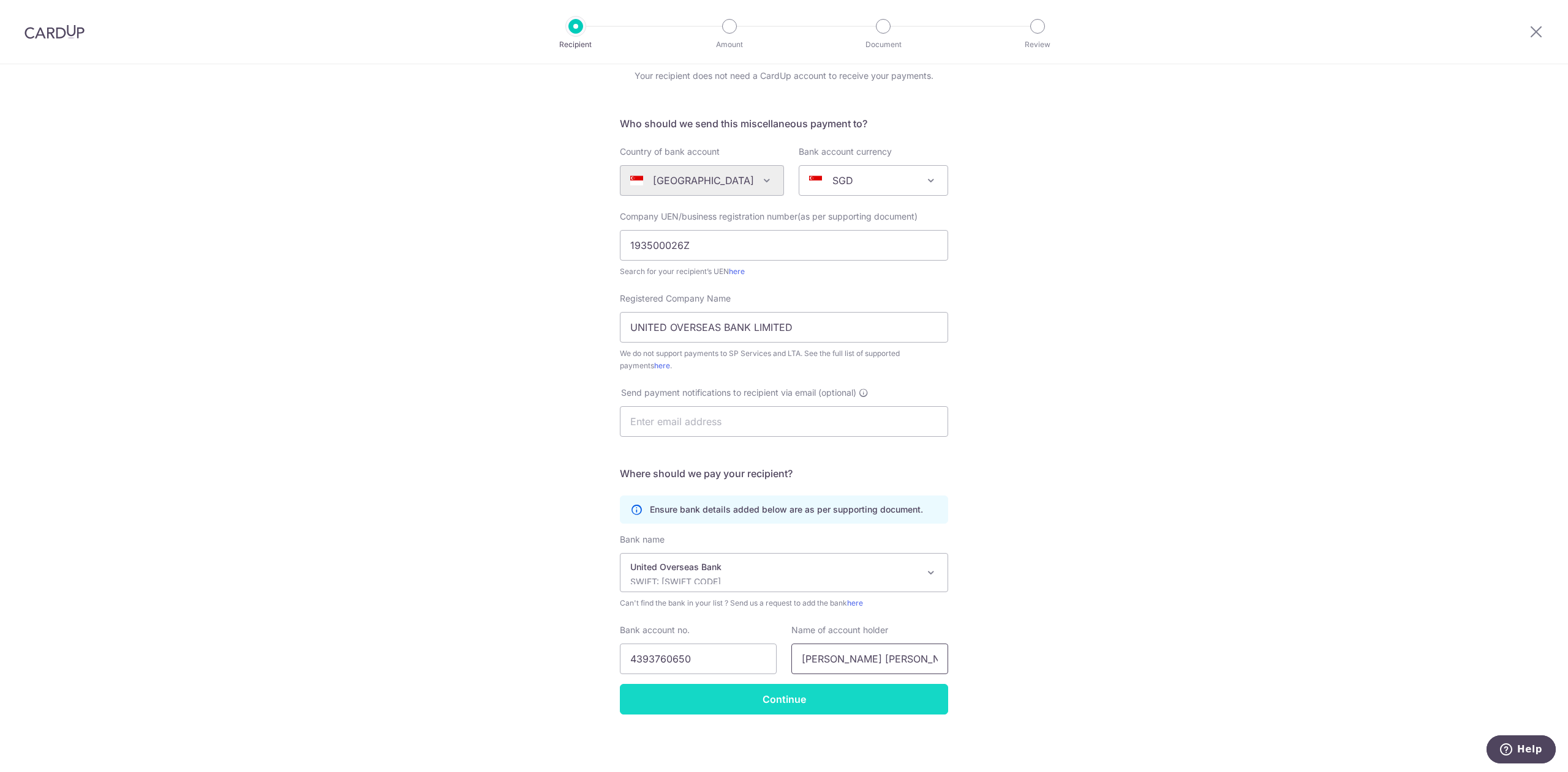
type input "[PERSON_NAME] [PERSON_NAME]"
click at [813, 710] on input "Continue" at bounding box center [784, 699] width 328 height 31
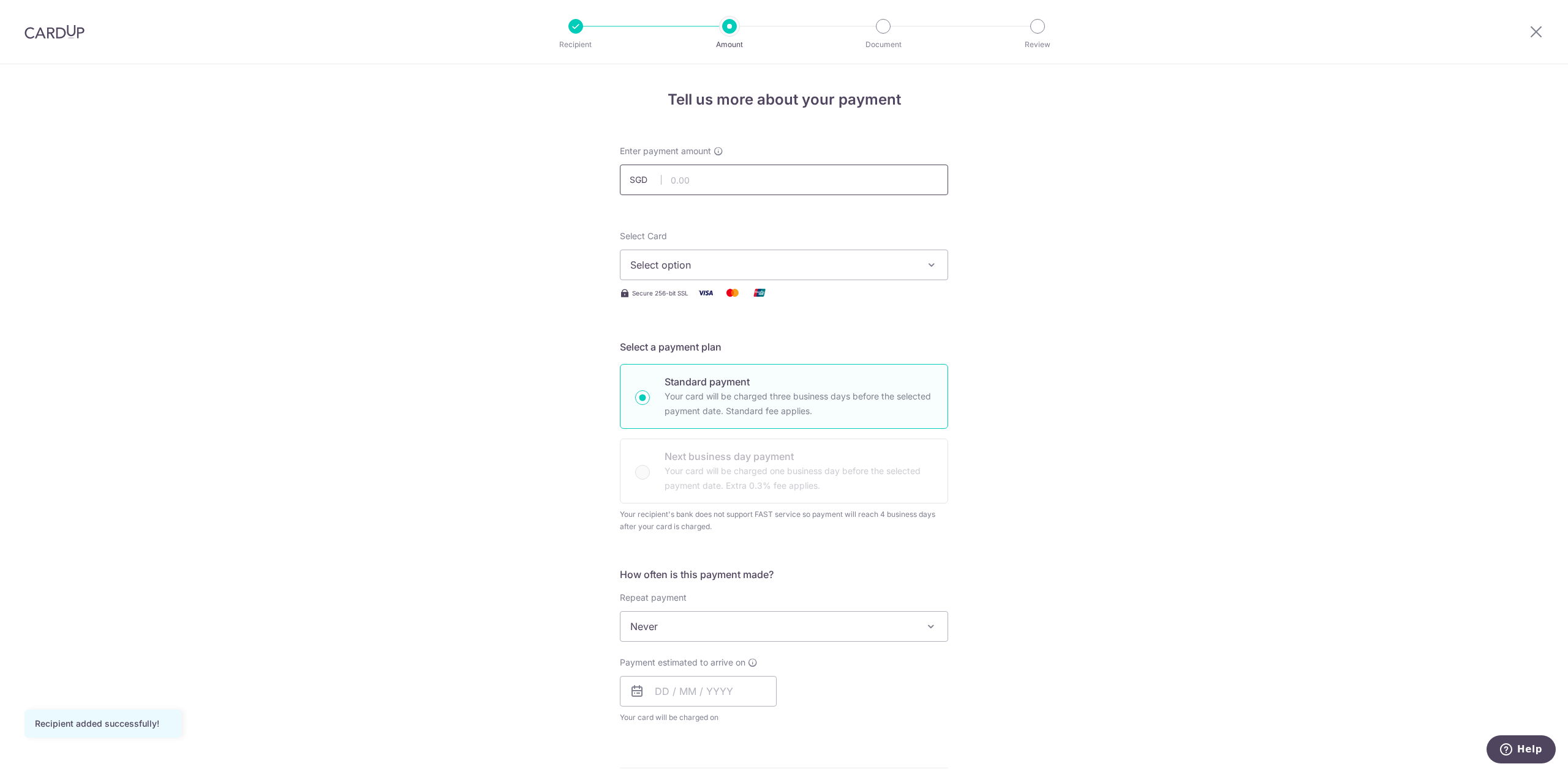
click at [748, 183] on input "text" at bounding box center [784, 180] width 328 height 31
type input "3,500.00"
click at [797, 265] on span "Select option" at bounding box center [772, 265] width 285 height 14
click at [774, 382] on span "**** 0660" at bounding box center [784, 382] width 307 height 14
click at [763, 629] on span "Never" at bounding box center [783, 626] width 327 height 30
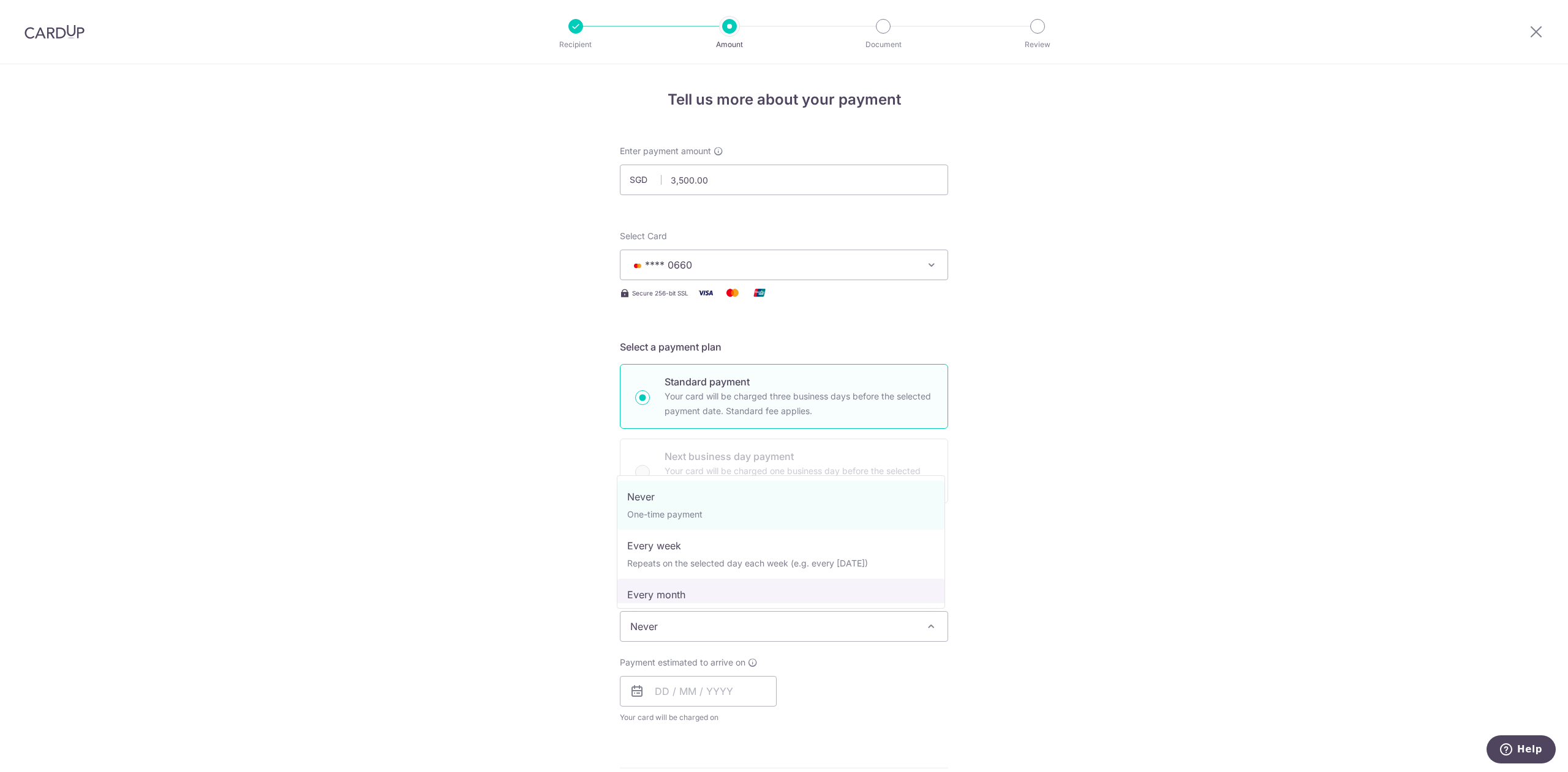
select select "3"
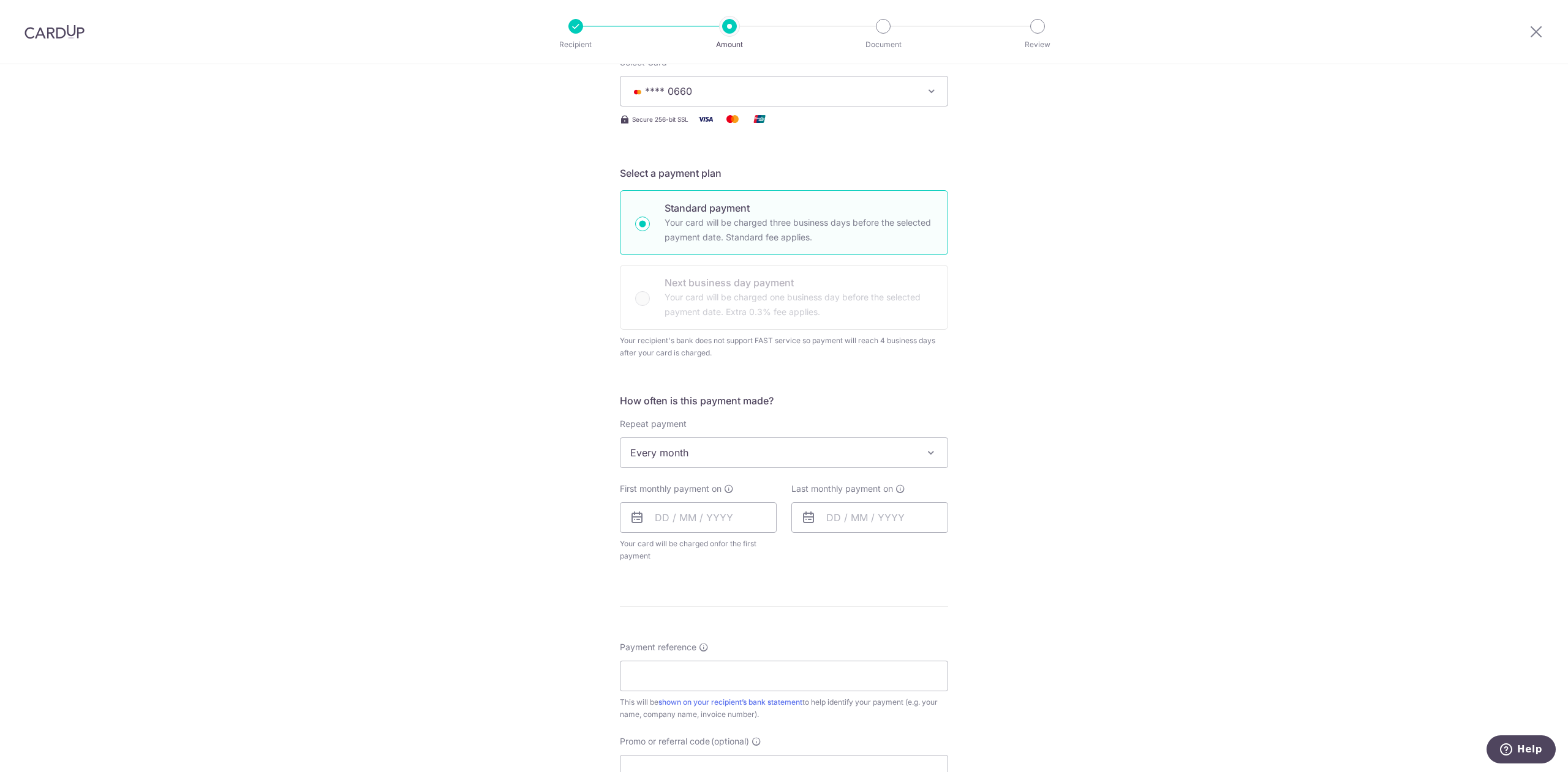
scroll to position [244, 0]
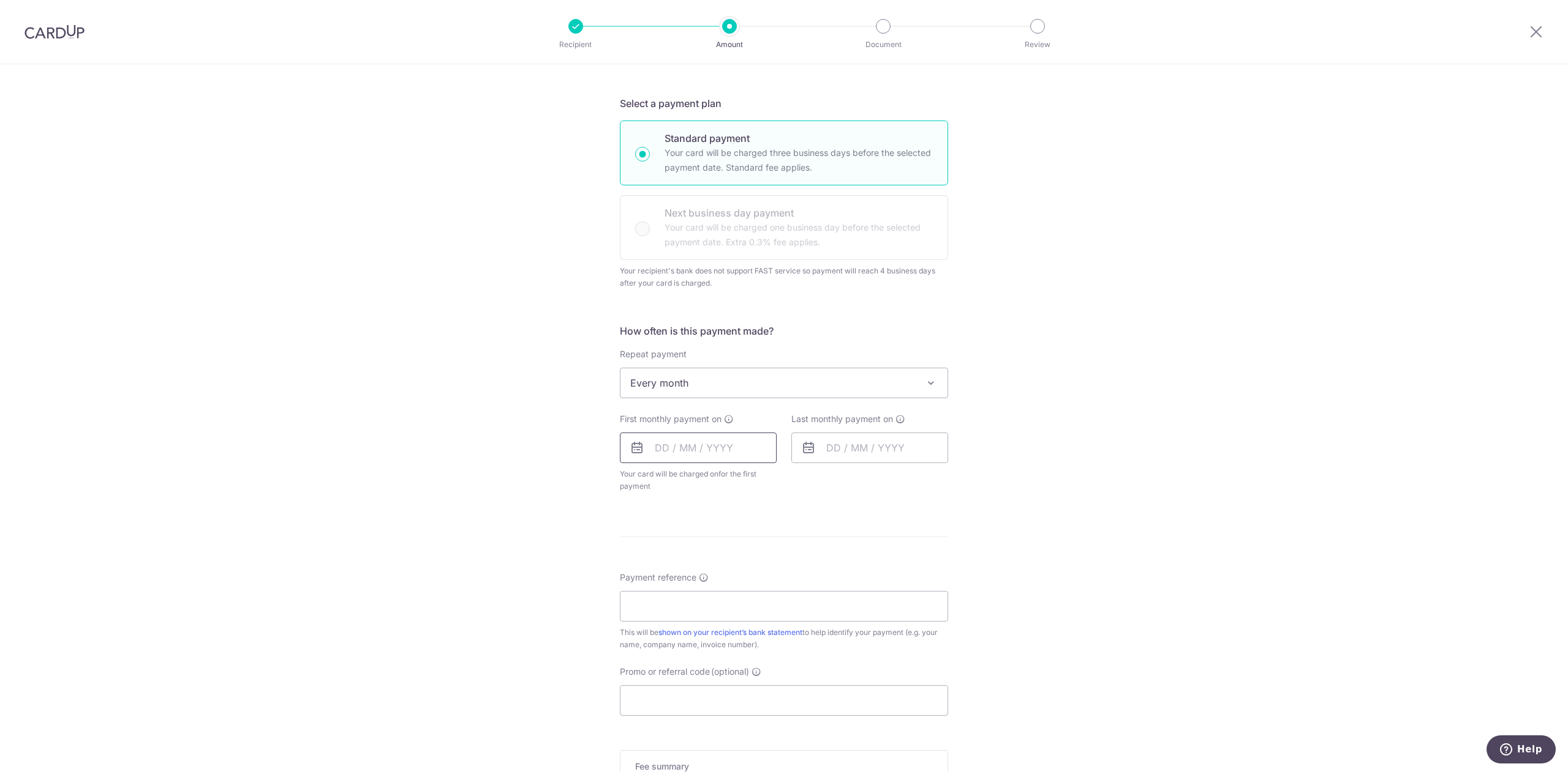
click at [717, 450] on input "text" at bounding box center [698, 448] width 156 height 31
click at [741, 614] on link "25" at bounding box center [743, 608] width 19 height 19
type input "[DATE]"
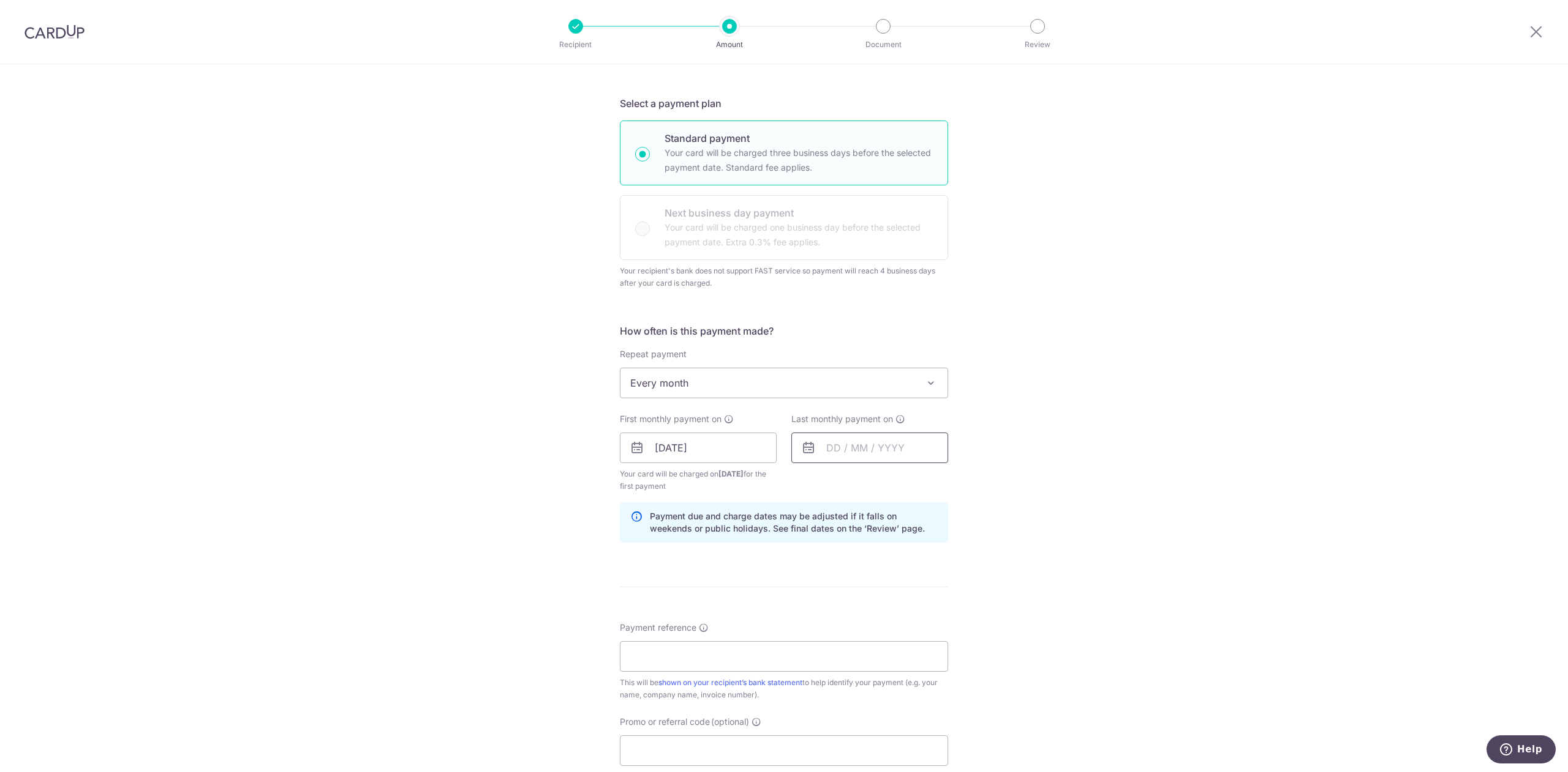
click at [863, 456] on input "text" at bounding box center [869, 448] width 156 height 31
click at [957, 479] on link "Next" at bounding box center [963, 480] width 14 height 14
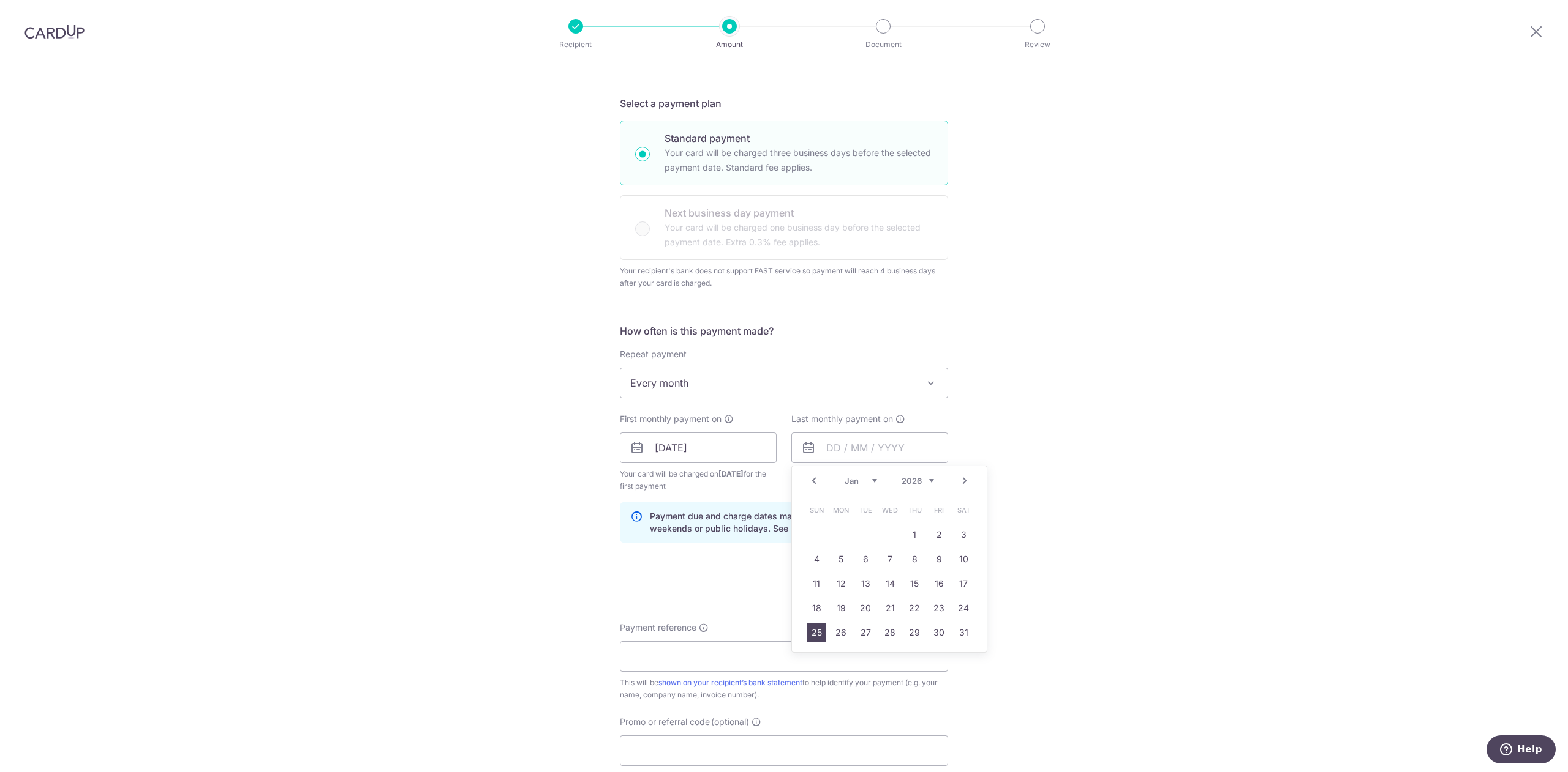
click at [817, 636] on link "25" at bounding box center [816, 633] width 19 height 19
type input "25/01/2026"
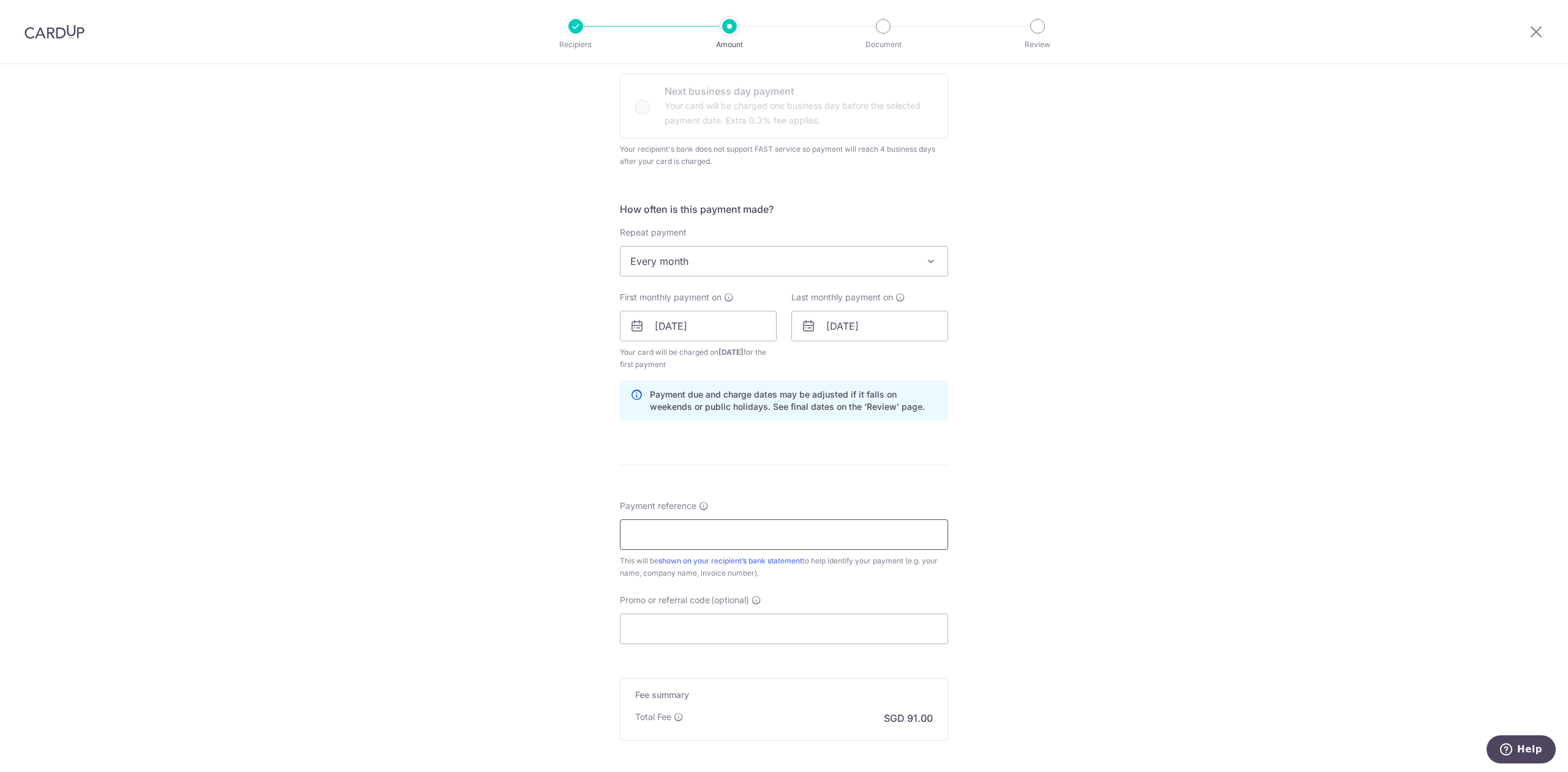
click at [661, 541] on input "Payment reference" at bounding box center [784, 535] width 328 height 31
type input "UOB STASH YK PORTION"
click at [1007, 493] on div "Tell us more about your payment Enter payment amount SGD 3,500.00 3500.00 Recip…" at bounding box center [784, 298] width 1568 height 1199
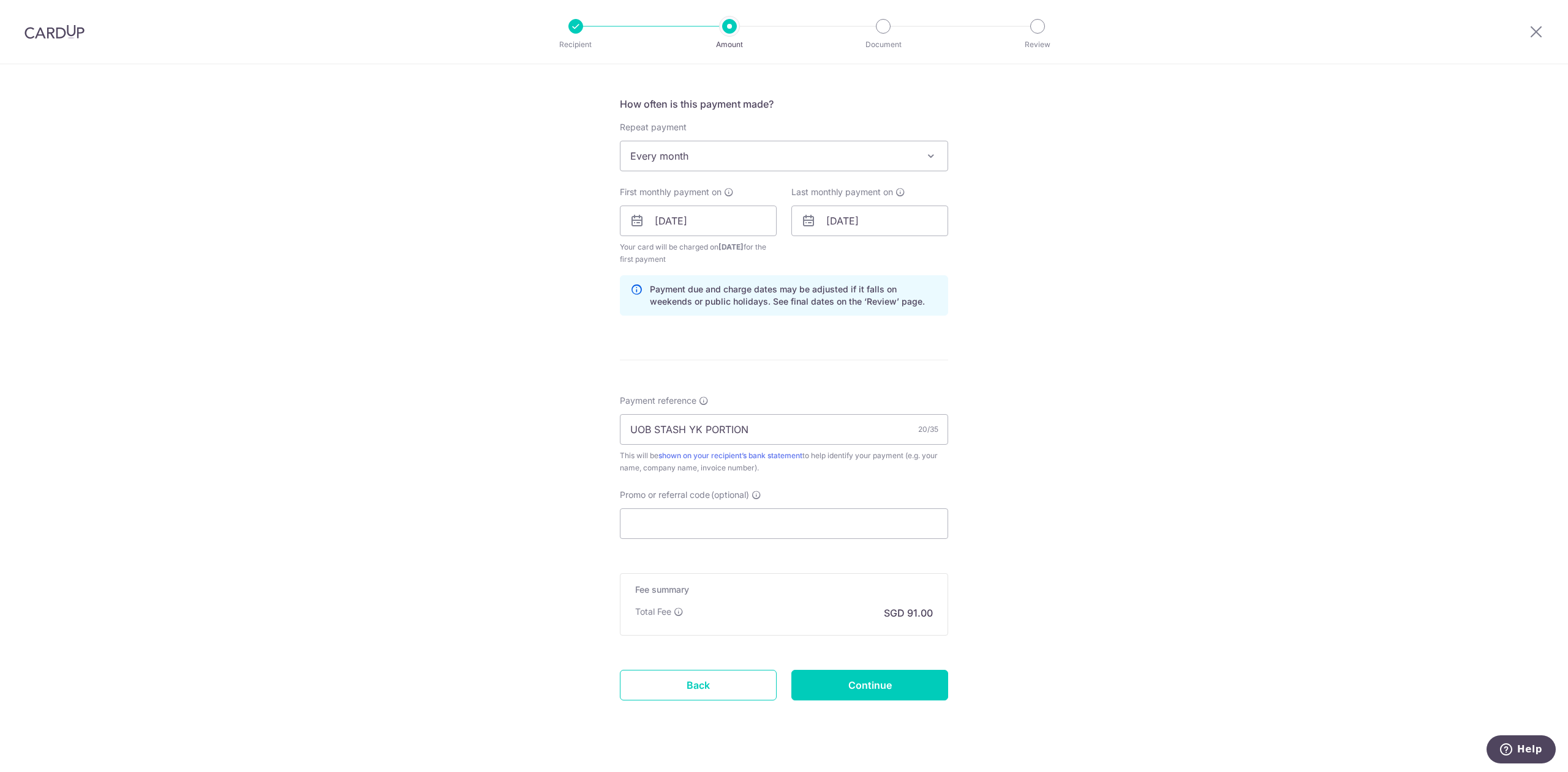
scroll to position [488, 0]
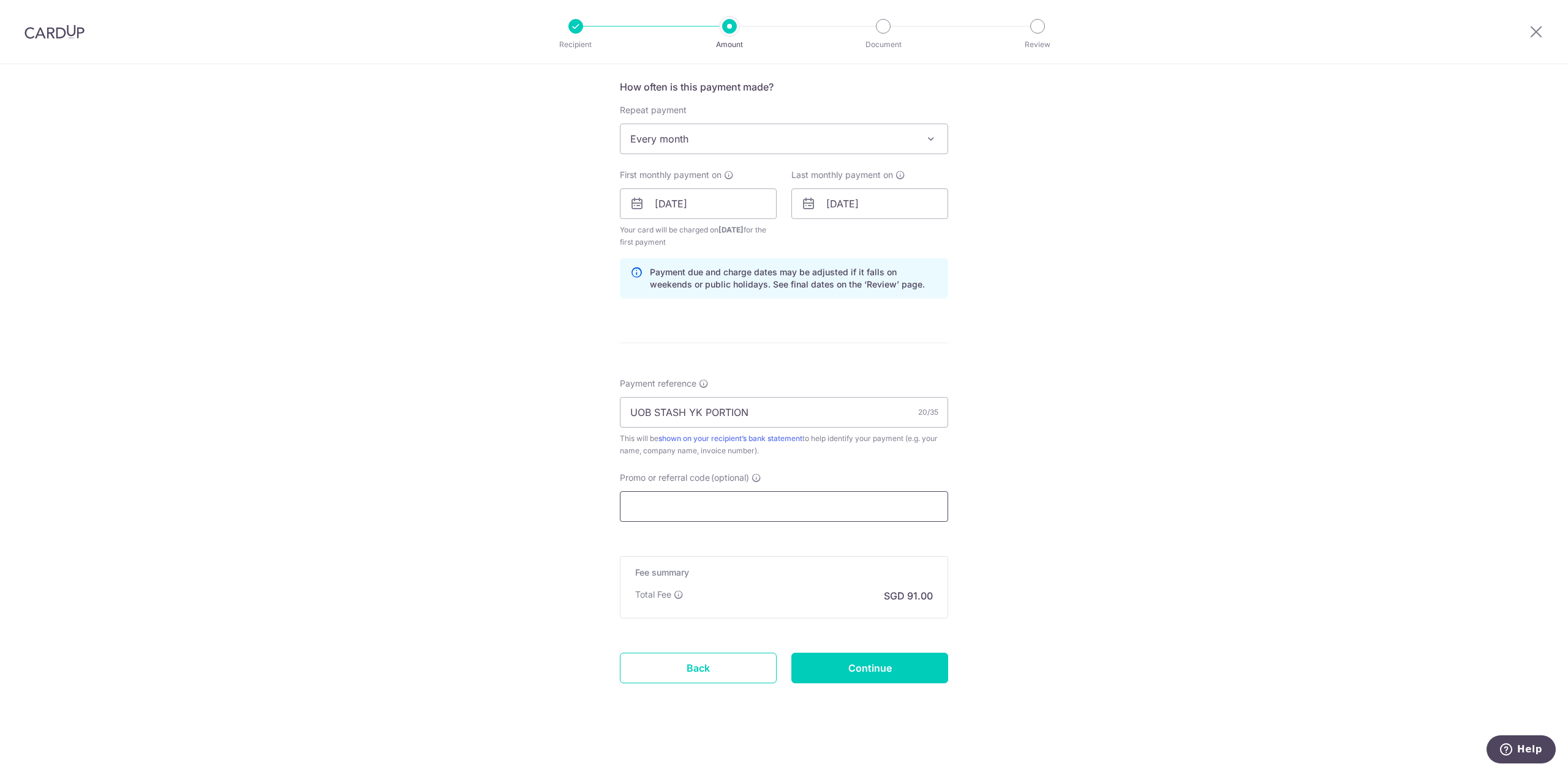
click at [759, 509] on input "Promo or referral code (optional)" at bounding box center [784, 506] width 328 height 31
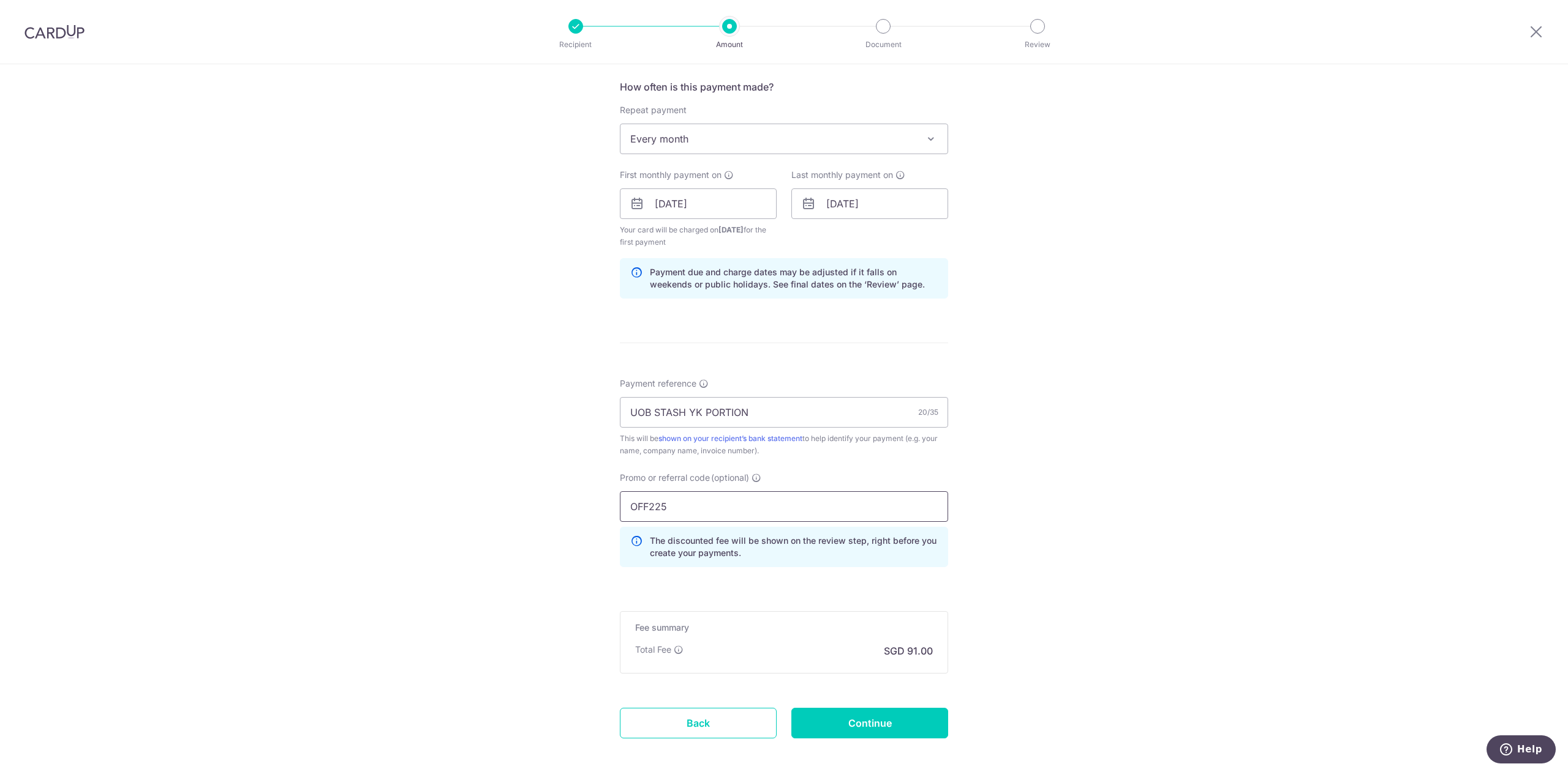
type input "OFF225"
drag, startPoint x: 1038, startPoint y: 550, endPoint x: 1047, endPoint y: 557, distance: 11.4
click at [1047, 557] on div "Tell us more about your payment Enter payment amount SGD 3,500.00 3500.00 Recip…" at bounding box center [784, 203] width 1568 height 1254
click at [885, 726] on input "Continue" at bounding box center [869, 723] width 156 height 31
type input "Create Schedule"
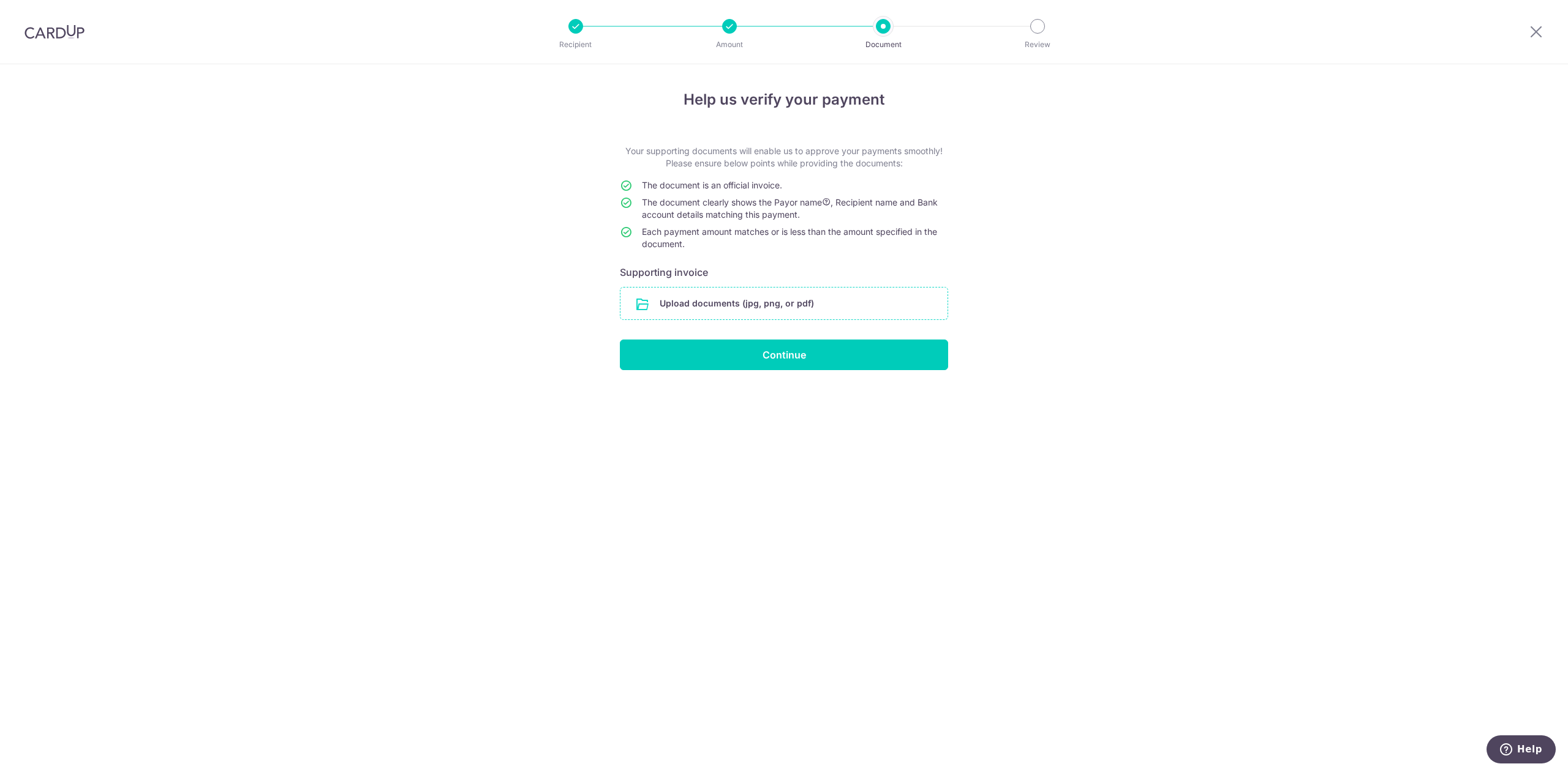
click at [723, 303] on input "file" at bounding box center [783, 303] width 327 height 32
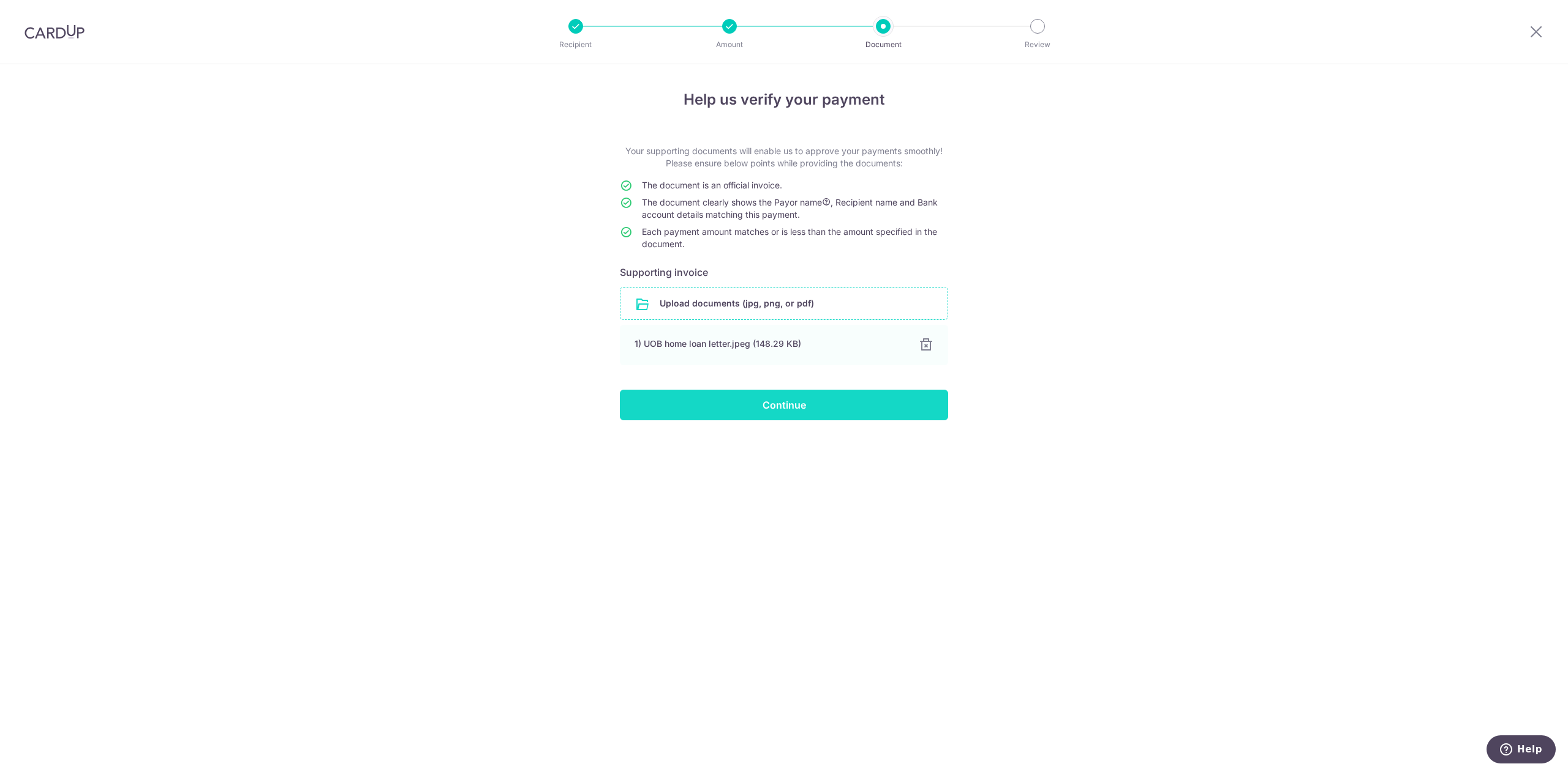
click at [779, 410] on input "Continue" at bounding box center [784, 406] width 328 height 31
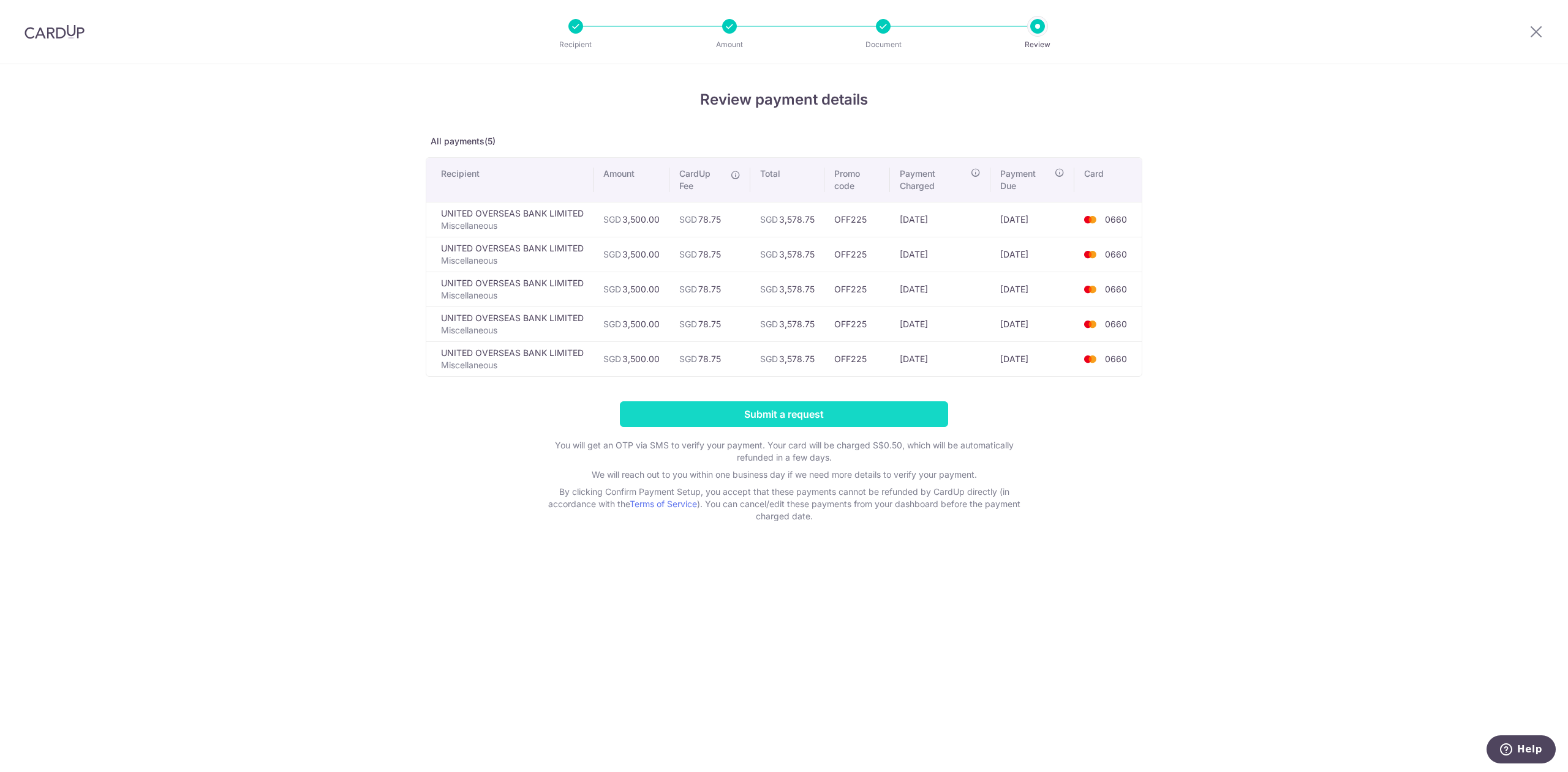
click at [779, 410] on input "Submit a request" at bounding box center [784, 414] width 328 height 26
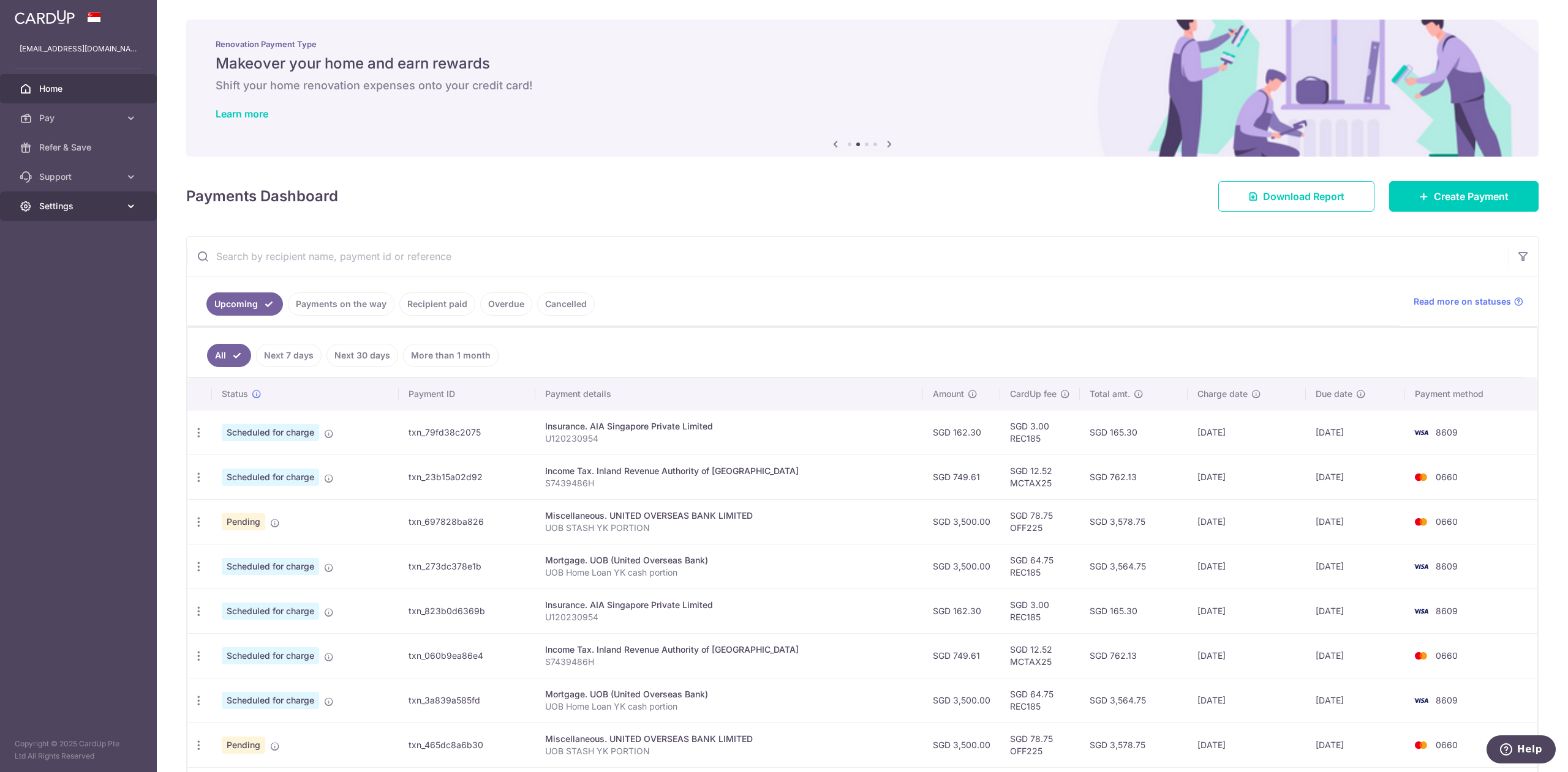
click at [59, 199] on link "Settings" at bounding box center [78, 206] width 156 height 30
click at [61, 259] on span "Logout" at bounding box center [80, 265] width 81 height 12
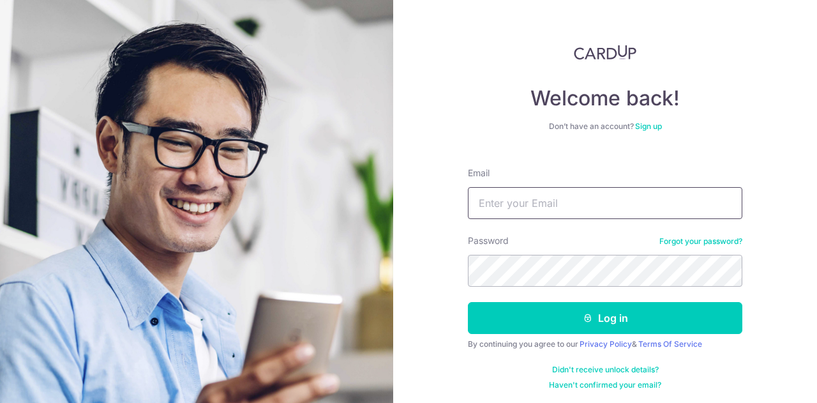
click at [643, 212] on input "Email" at bounding box center [605, 203] width 274 height 32
type input "[EMAIL_ADDRESS][DOMAIN_NAME]"
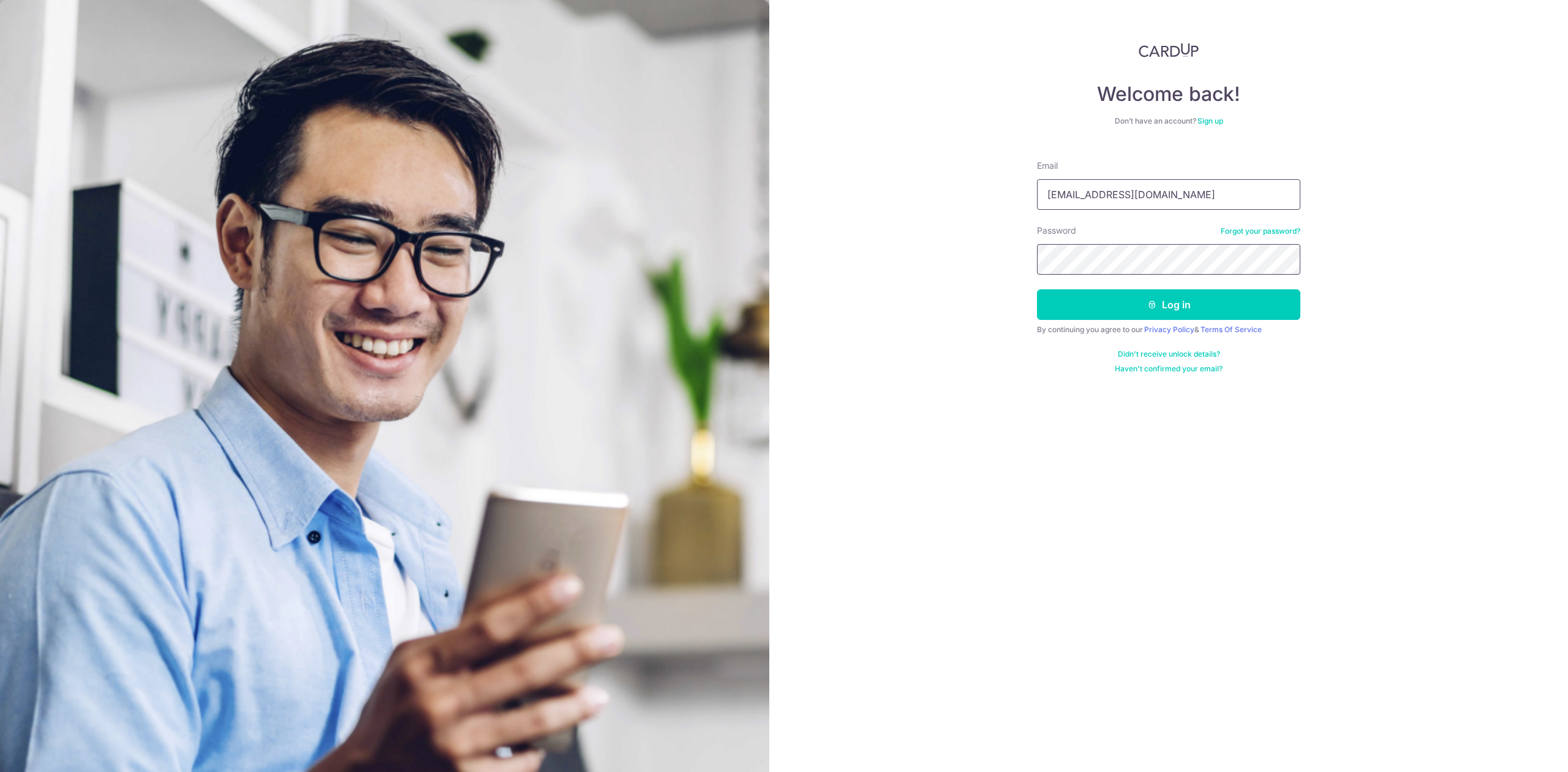
click at [783, 290] on button "Log in" at bounding box center [1168, 305] width 263 height 31
click at [783, 298] on button "Log in" at bounding box center [1168, 305] width 263 height 31
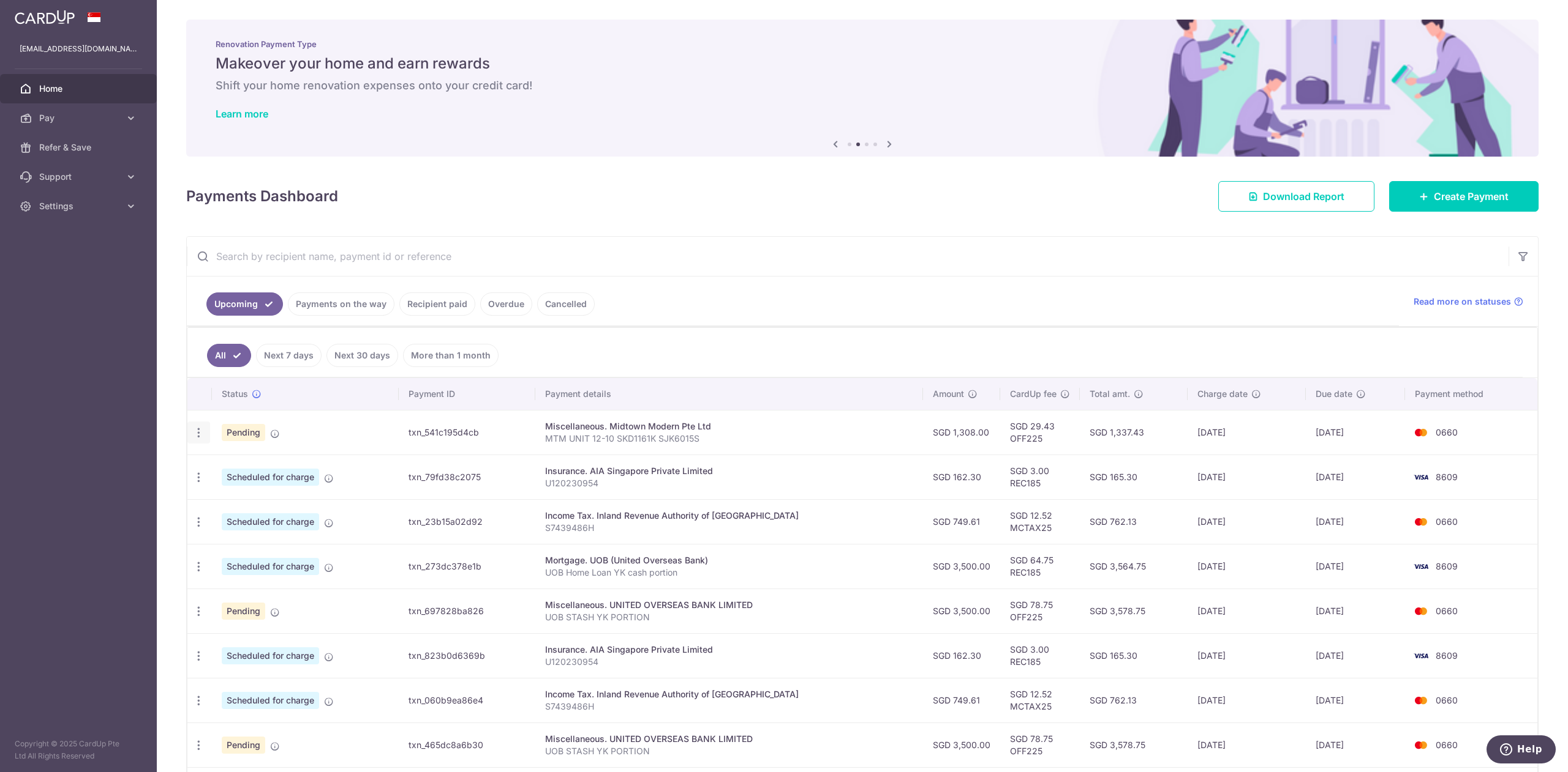
click at [196, 430] on icon "button" at bounding box center [198, 433] width 12 height 12
